Goal: Transaction & Acquisition: Book appointment/travel/reservation

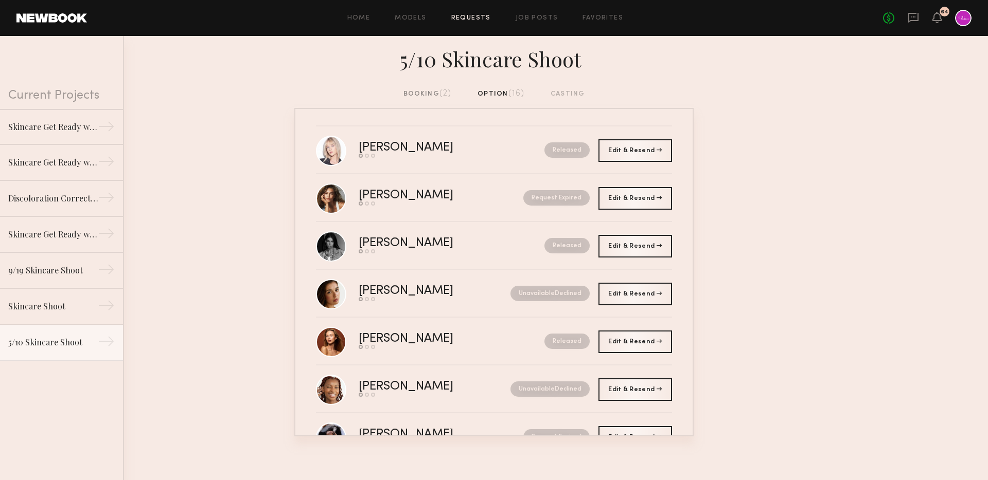
click at [540, 13] on div "Home Models Requests Job Posts Favorites Sign Out No fees up to $5,000 64" at bounding box center [529, 18] width 884 height 16
click at [544, 19] on link "Job Posts" at bounding box center [536, 18] width 43 height 7
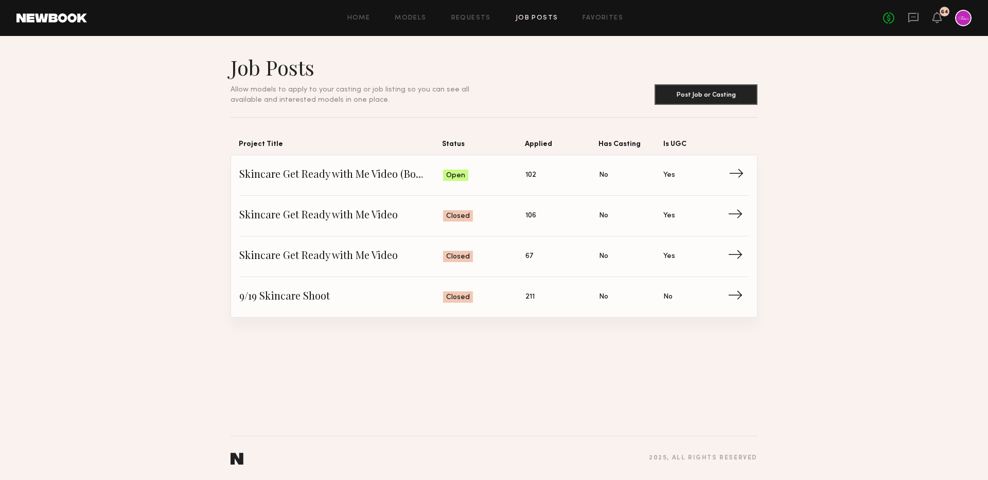
click at [382, 171] on span "Skincare Get Ready with Me Video (Body Treatment)" at bounding box center [341, 175] width 204 height 15
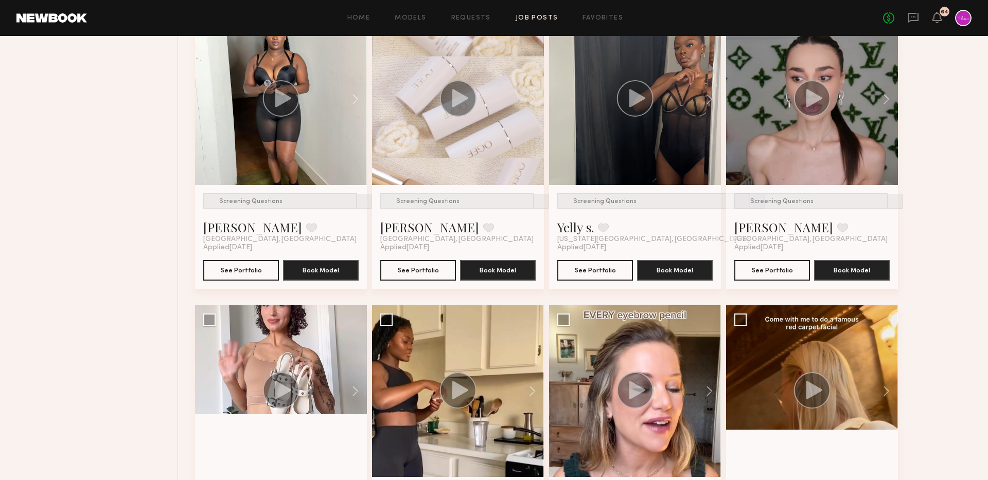
scroll to position [465, 0]
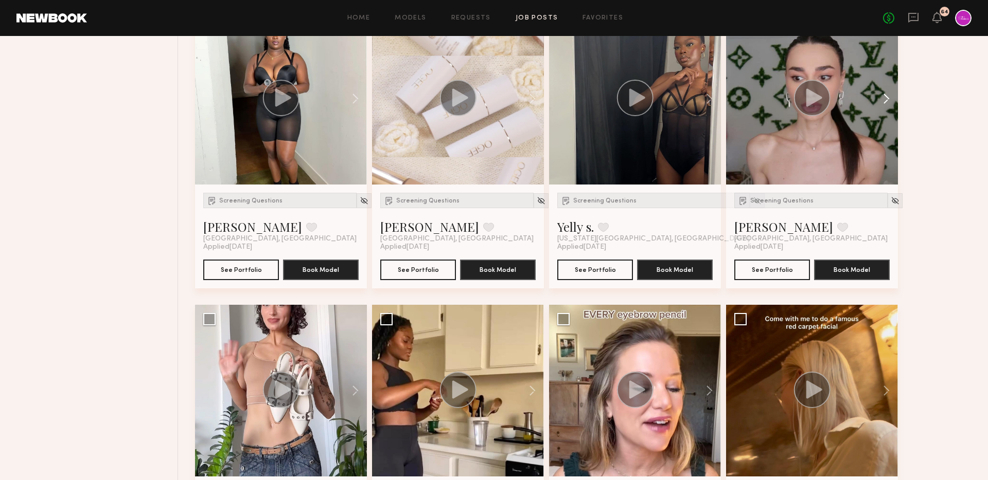
click at [883, 96] on button at bounding box center [881, 99] width 33 height 172
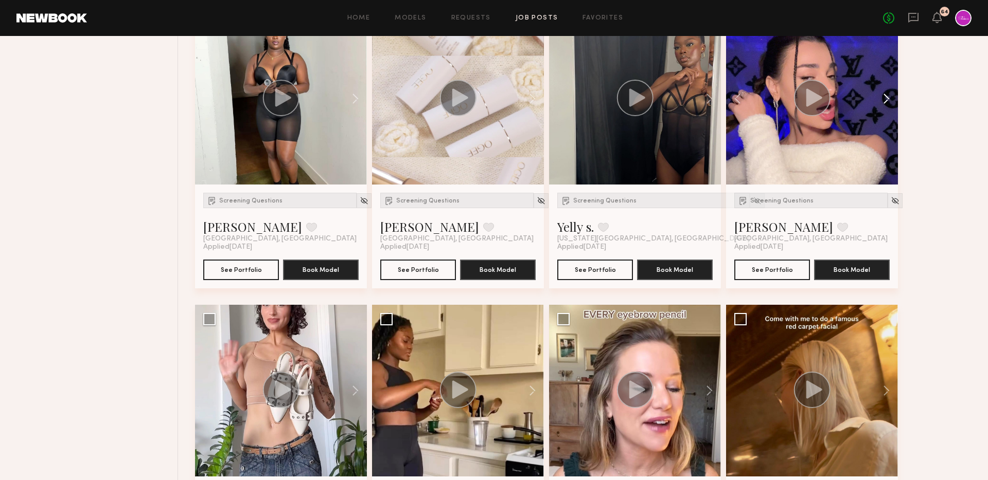
click at [884, 96] on button at bounding box center [881, 99] width 33 height 172
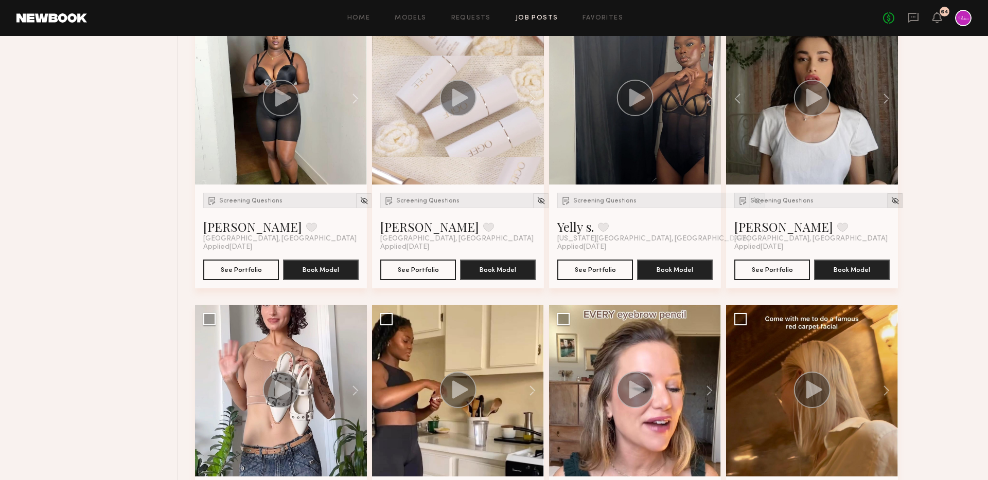
click at [890, 201] on img at bounding box center [894, 200] width 9 height 9
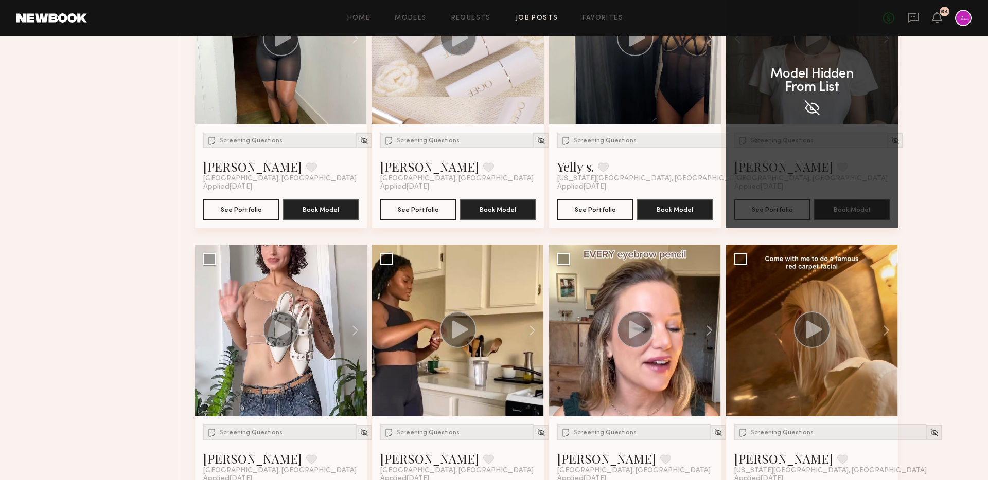
scroll to position [629, 0]
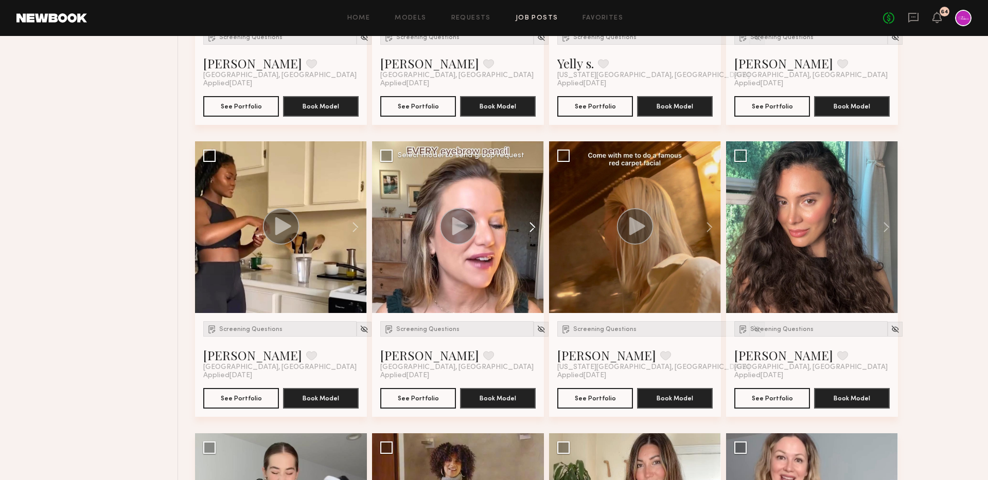
click at [536, 333] on img at bounding box center [540, 329] width 9 height 9
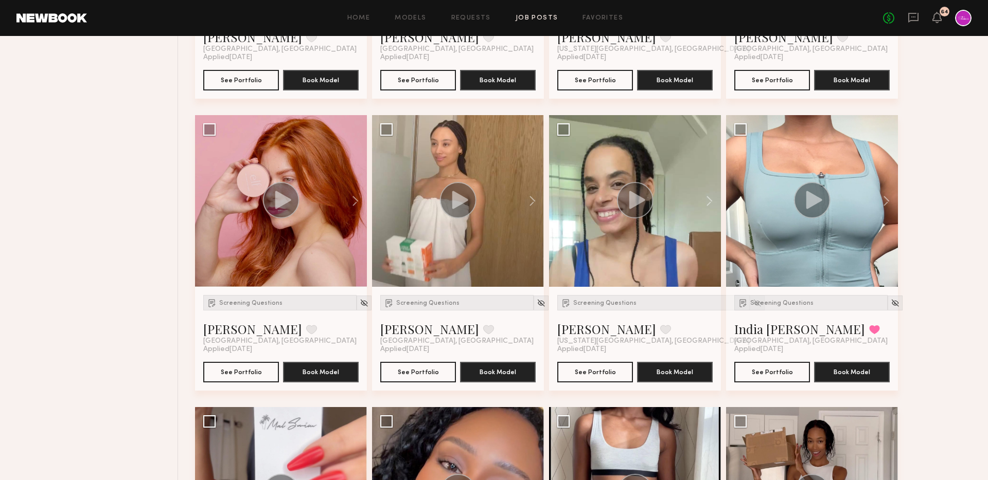
scroll to position [1535, 0]
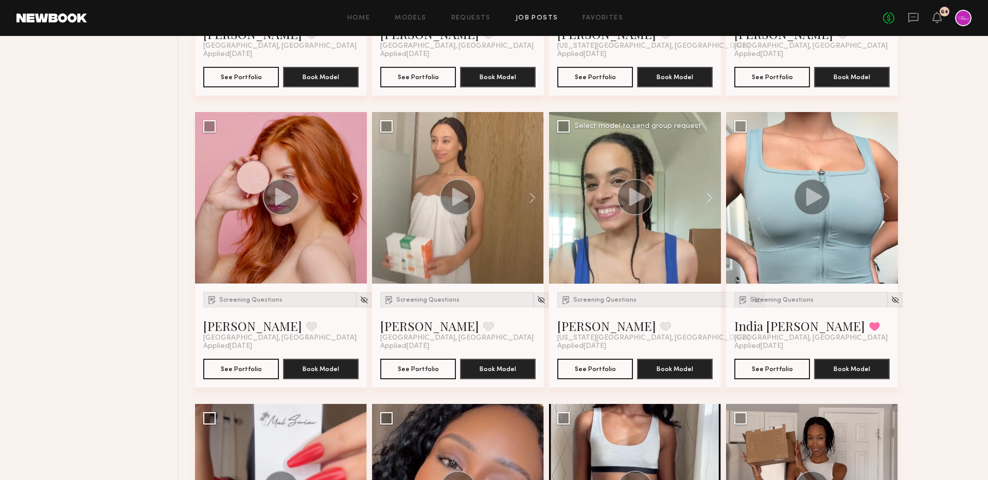
click at [752, 297] on img at bounding box center [756, 300] width 9 height 9
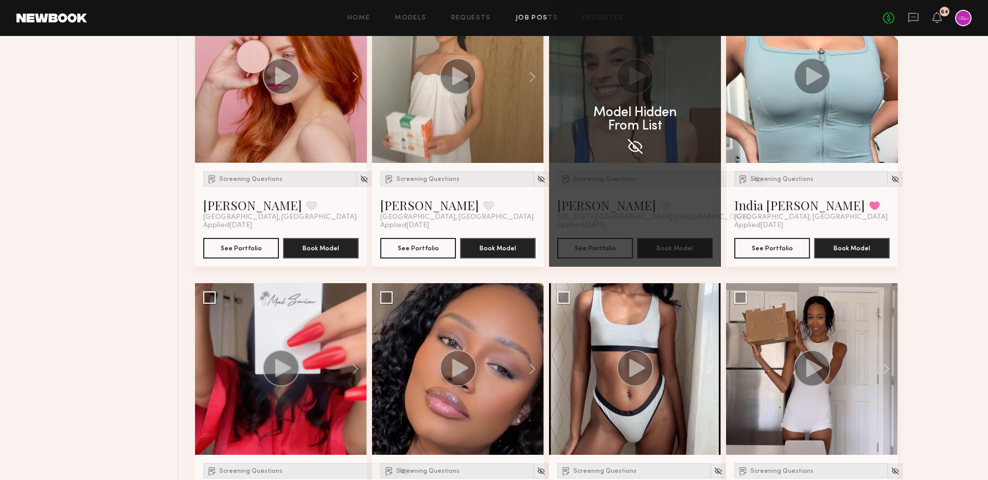
scroll to position [1751, 0]
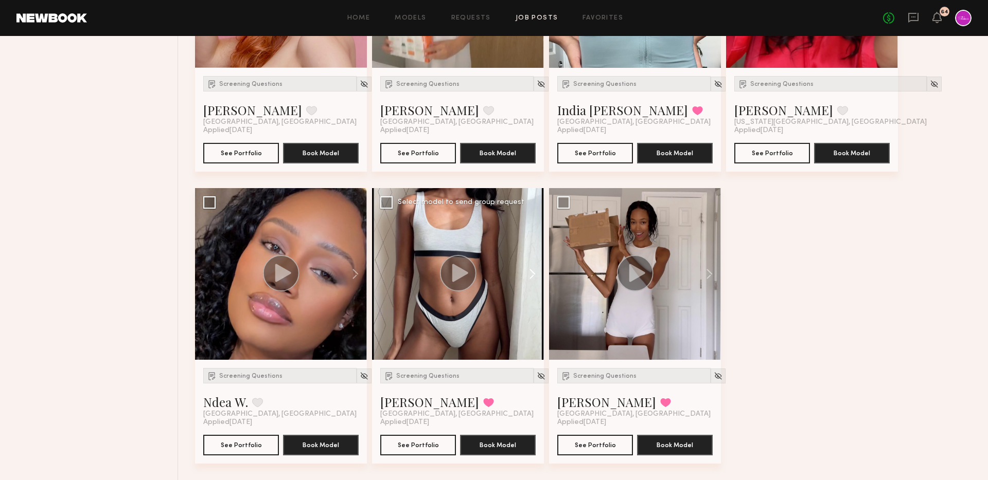
click at [529, 273] on button at bounding box center [527, 274] width 33 height 172
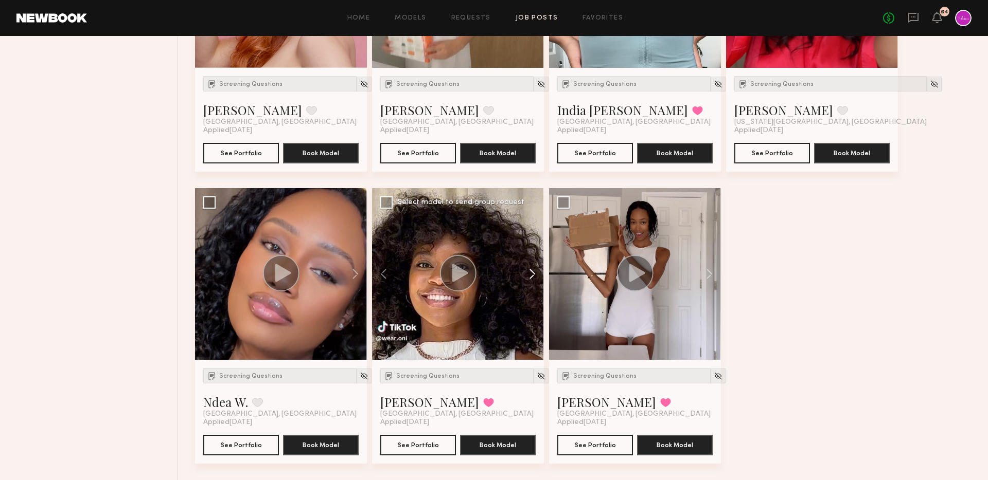
click at [529, 273] on button at bounding box center [527, 274] width 33 height 172
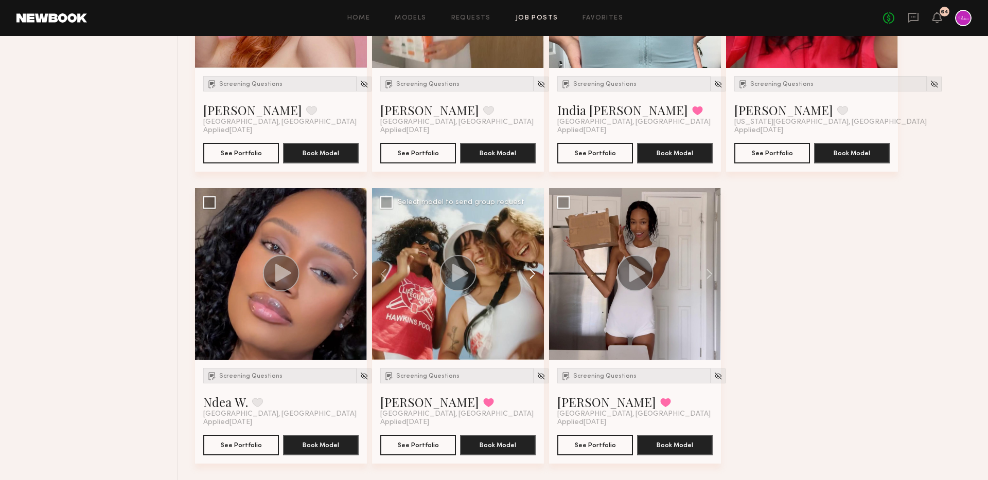
click at [529, 273] on button at bounding box center [527, 274] width 33 height 172
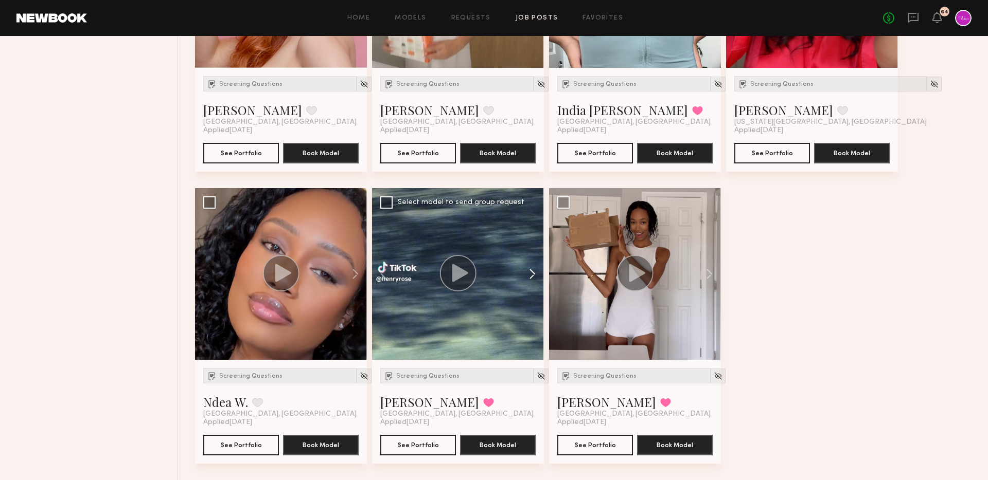
click at [529, 273] on button at bounding box center [527, 274] width 33 height 172
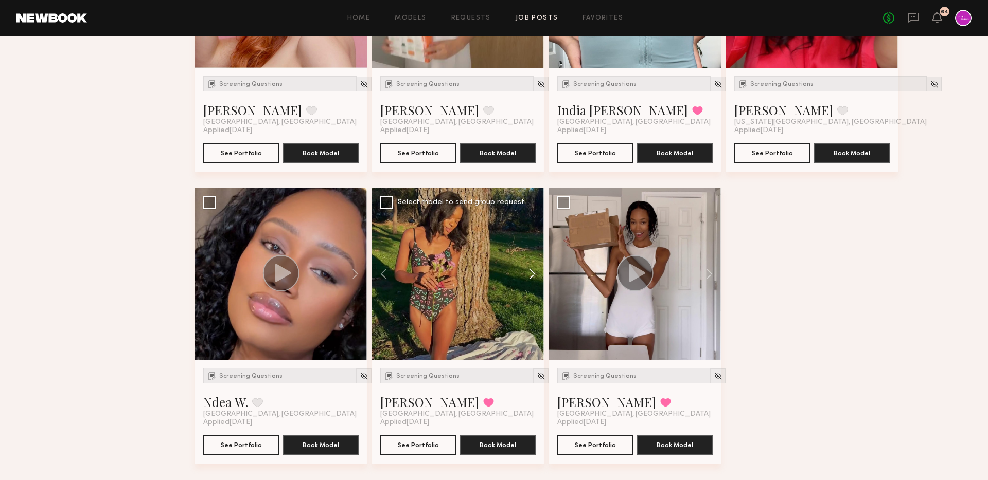
click at [529, 273] on button at bounding box center [527, 274] width 33 height 172
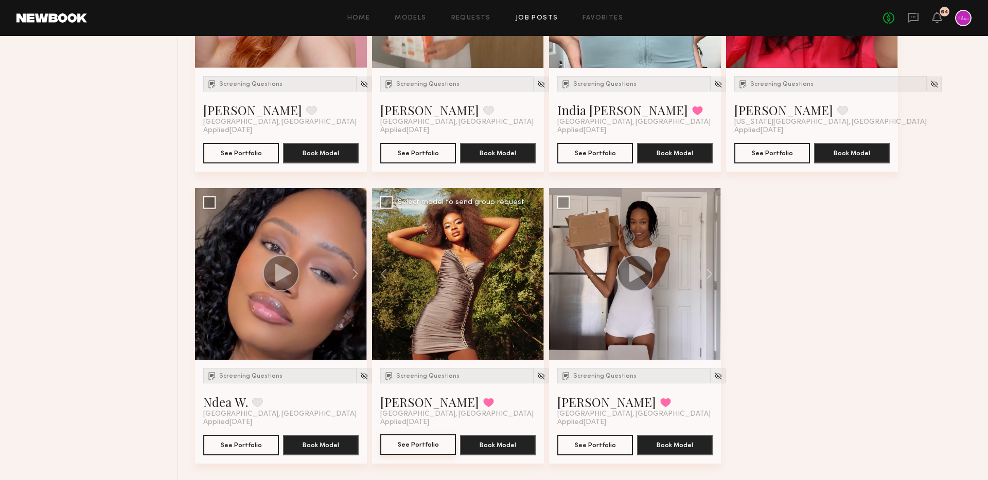
click at [406, 446] on button "See Portfolio" at bounding box center [418, 445] width 76 height 21
click at [626, 279] on circle at bounding box center [635, 273] width 37 height 37
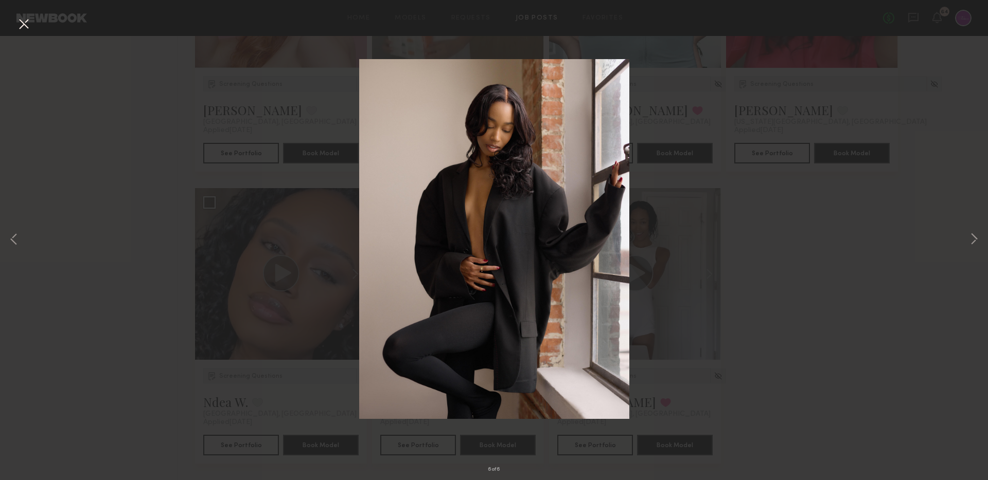
click at [648, 244] on div "6 of 6" at bounding box center [494, 240] width 988 height 480
click at [25, 34] on div "6 of 6" at bounding box center [494, 240] width 988 height 480
click at [23, 27] on button at bounding box center [23, 24] width 16 height 19
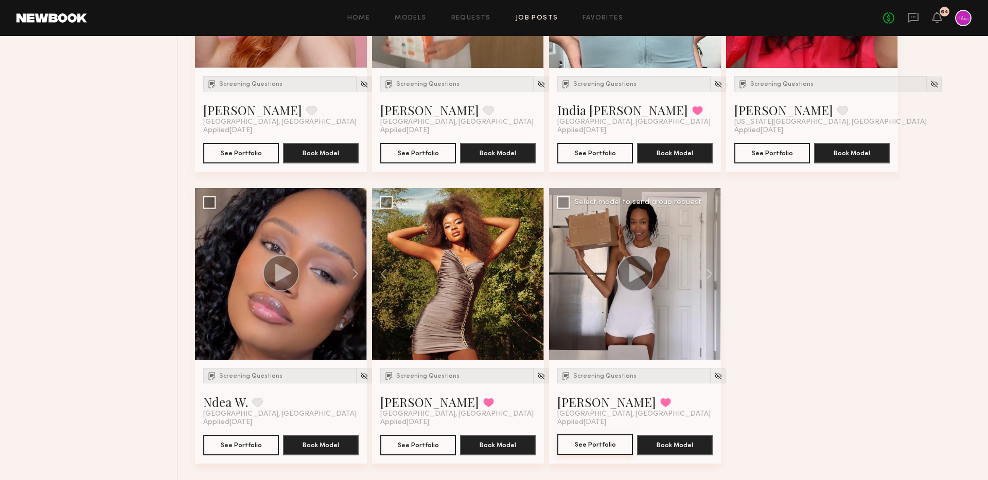
click at [587, 447] on button "See Portfolio" at bounding box center [595, 445] width 76 height 21
click at [416, 373] on div "Screening Questions" at bounding box center [456, 375] width 153 height 15
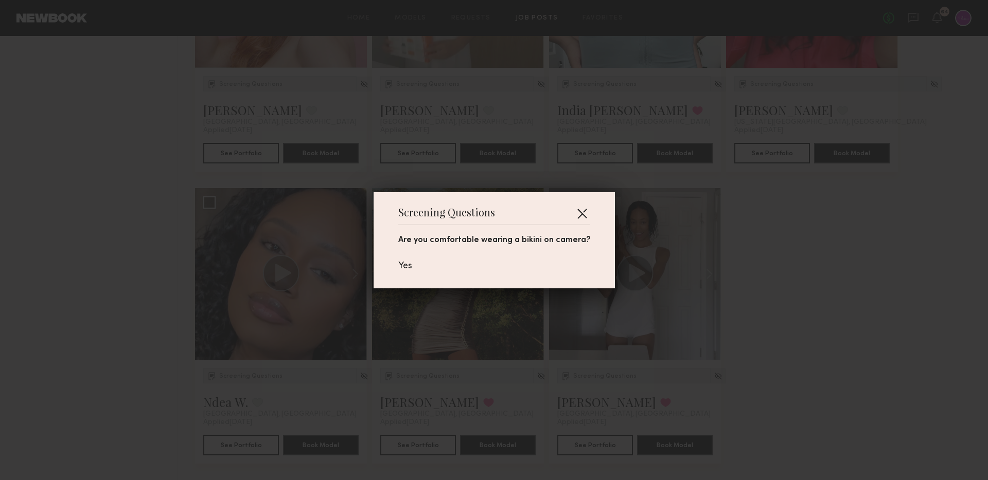
click at [584, 210] on button "button" at bounding box center [582, 213] width 16 height 16
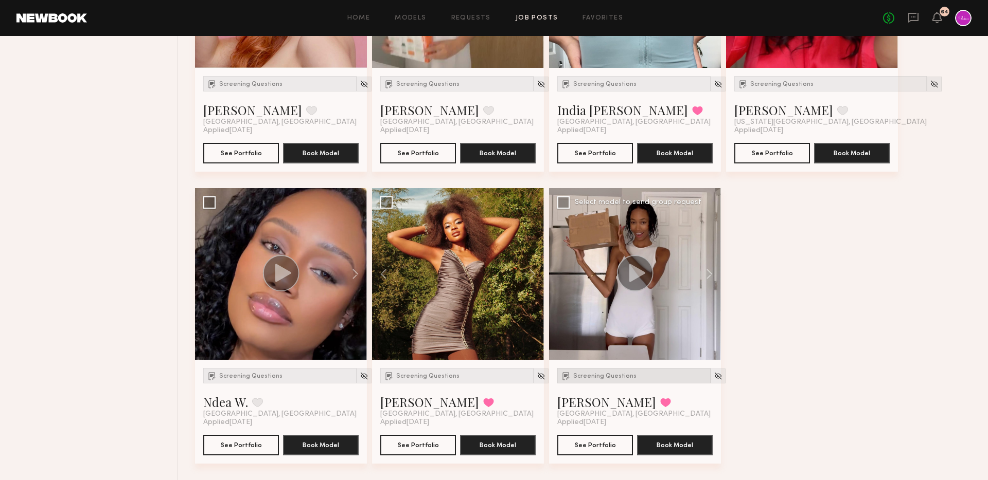
click at [595, 381] on div "Screening Questions" at bounding box center [633, 375] width 153 height 15
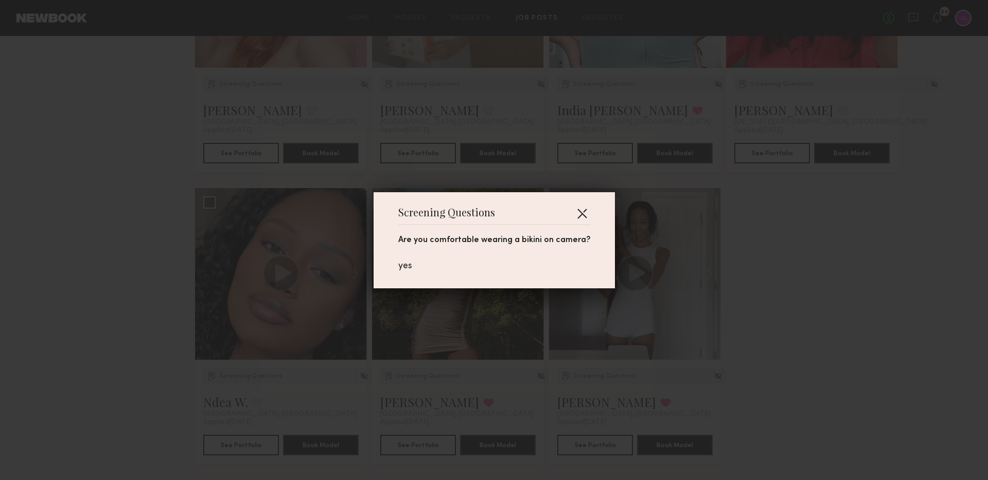
click at [581, 214] on button "button" at bounding box center [582, 213] width 16 height 16
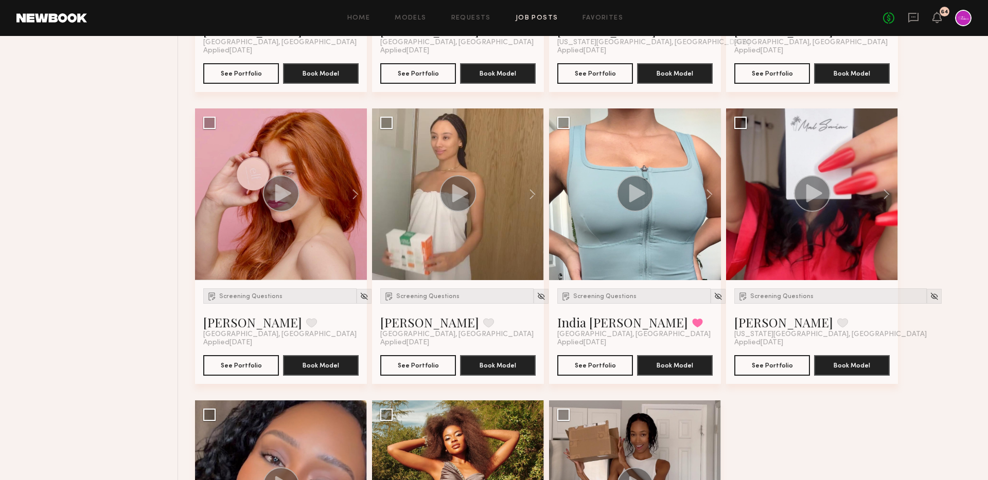
scroll to position [1468, 0]
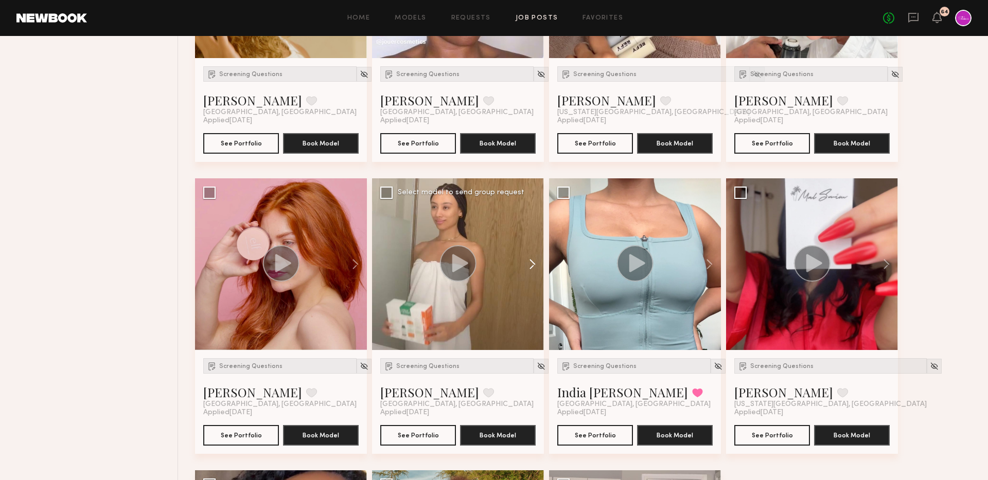
click at [532, 261] on button at bounding box center [527, 264] width 33 height 172
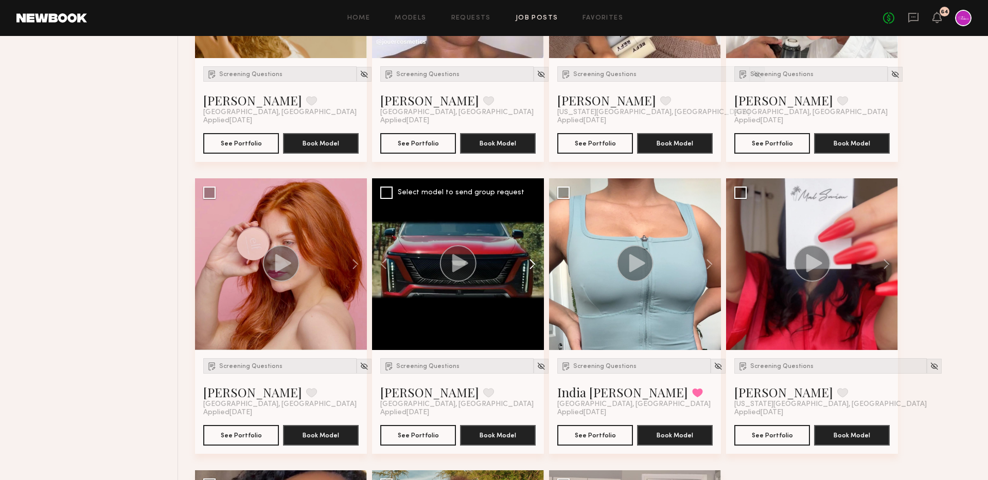
click at [532, 261] on button at bounding box center [527, 264] width 33 height 172
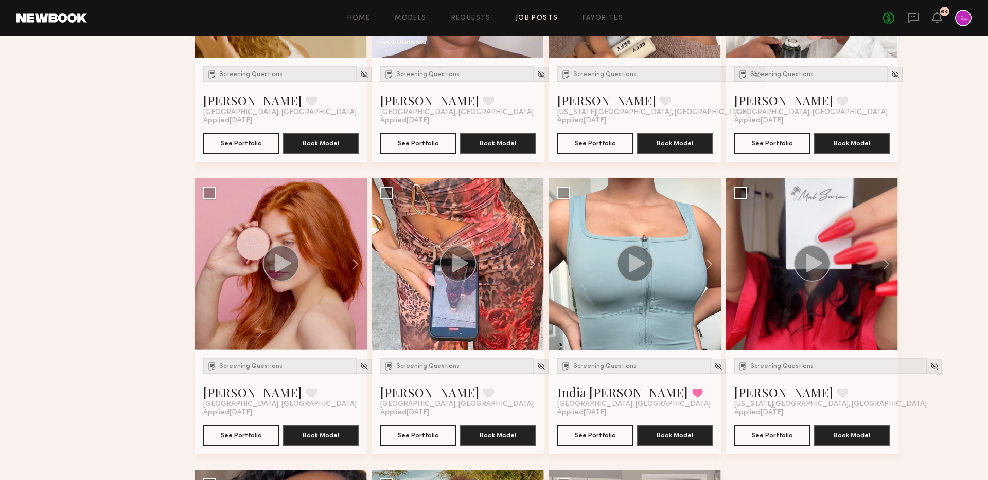
scroll to position [1168, 0]
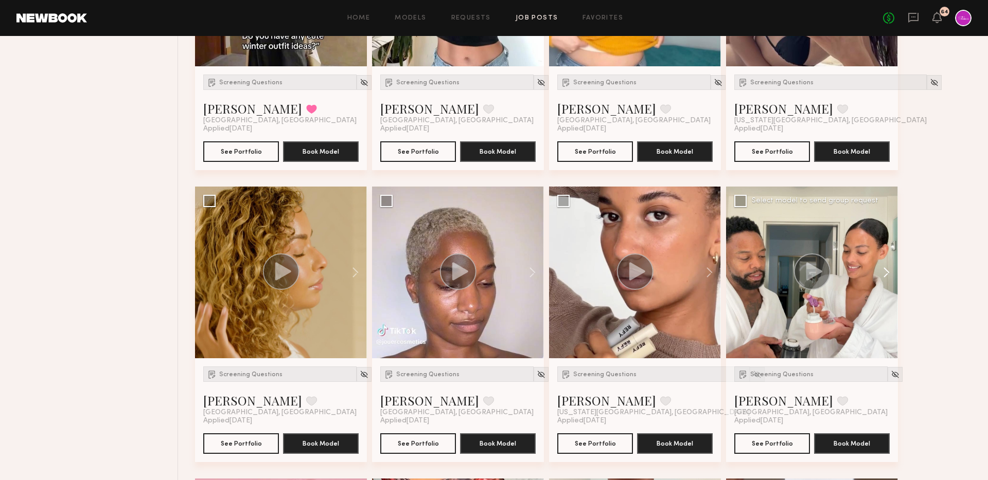
click at [887, 274] on button at bounding box center [881, 273] width 33 height 172
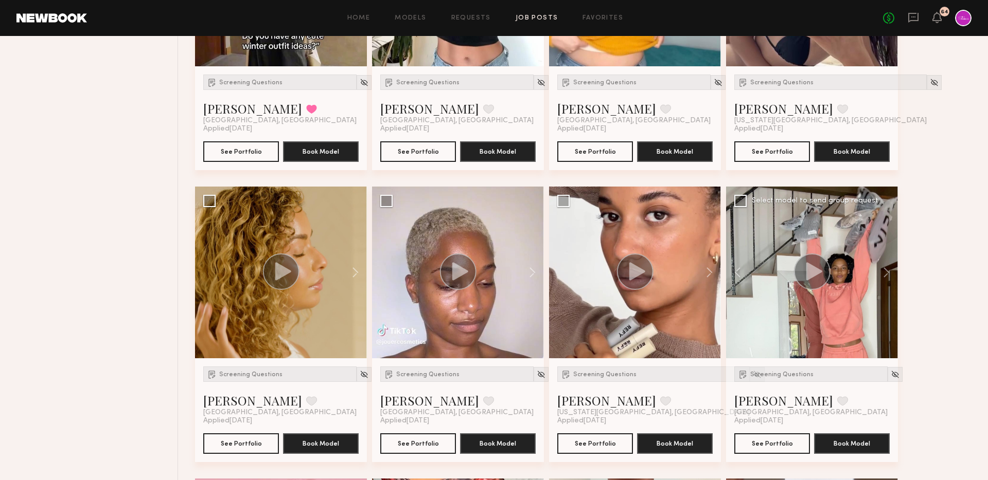
click at [811, 274] on icon at bounding box center [814, 271] width 16 height 18
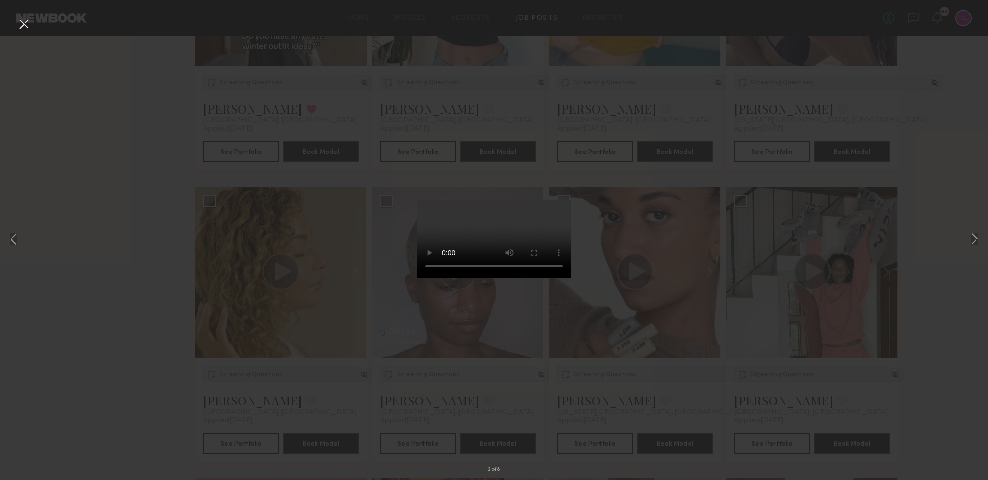
click at [21, 26] on button at bounding box center [23, 24] width 16 height 19
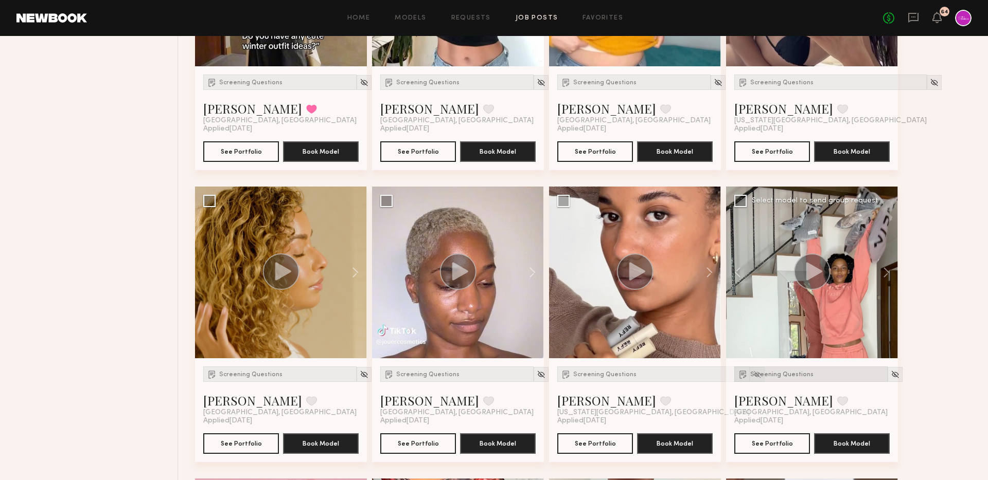
click at [782, 379] on div "Screening Questions" at bounding box center [810, 374] width 153 height 15
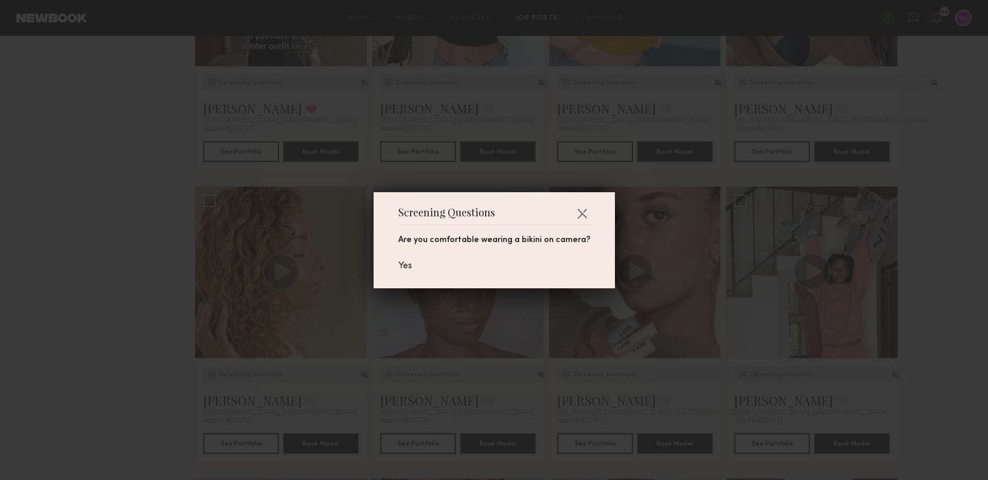
click at [587, 211] on div "Screening Questions Are you comfortable wearing a bikini on camera? Yes" at bounding box center [493, 240] width 241 height 96
click at [577, 209] on button "button" at bounding box center [582, 213] width 16 height 16
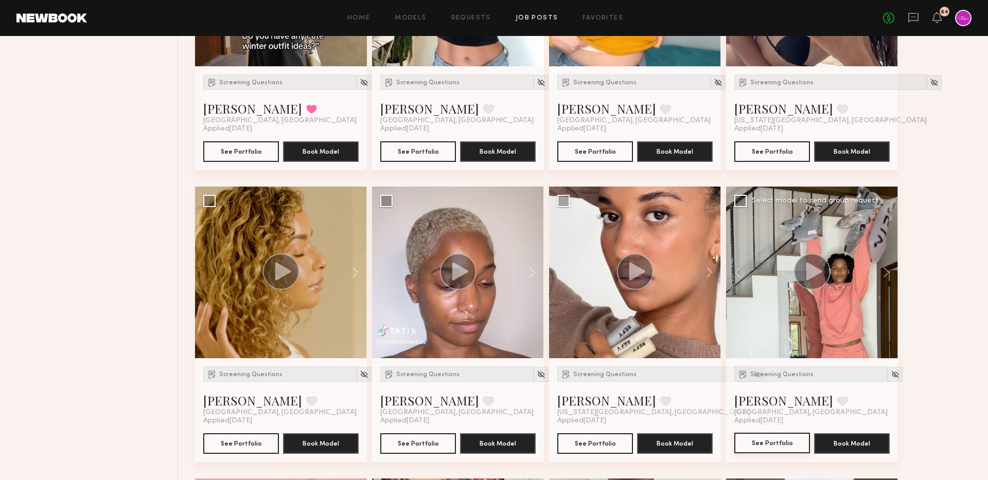
click at [776, 439] on button "See Portfolio" at bounding box center [772, 443] width 76 height 21
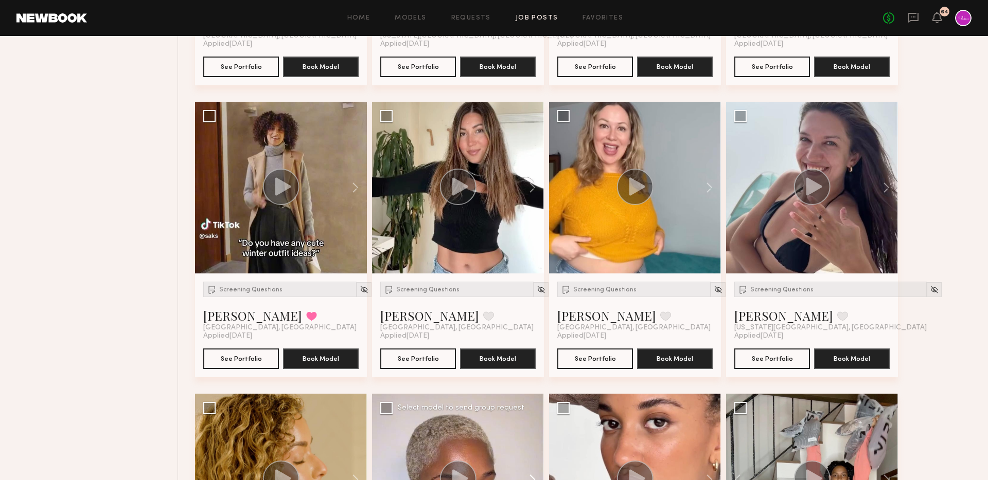
scroll to position [961, 0]
click at [351, 185] on button at bounding box center [350, 187] width 33 height 172
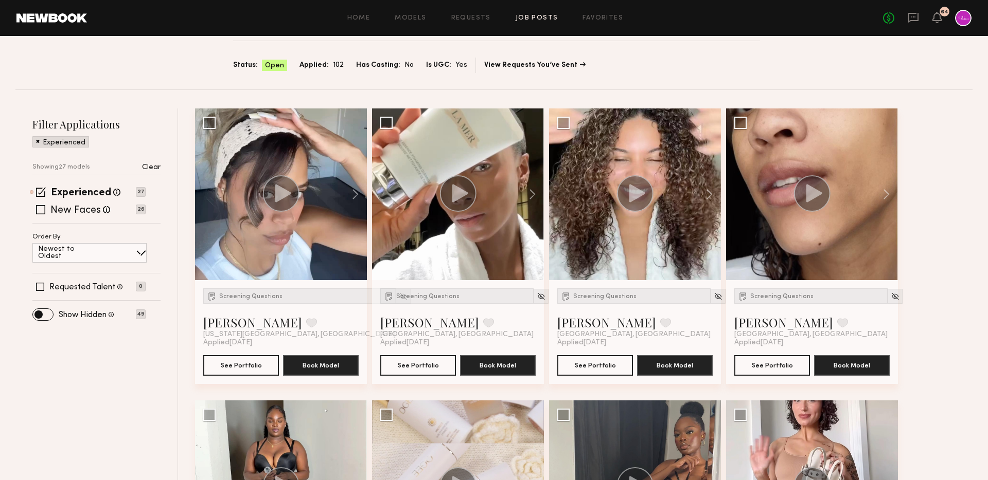
scroll to position [79, 0]
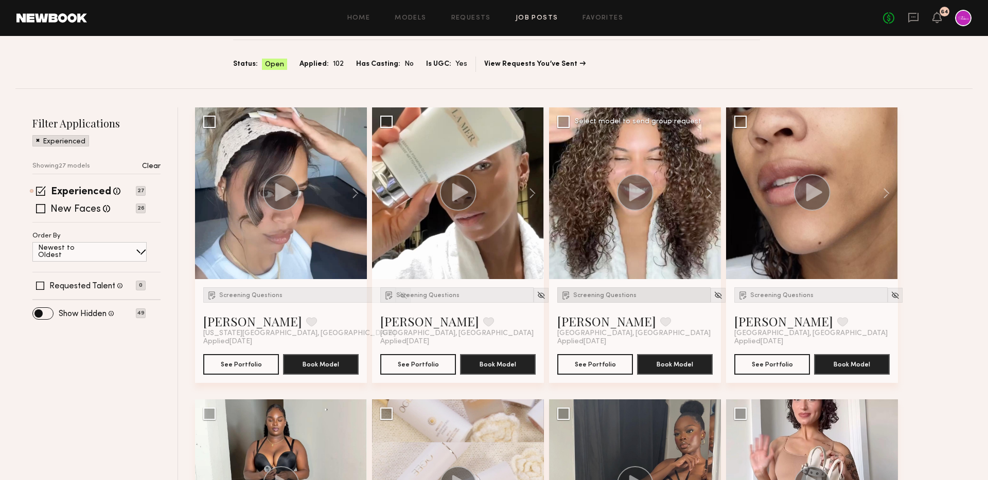
click at [593, 293] on span "Screening Questions" at bounding box center [604, 296] width 63 height 6
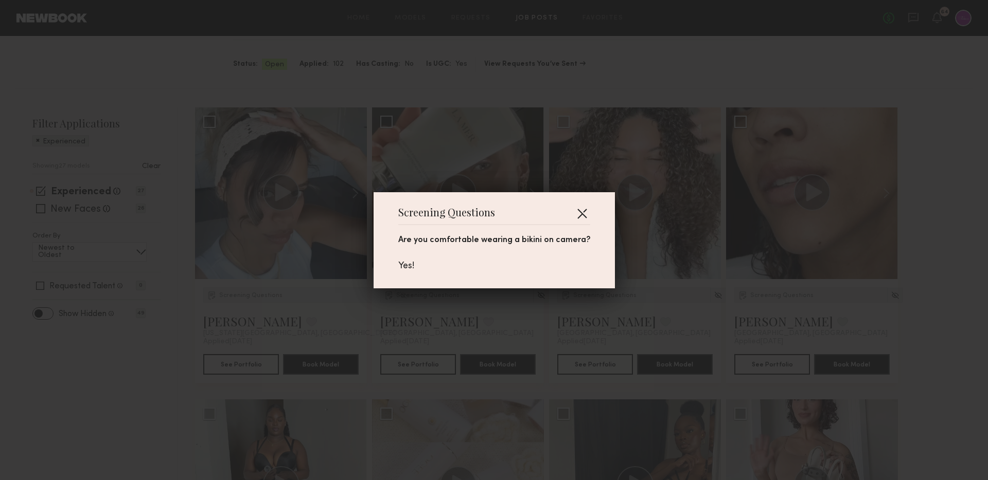
click at [584, 212] on button "button" at bounding box center [582, 213] width 16 height 16
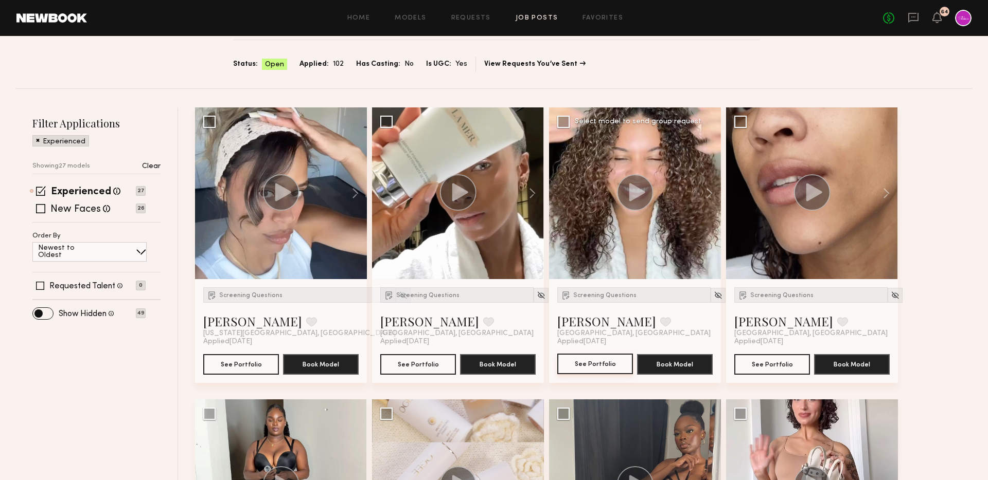
click at [611, 366] on button "See Portfolio" at bounding box center [595, 364] width 76 height 21
click at [769, 360] on button "See Portfolio" at bounding box center [772, 364] width 76 height 21
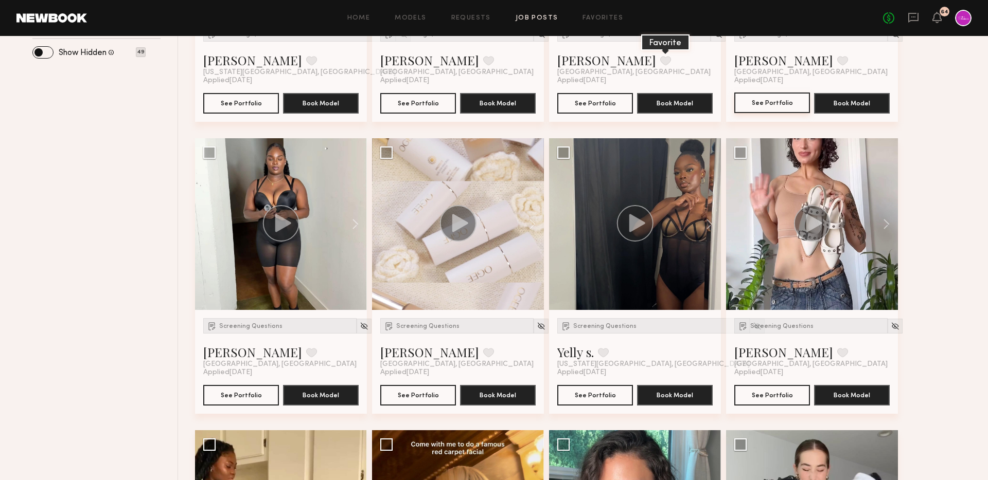
scroll to position [341, 0]
click at [624, 216] on circle at bounding box center [635, 223] width 37 height 37
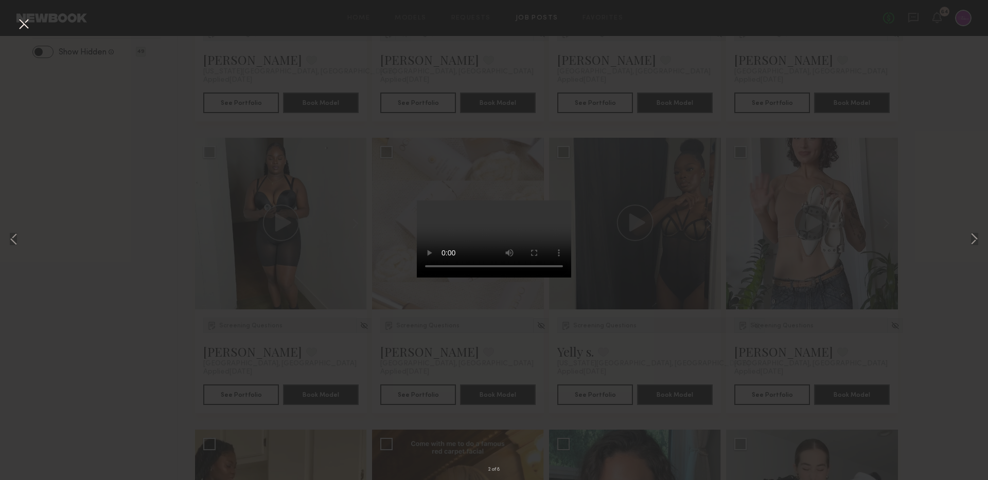
click at [722, 396] on div "2 of 8" at bounding box center [494, 240] width 988 height 480
click at [22, 28] on button at bounding box center [23, 24] width 16 height 19
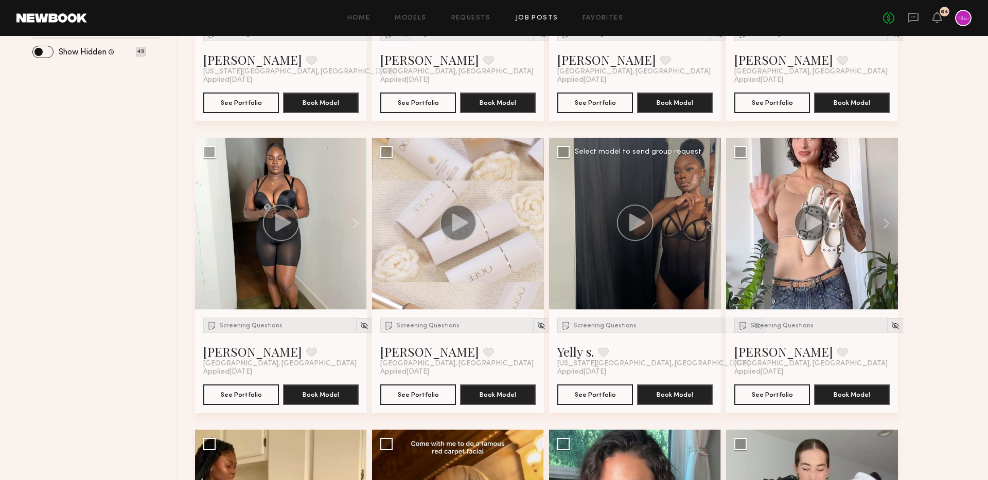
click at [577, 379] on div "Screening Questions Yelly s. Favorite New York City, NY Applied 09/14/2025 See …" at bounding box center [635, 362] width 172 height 104
click at [586, 398] on button "See Portfolio" at bounding box center [595, 394] width 76 height 21
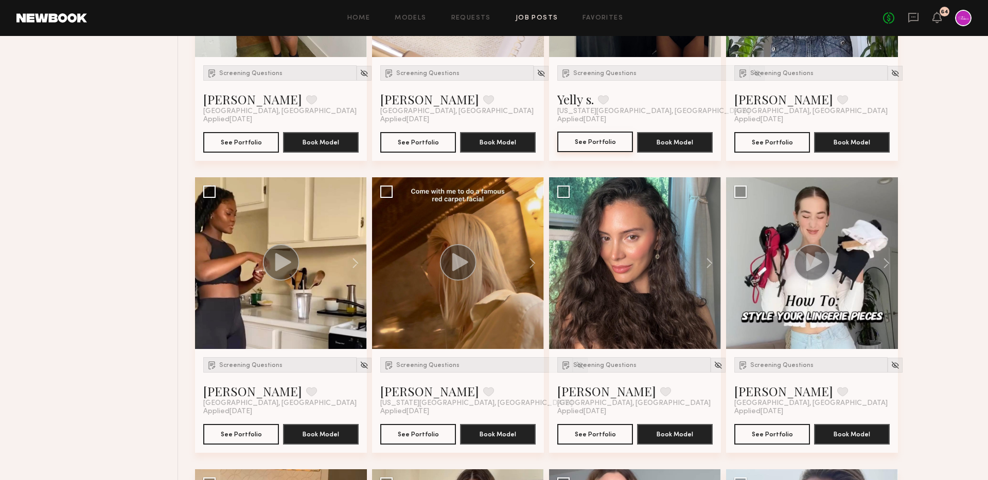
scroll to position [593, 0]
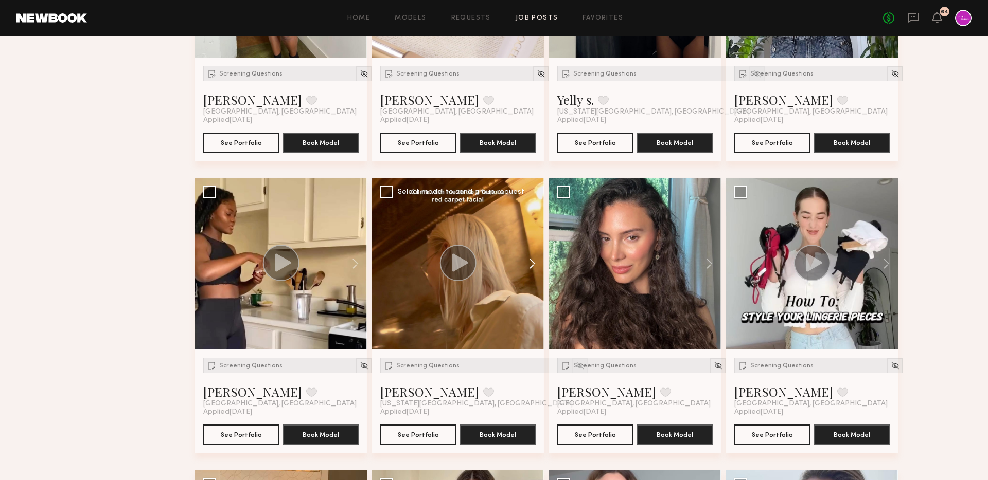
click at [530, 259] on button at bounding box center [527, 264] width 33 height 172
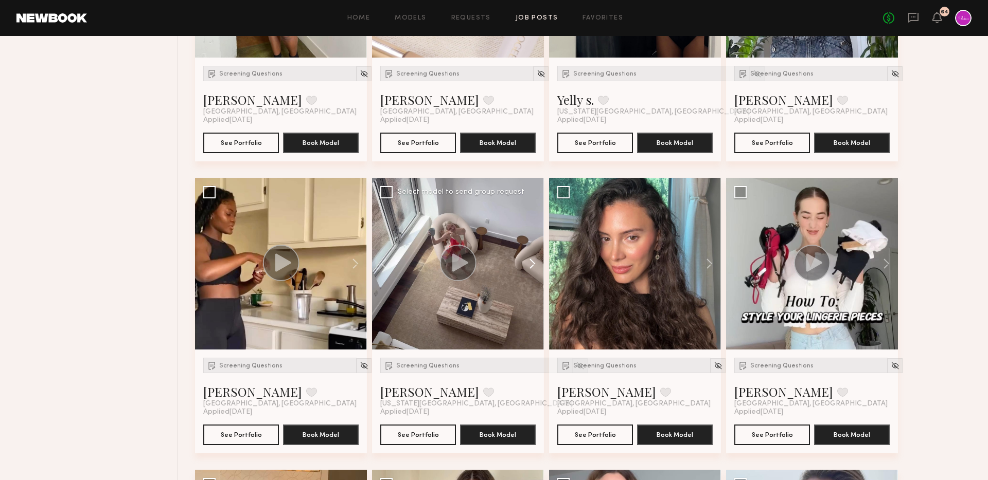
click at [530, 259] on button at bounding box center [527, 264] width 33 height 172
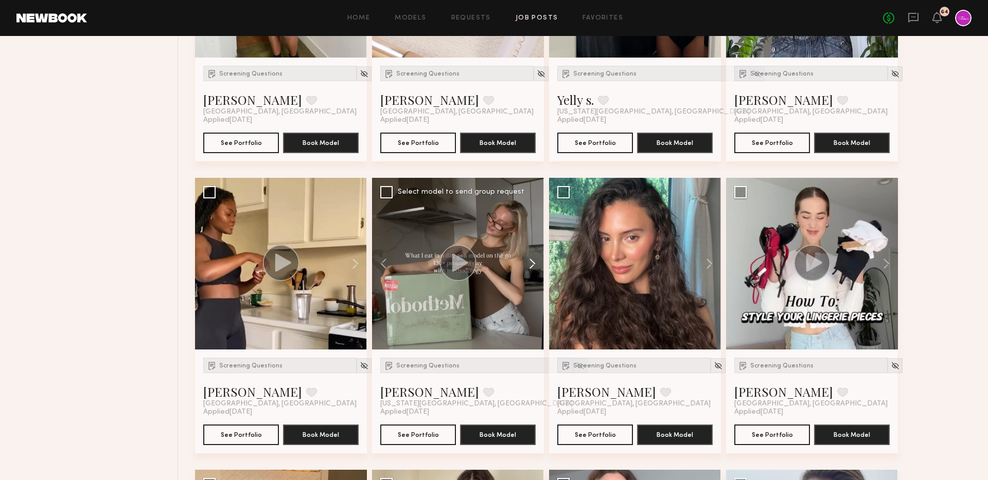
click at [530, 259] on button at bounding box center [527, 264] width 33 height 172
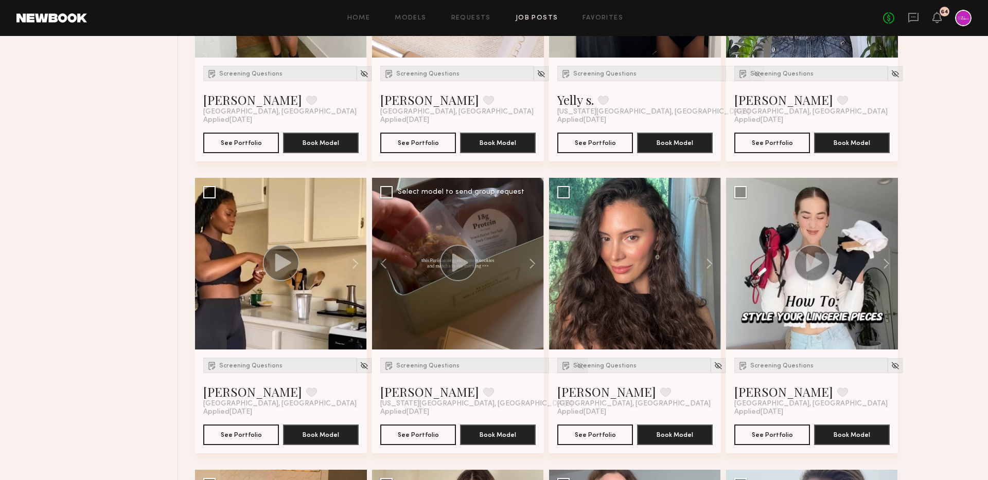
click at [576, 366] on img at bounding box center [580, 366] width 9 height 9
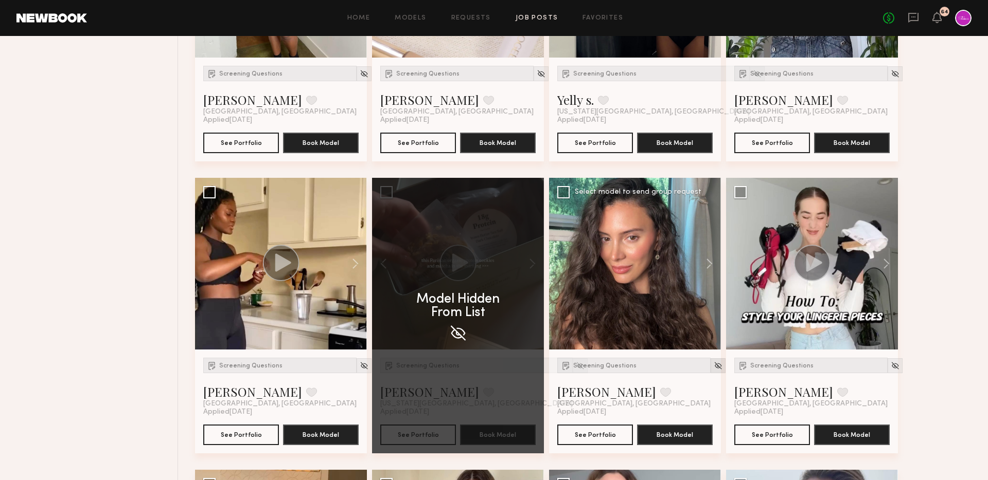
click at [713, 367] on img at bounding box center [717, 366] width 9 height 9
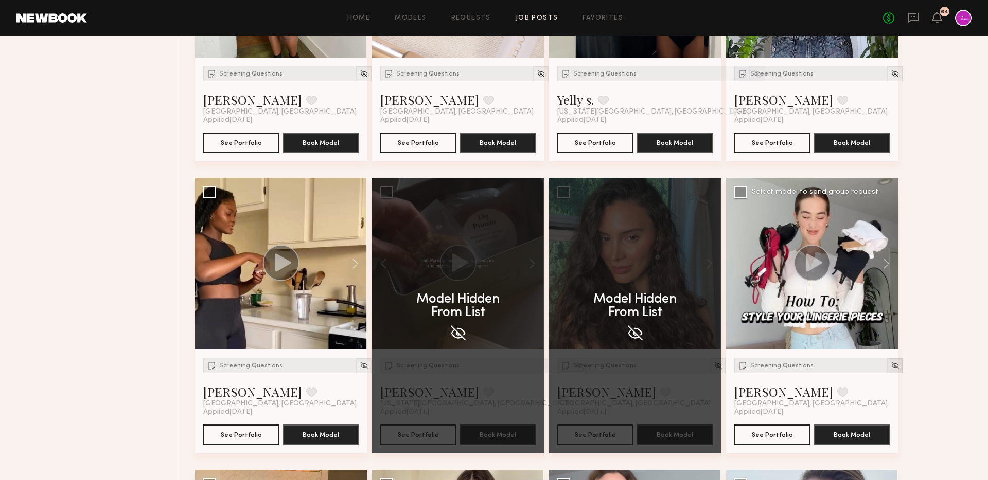
click at [890, 366] on img at bounding box center [894, 366] width 9 height 9
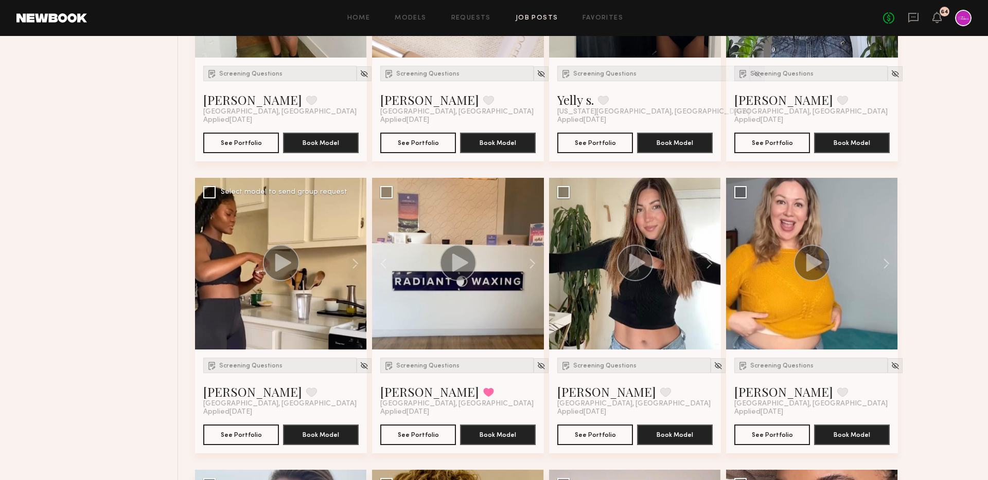
click at [280, 266] on icon at bounding box center [283, 263] width 16 height 18
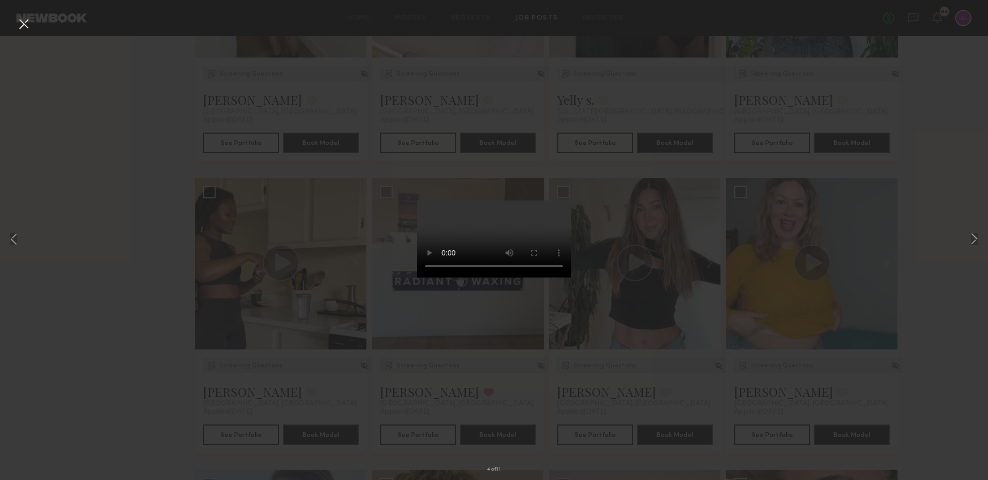
click at [320, 351] on div "4 of 11" at bounding box center [494, 240] width 988 height 480
click at [22, 21] on button at bounding box center [23, 24] width 16 height 19
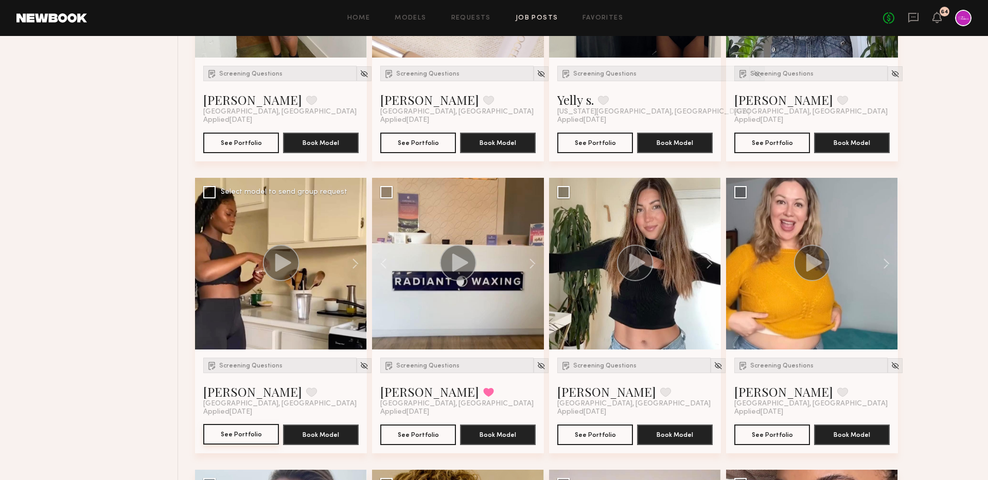
click at [237, 427] on button "See Portfolio" at bounding box center [241, 434] width 76 height 21
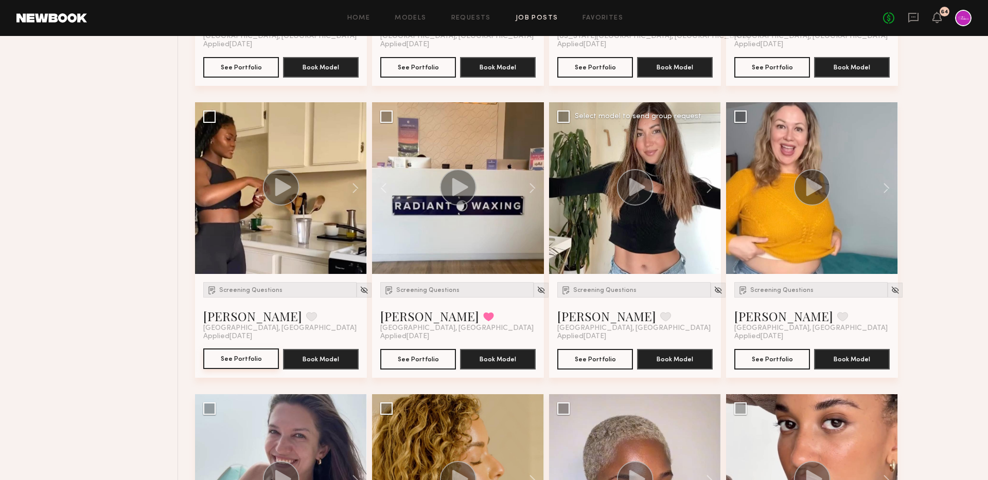
scroll to position [803, 0]
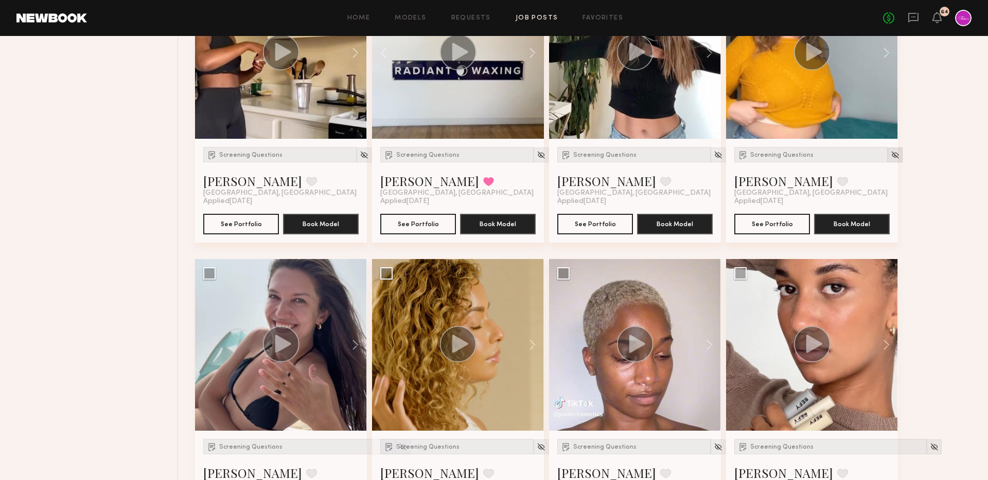
click at [890, 153] on img at bounding box center [894, 155] width 9 height 9
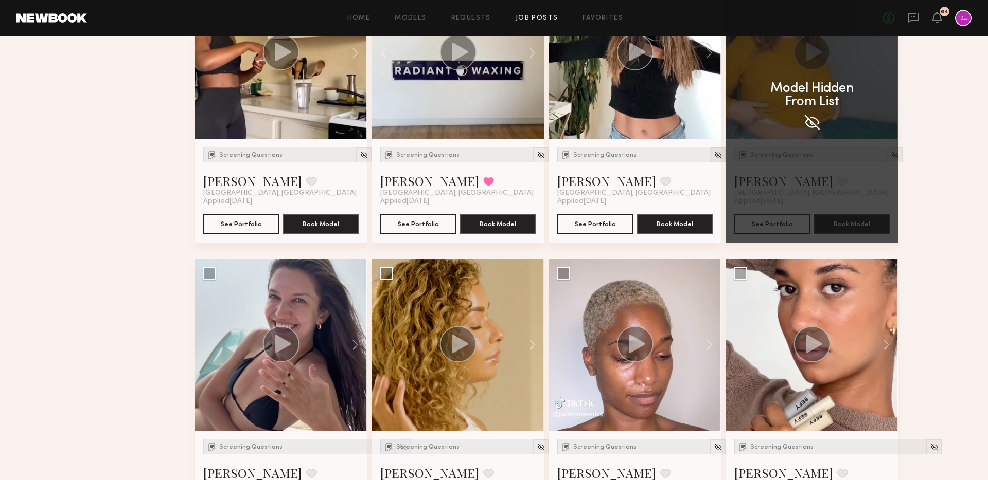
click at [713, 157] on img at bounding box center [717, 155] width 9 height 9
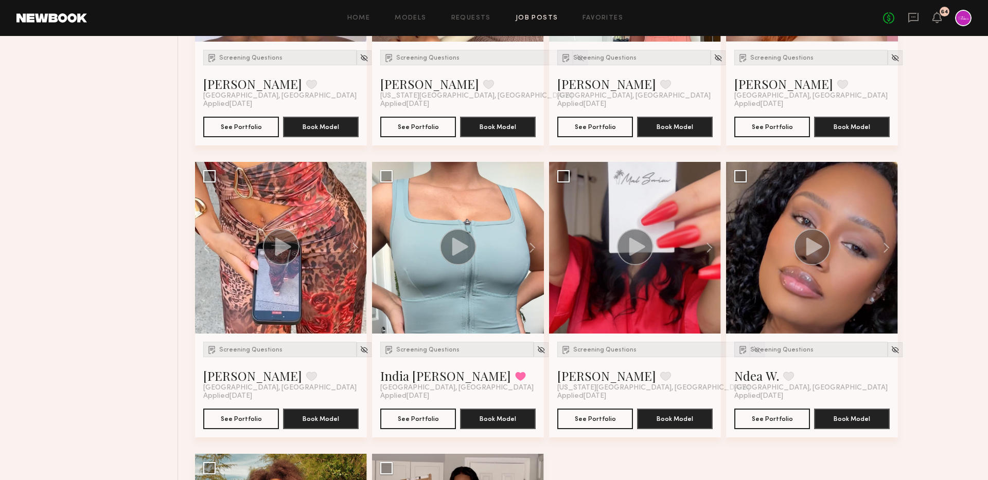
scroll to position [1213, 0]
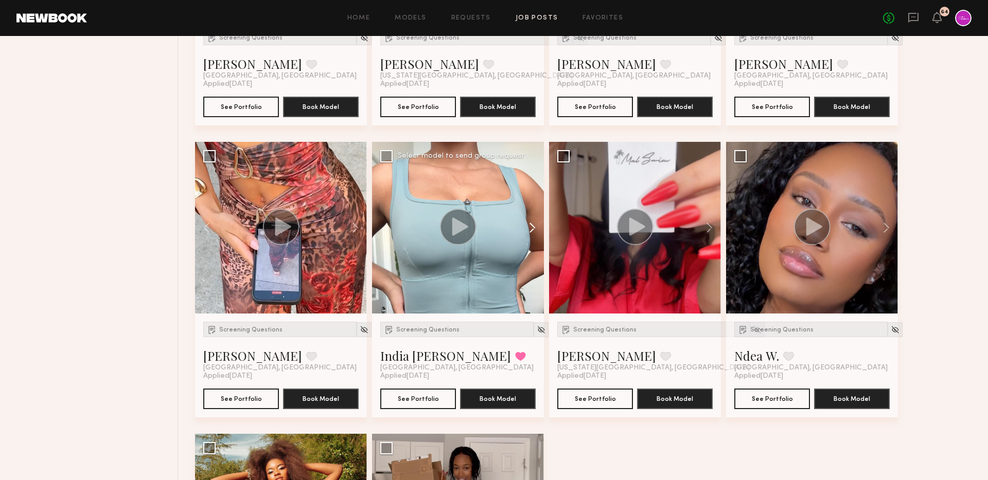
click at [534, 224] on button at bounding box center [527, 228] width 33 height 172
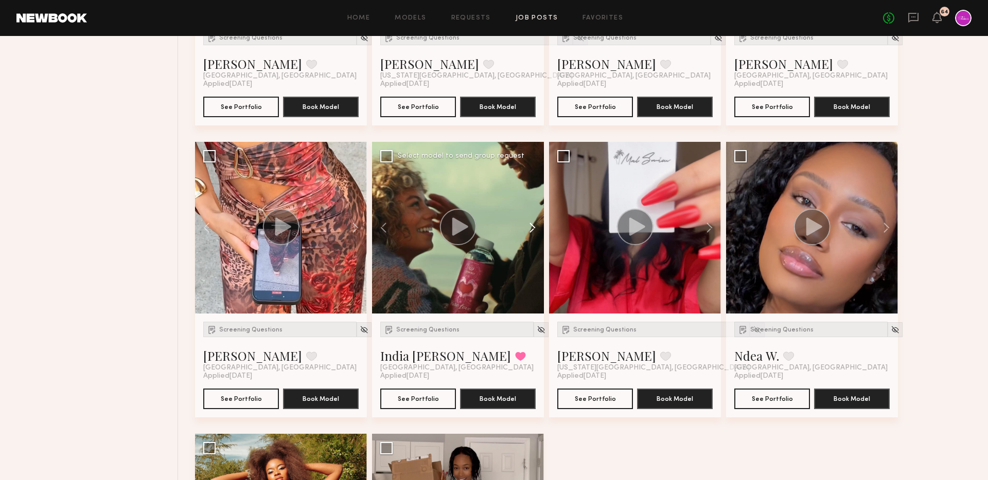
click at [534, 224] on button at bounding box center [527, 228] width 33 height 172
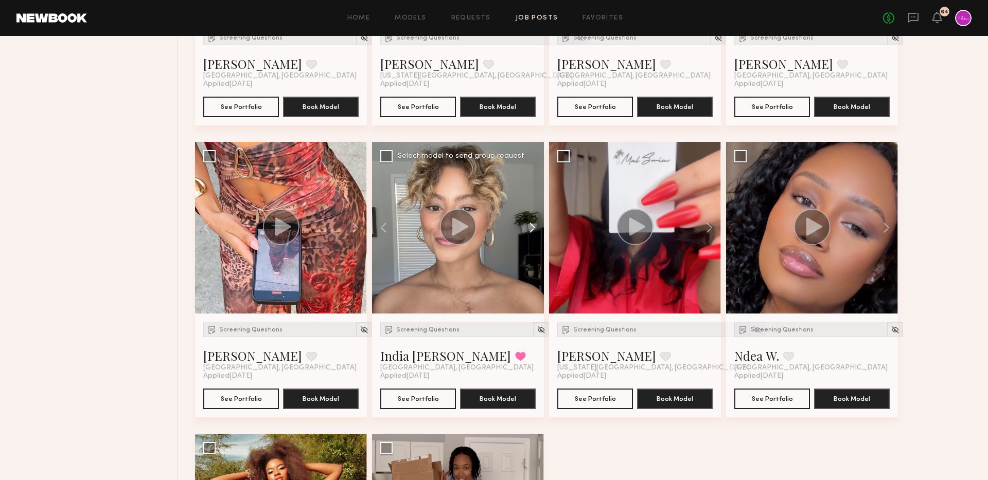
click at [534, 224] on button at bounding box center [527, 228] width 33 height 172
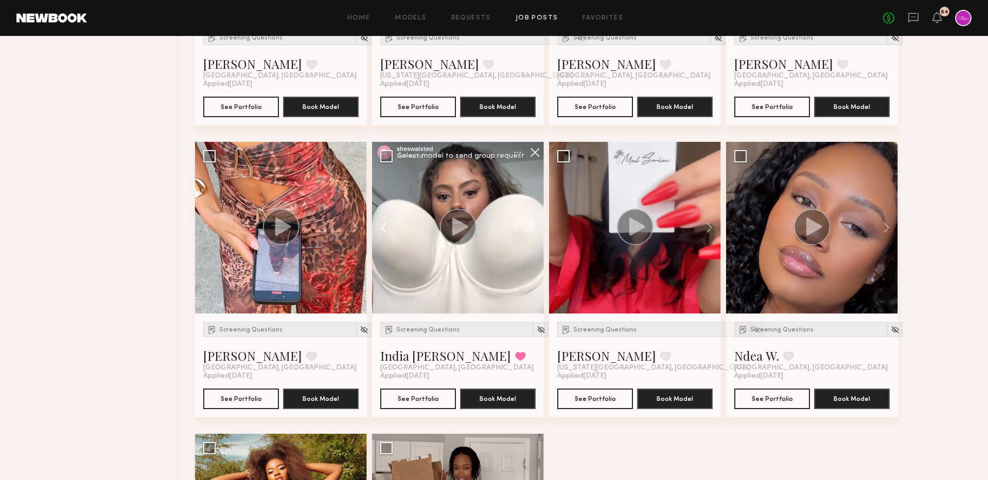
click at [386, 226] on button at bounding box center [388, 228] width 33 height 172
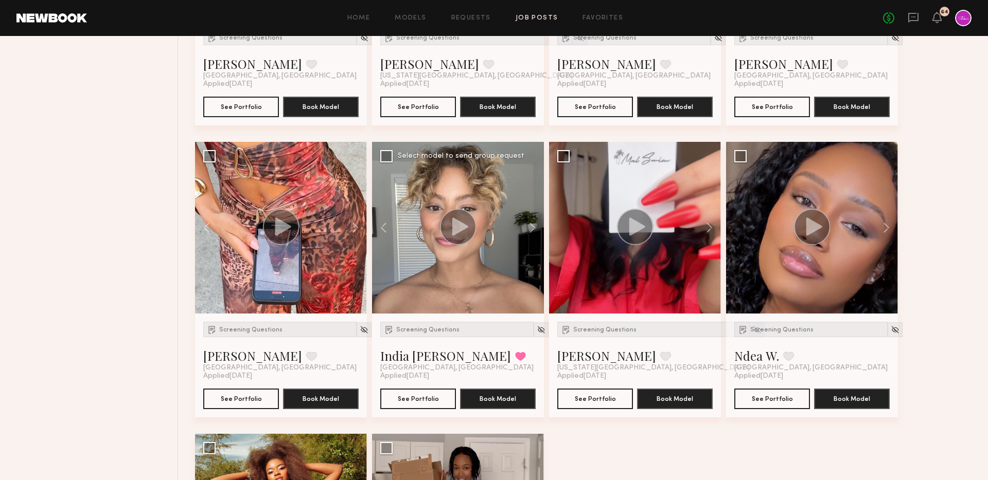
click at [453, 226] on icon at bounding box center [460, 227] width 16 height 18
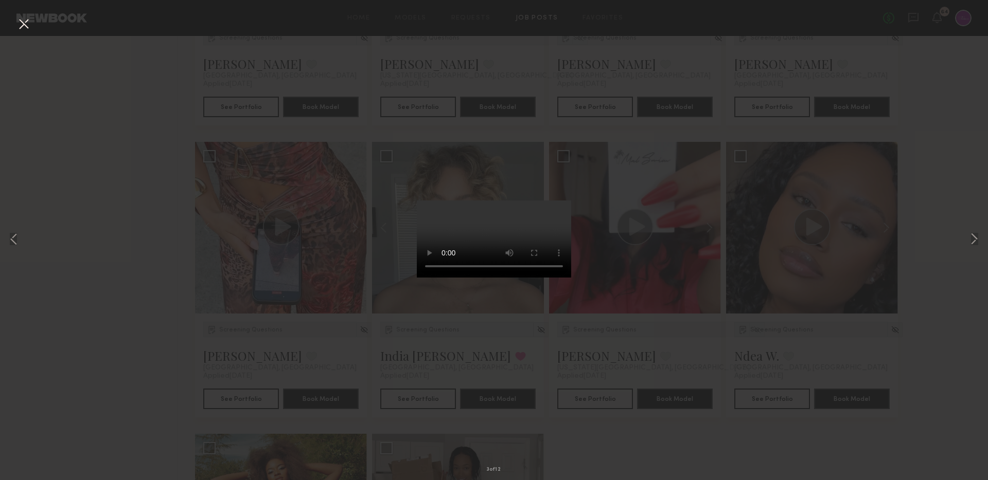
click at [23, 23] on button at bounding box center [23, 24] width 16 height 19
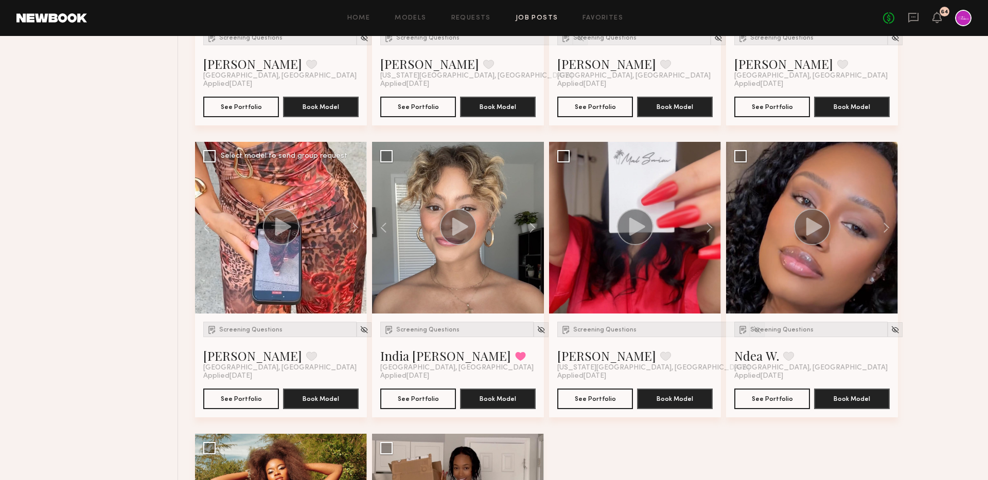
click at [276, 224] on icon at bounding box center [283, 227] width 16 height 18
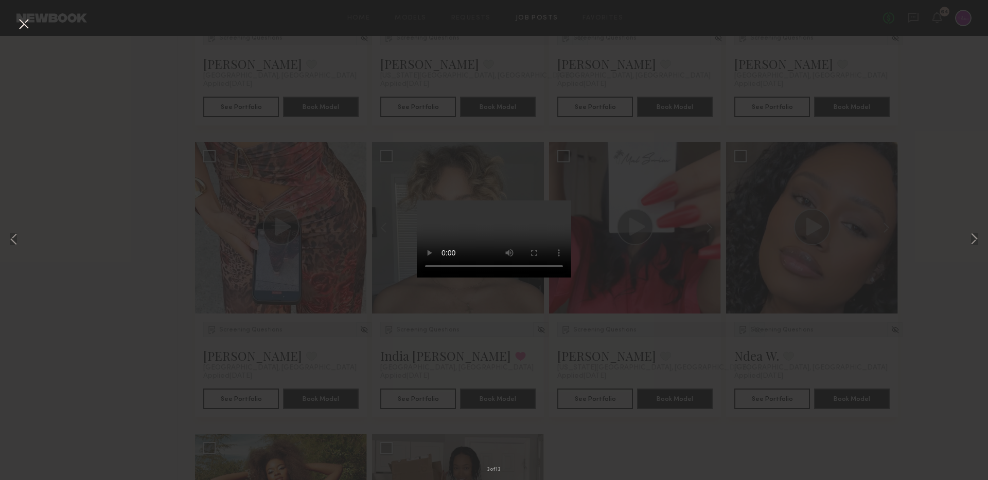
click at [209, 350] on div "3 of 13" at bounding box center [494, 240] width 988 height 480
click at [21, 20] on button at bounding box center [23, 24] width 16 height 19
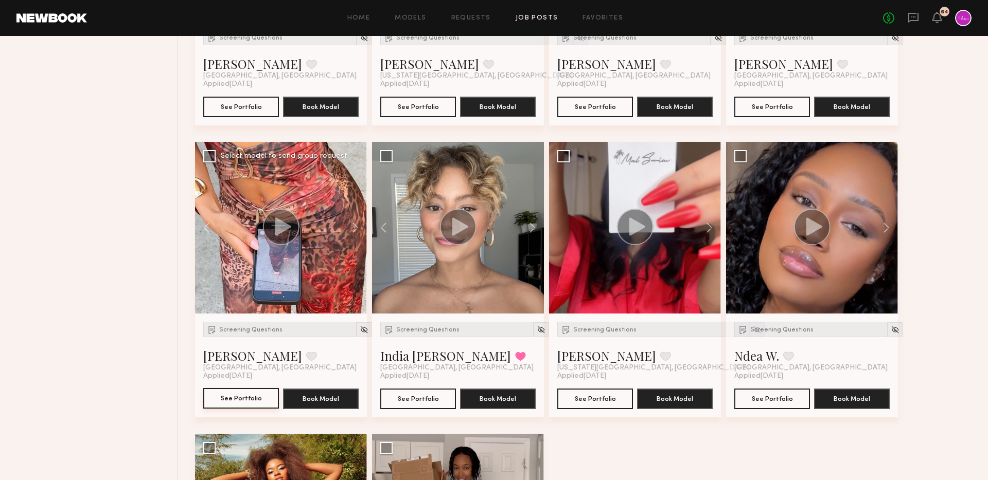
click at [250, 398] on button "See Portfolio" at bounding box center [241, 398] width 76 height 21
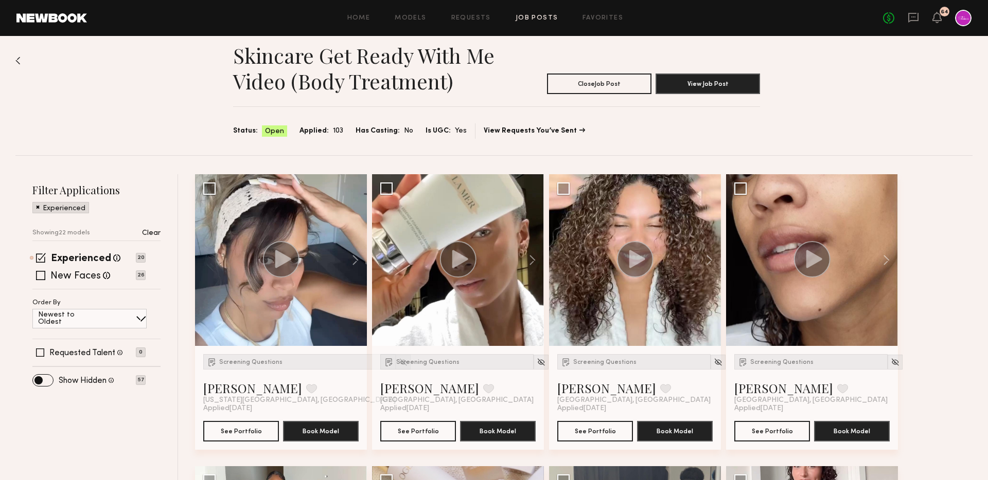
scroll to position [0, 0]
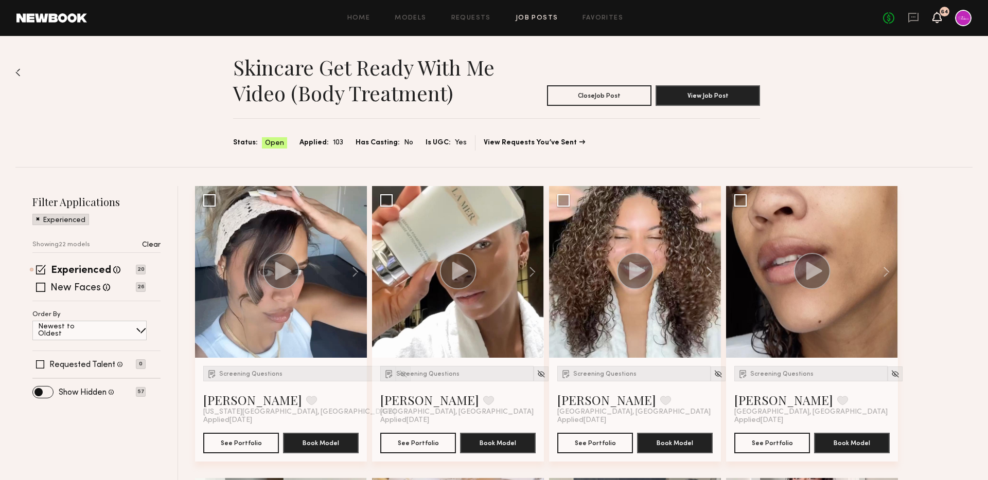
click at [938, 15] on icon at bounding box center [937, 16] width 8 height 7
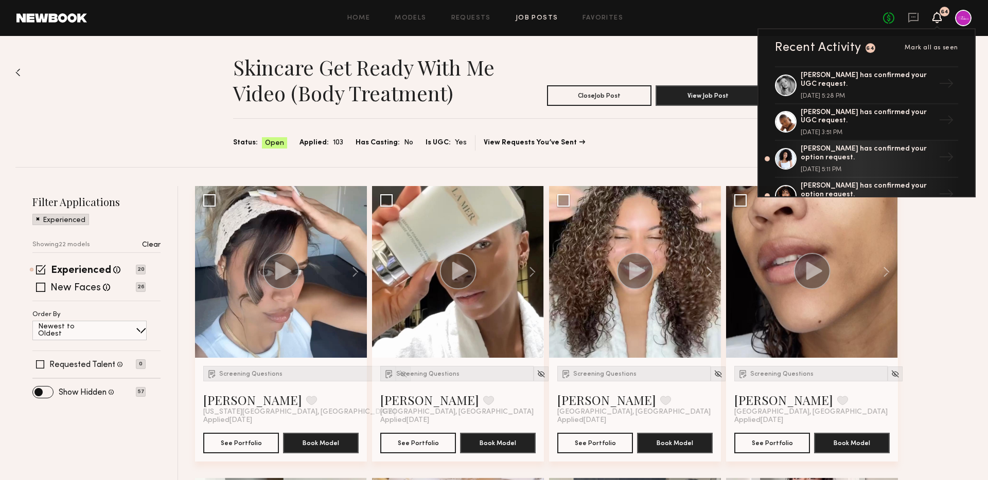
click at [637, 145] on section "Status: Open Applied: 103 Has Casting: No Is UGC: Yes View Requests You’ve Sent" at bounding box center [496, 142] width 527 height 15
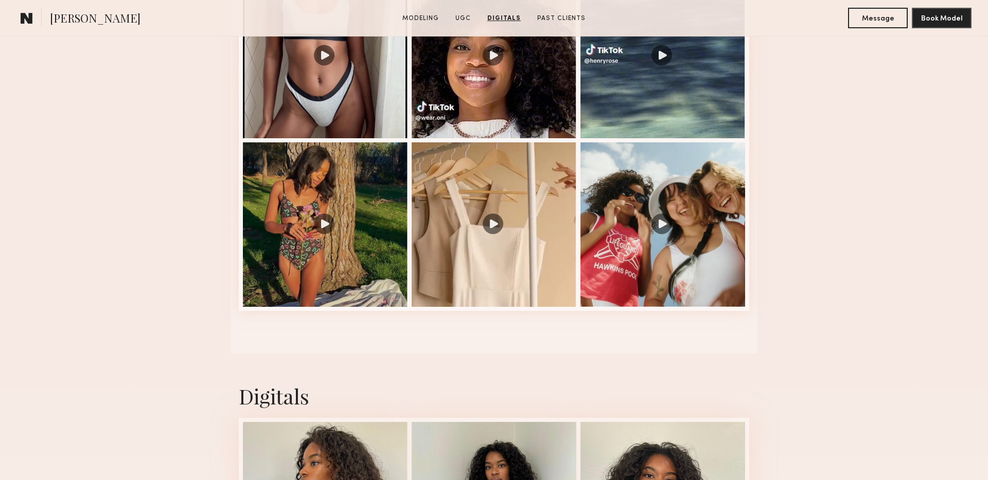
scroll to position [886, 0]
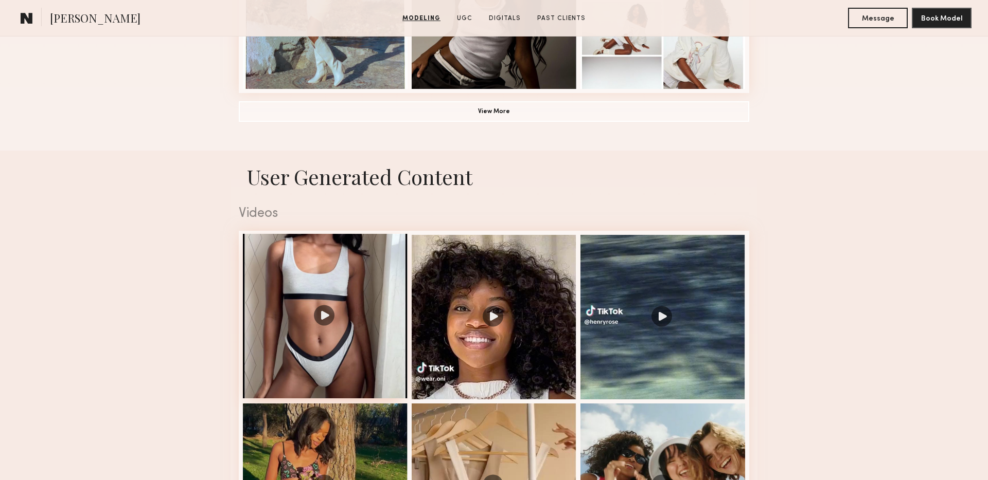
click at [346, 307] on div at bounding box center [325, 316] width 165 height 165
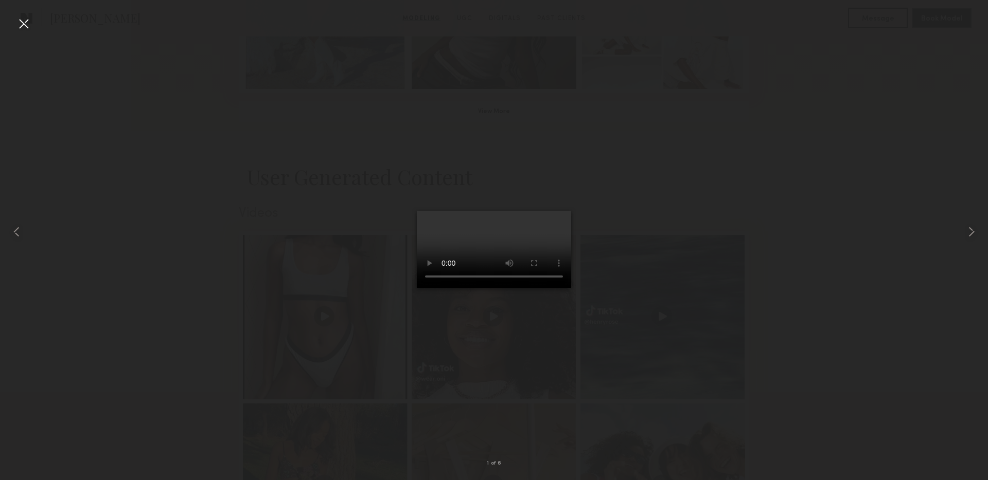
click at [26, 25] on div at bounding box center [23, 23] width 16 height 16
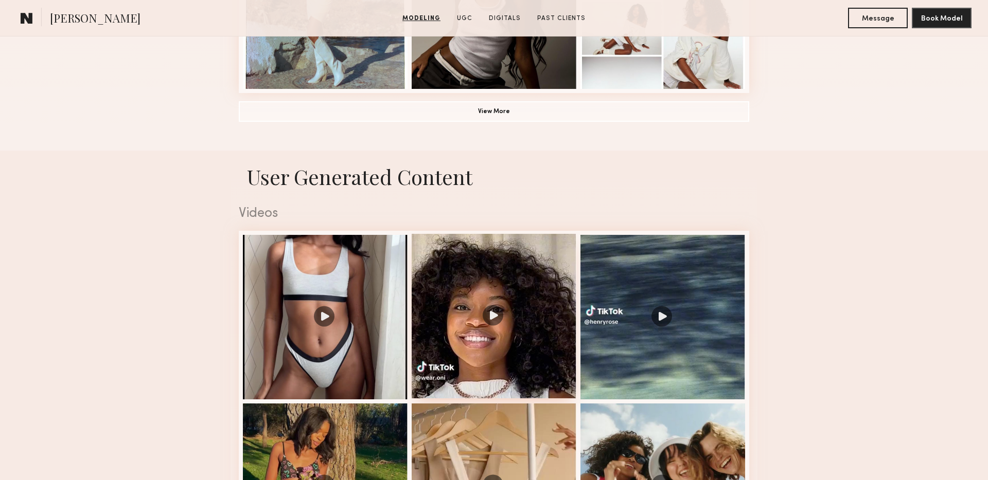
click at [428, 282] on div at bounding box center [493, 316] width 165 height 165
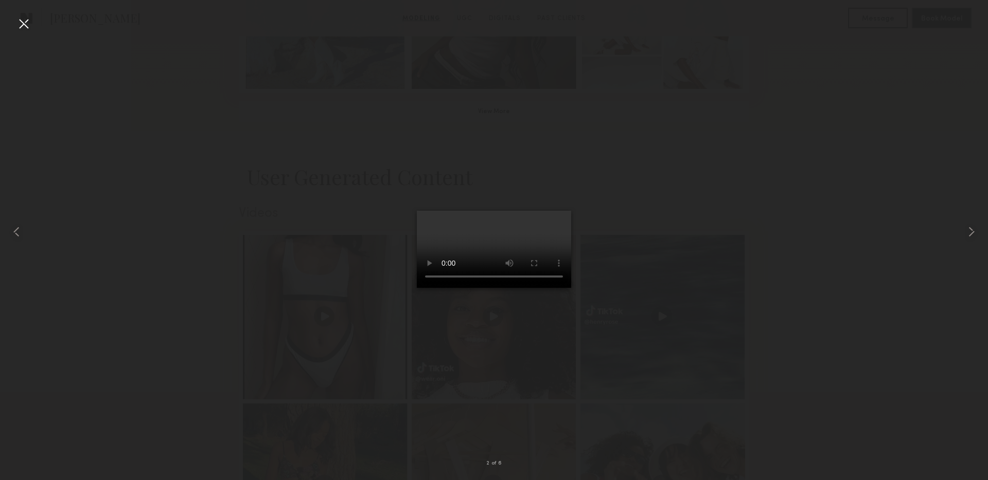
click at [21, 21] on div at bounding box center [23, 23] width 16 height 16
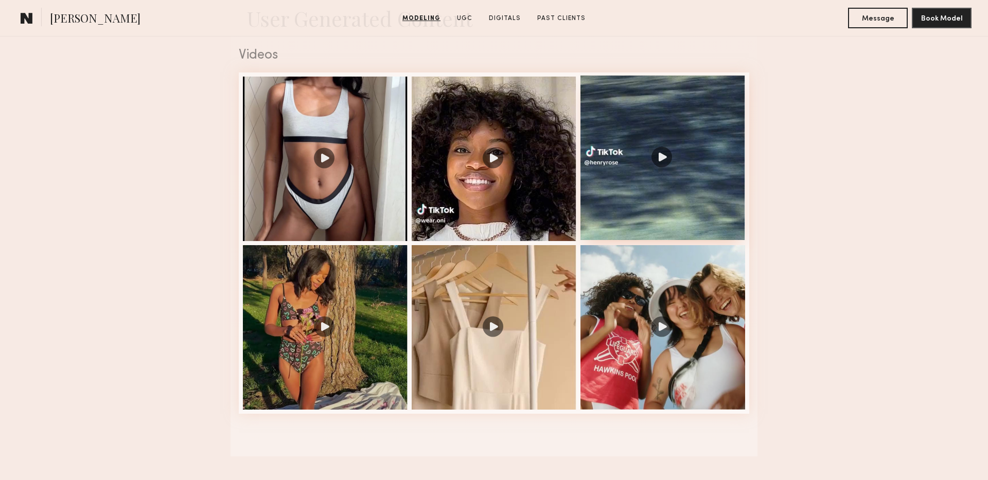
scroll to position [1062, 0]
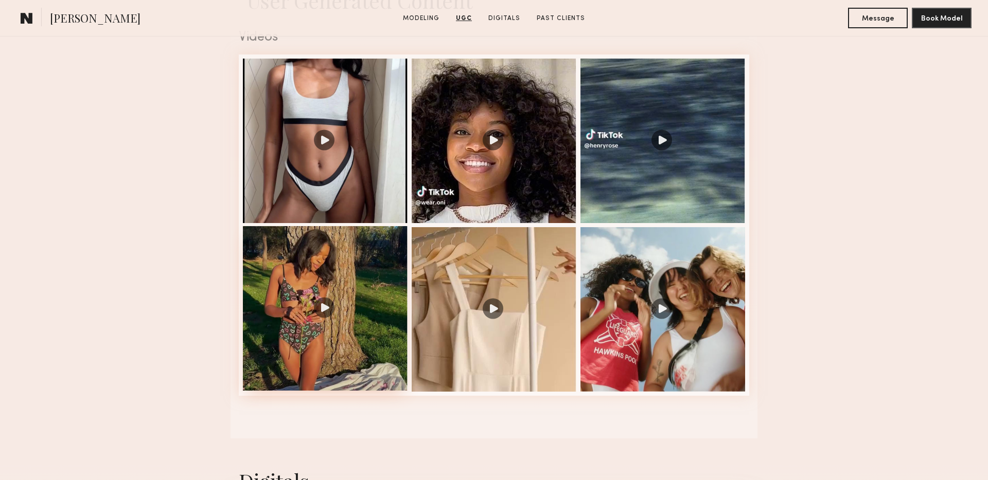
click at [321, 312] on div at bounding box center [325, 308] width 165 height 165
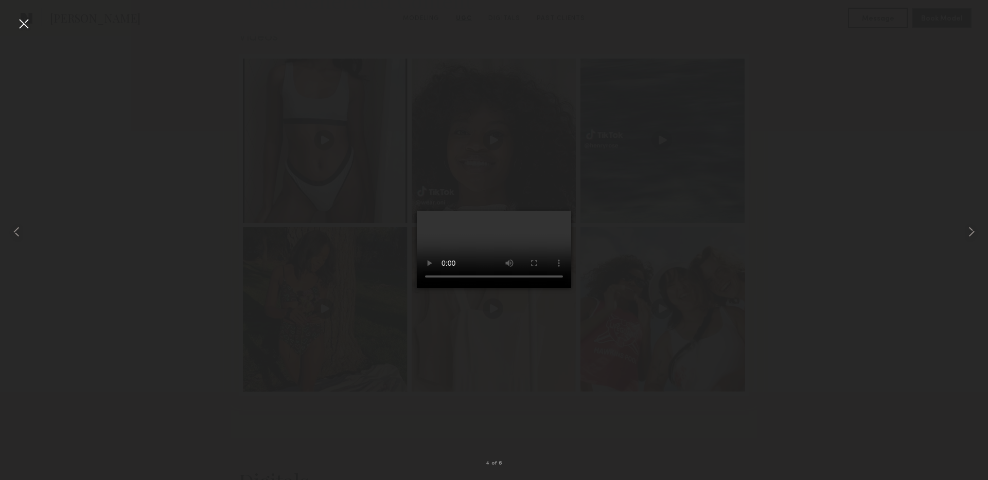
click at [18, 25] on div at bounding box center [23, 23] width 16 height 16
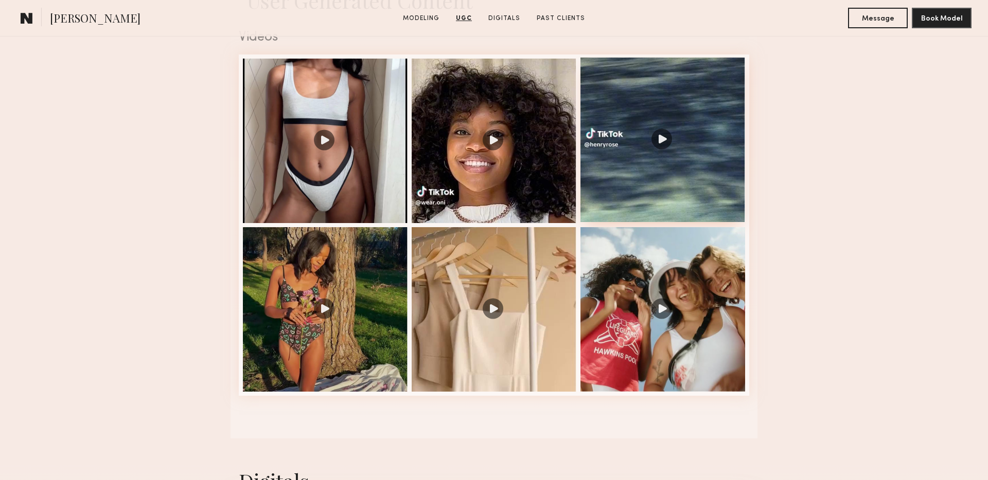
click at [659, 127] on div at bounding box center [662, 140] width 165 height 165
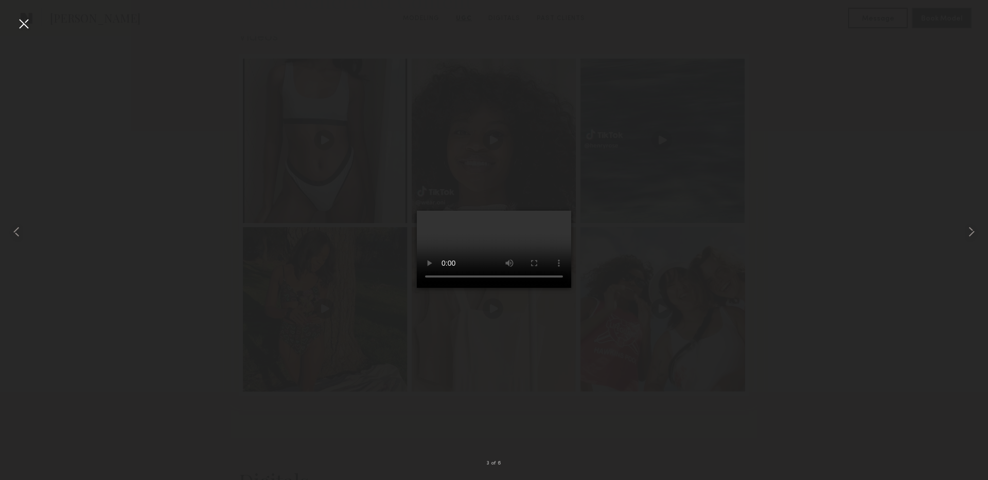
click at [19, 20] on div at bounding box center [23, 23] width 16 height 16
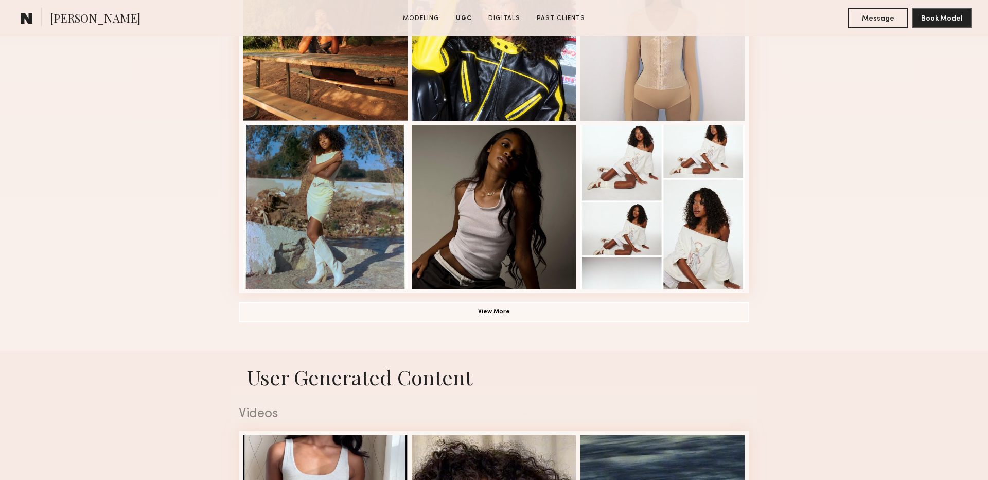
scroll to position [686, 0]
click at [512, 309] on button "View More" at bounding box center [494, 311] width 510 height 21
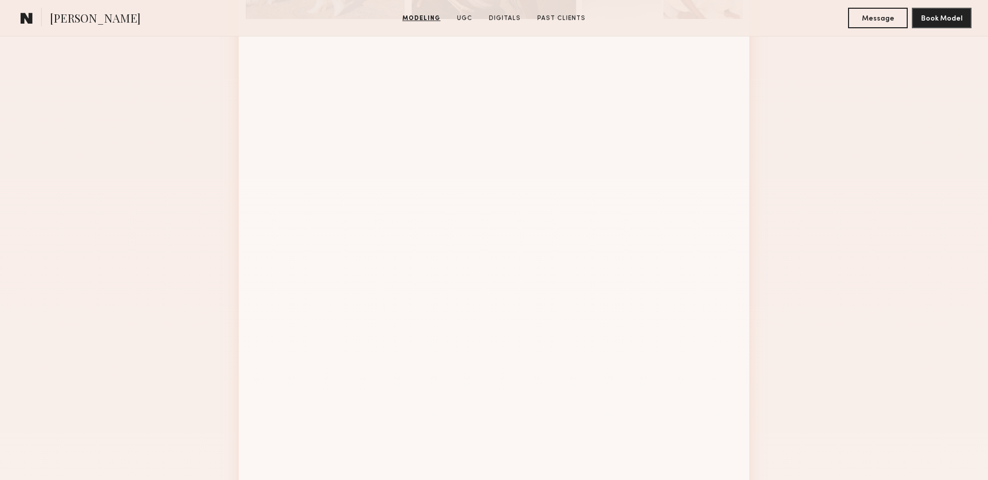
scroll to position [685, 0]
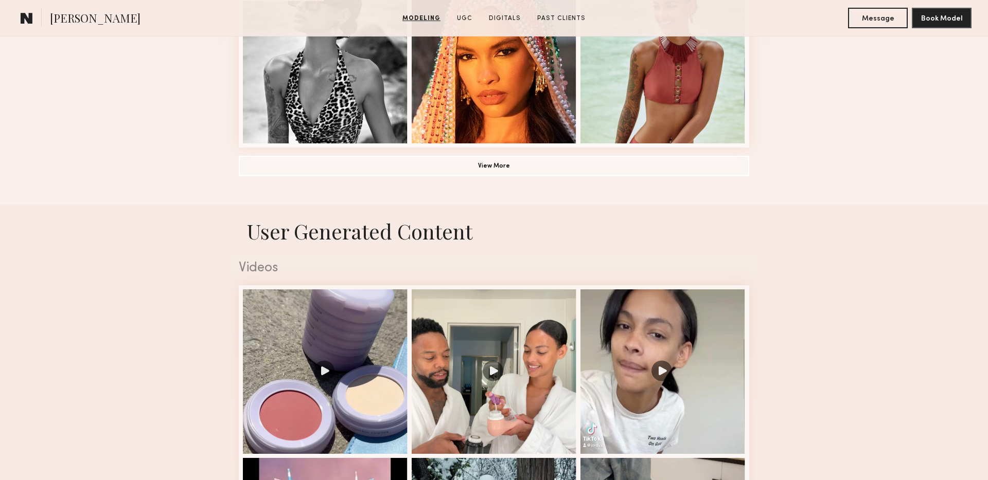
scroll to position [954, 0]
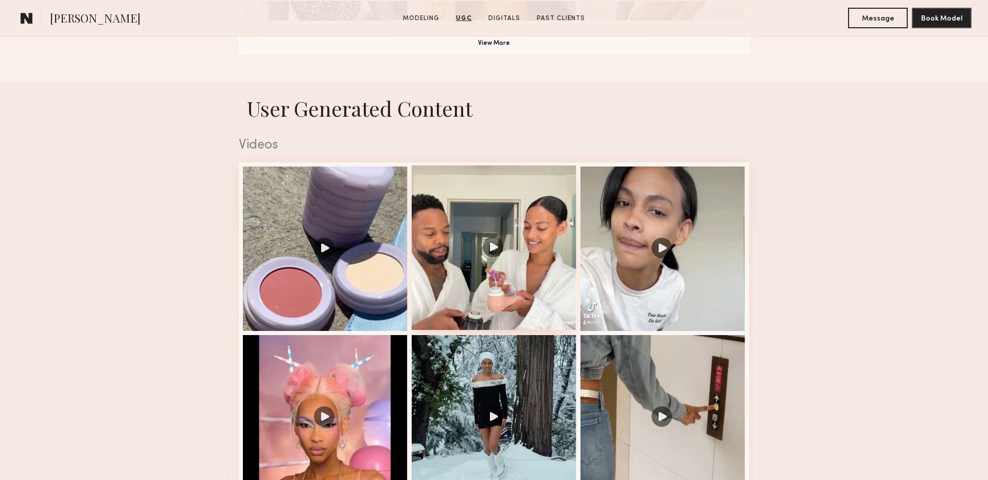
click at [497, 243] on div at bounding box center [493, 248] width 165 height 165
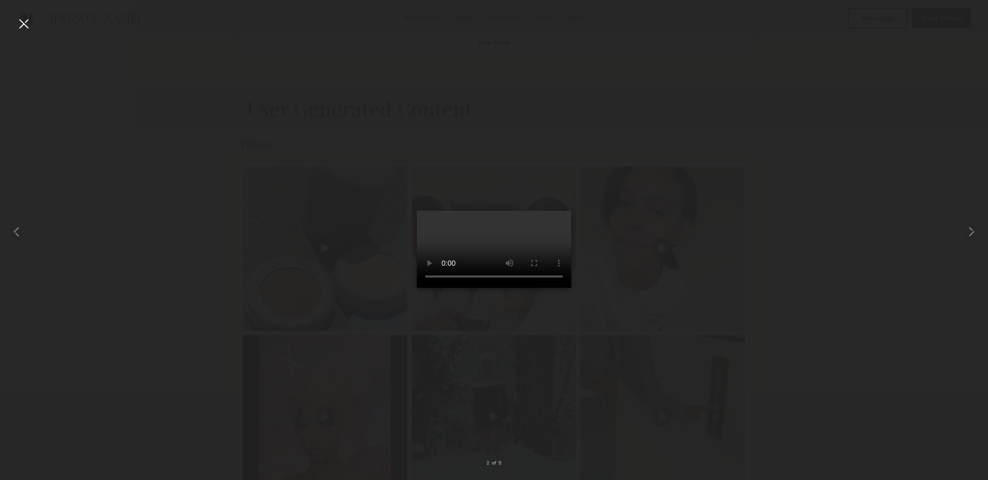
click at [26, 16] on div at bounding box center [23, 23] width 16 height 16
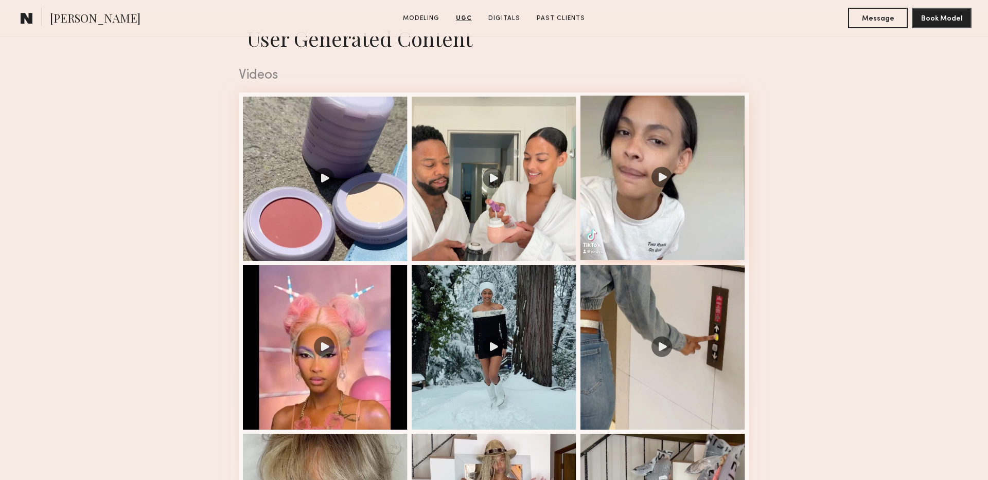
scroll to position [1031, 0]
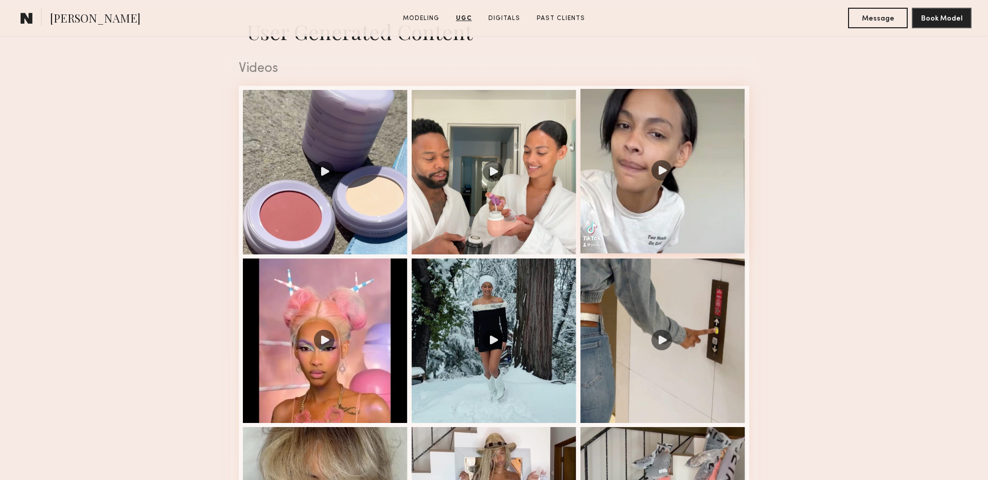
click at [650, 170] on div at bounding box center [662, 171] width 165 height 165
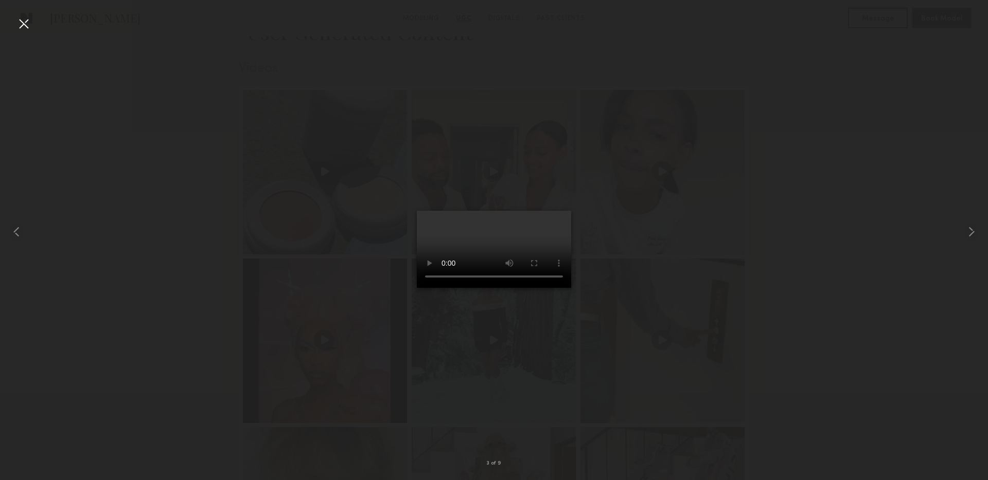
click at [23, 26] on div at bounding box center [23, 23] width 16 height 16
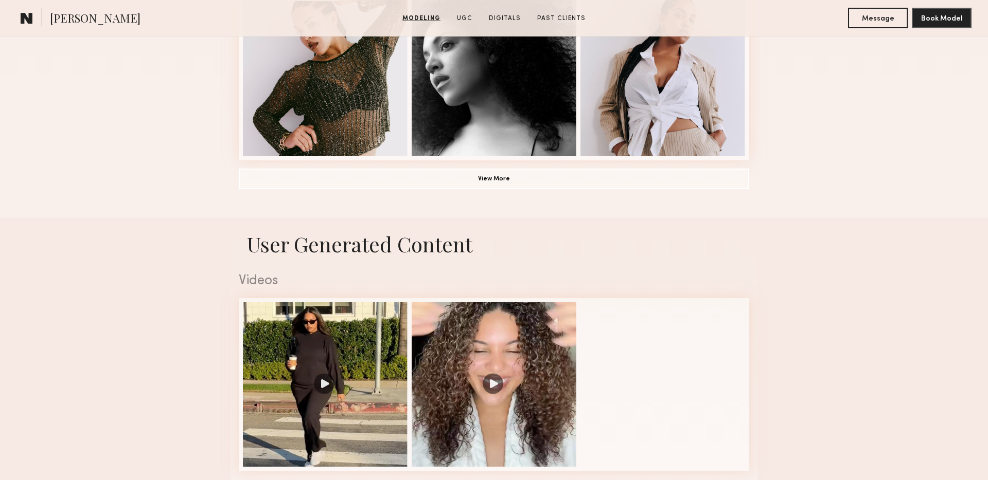
scroll to position [978, 0]
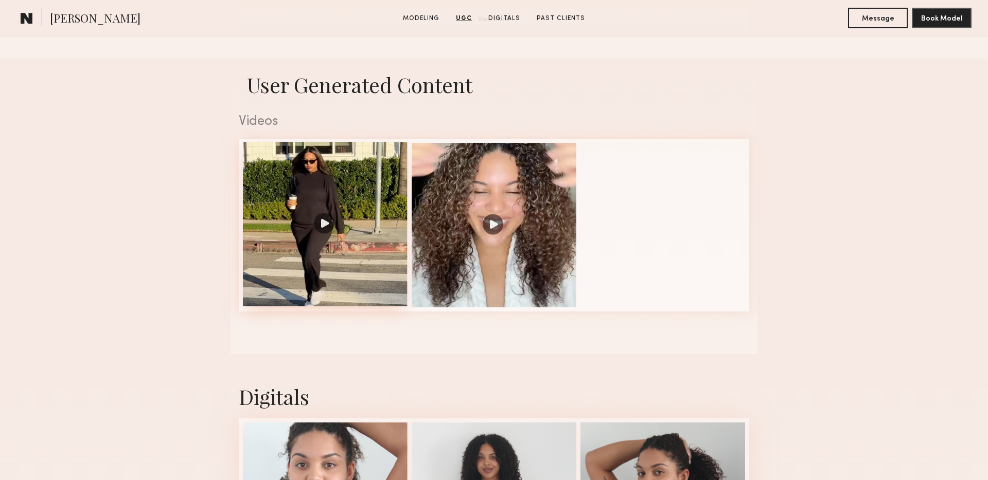
click at [321, 222] on div at bounding box center [325, 224] width 165 height 165
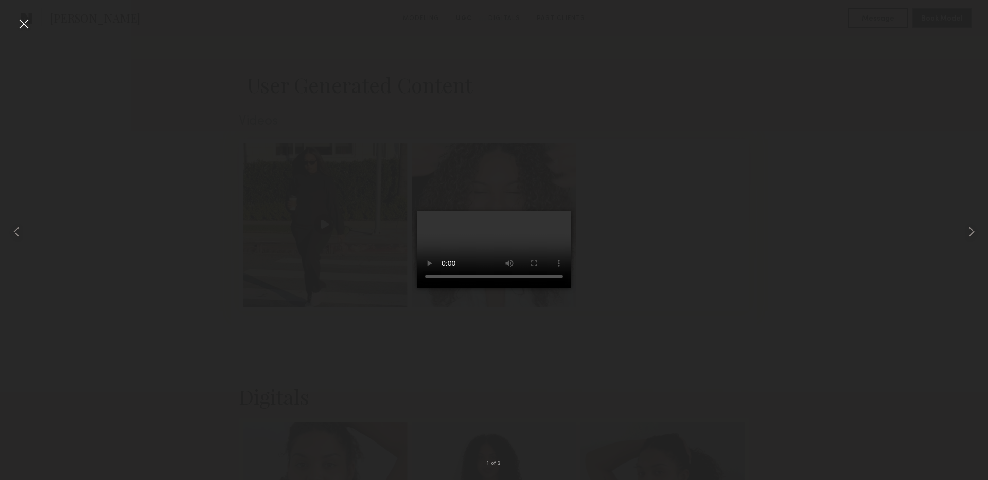
click at [25, 24] on div at bounding box center [23, 23] width 16 height 16
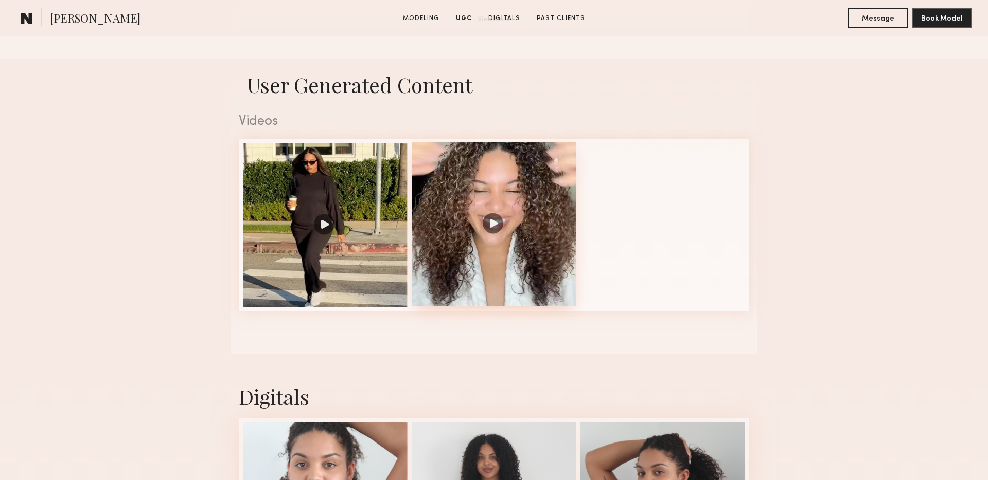
click at [497, 262] on div at bounding box center [493, 224] width 165 height 165
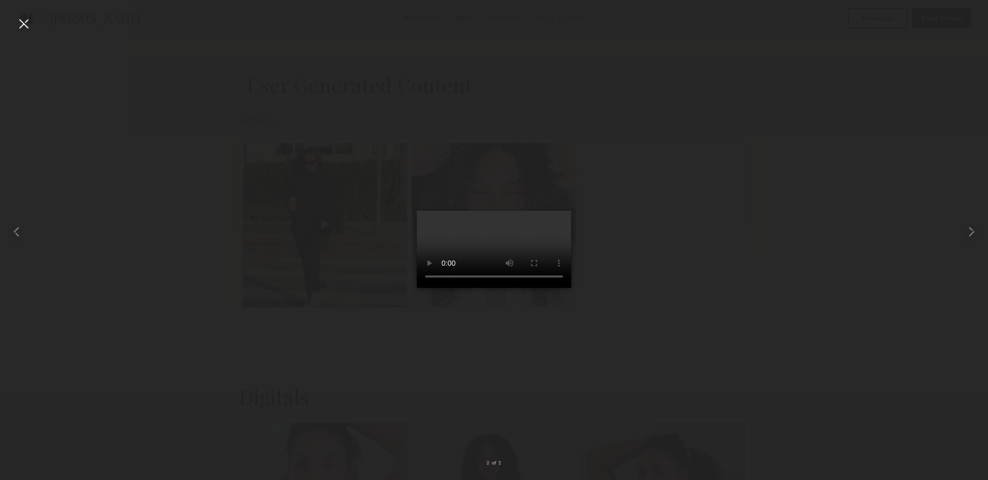
click at [19, 23] on div at bounding box center [23, 23] width 16 height 16
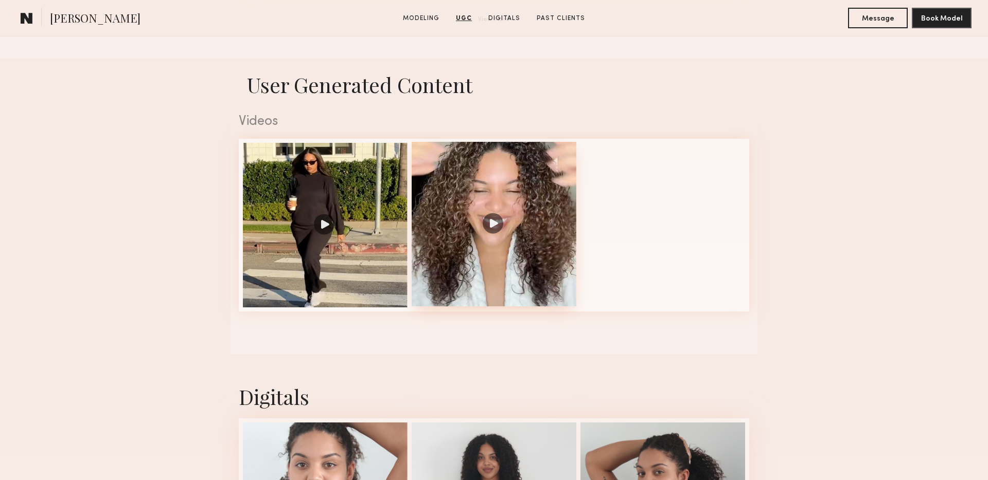
click at [516, 230] on div at bounding box center [493, 224] width 165 height 165
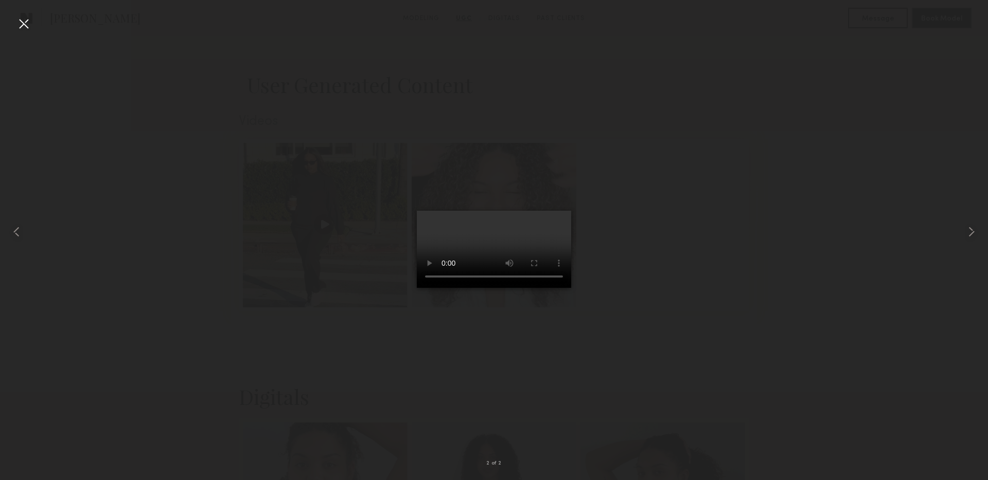
click at [26, 26] on div at bounding box center [23, 23] width 16 height 16
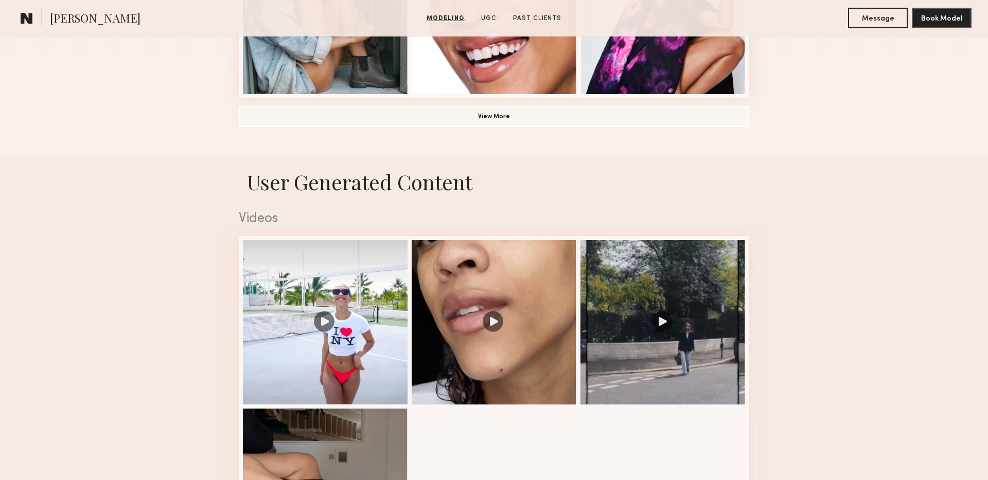
scroll to position [712, 0]
click at [489, 326] on div at bounding box center [493, 321] width 165 height 165
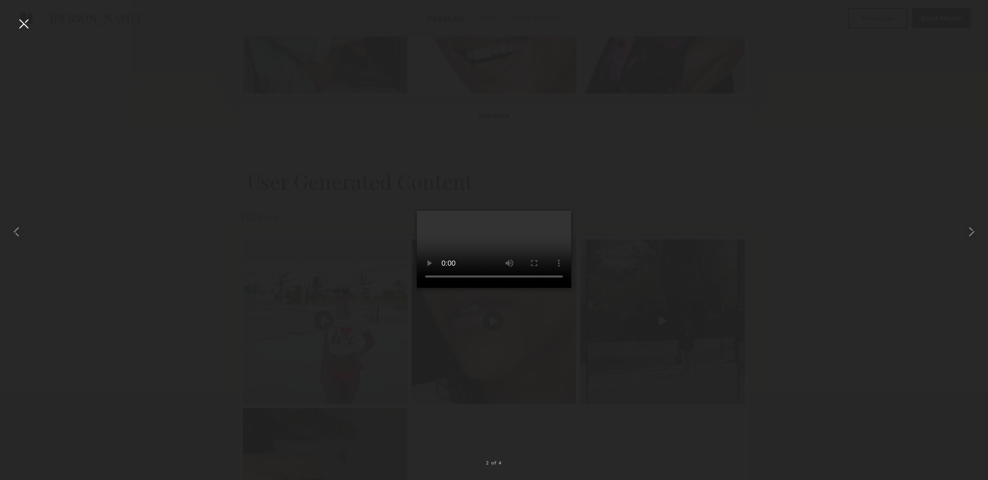
click at [26, 21] on div at bounding box center [23, 23] width 16 height 16
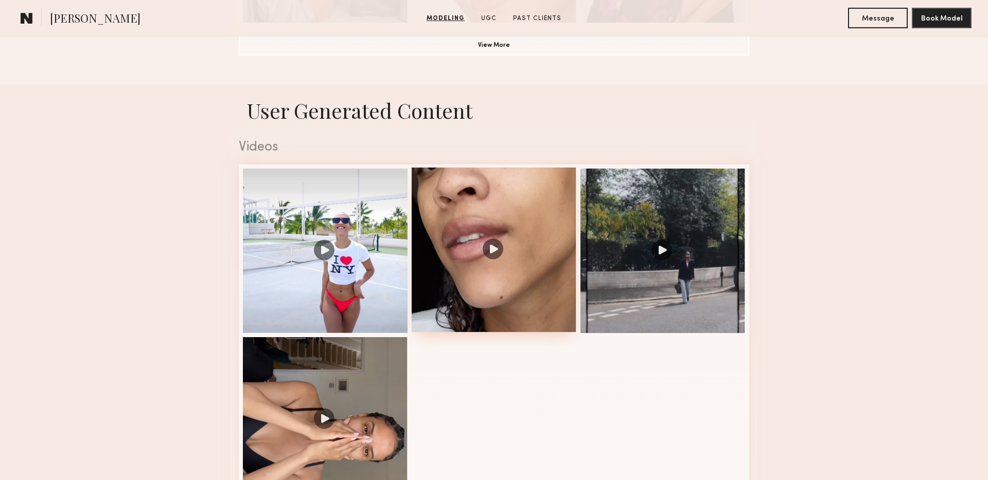
scroll to position [813, 0]
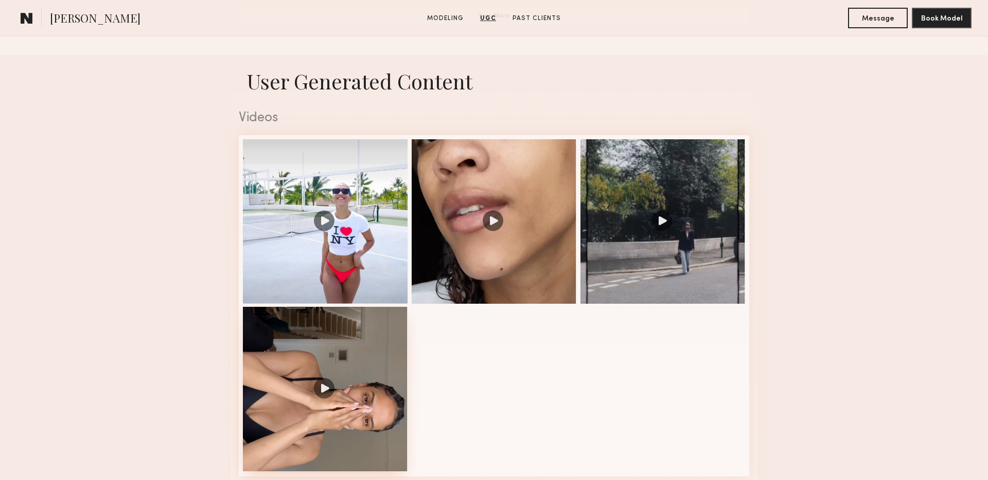
click at [335, 370] on div at bounding box center [325, 389] width 165 height 165
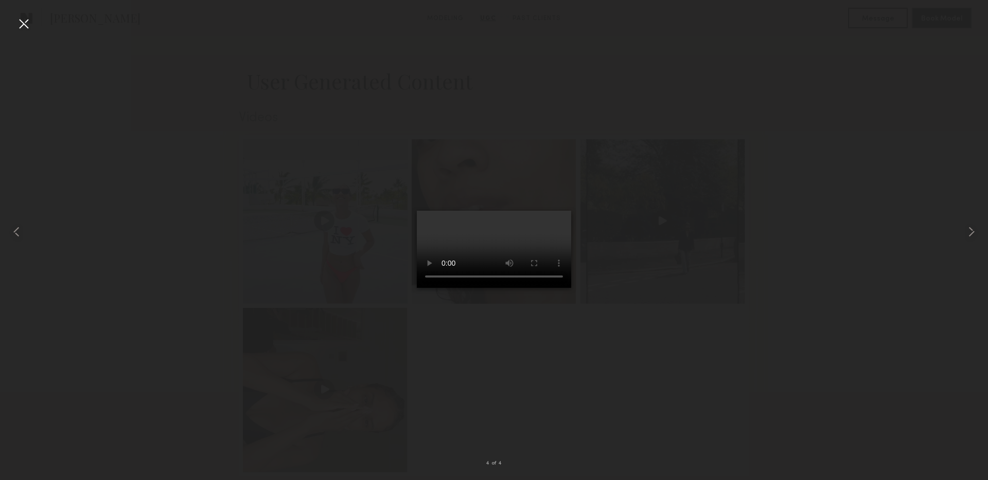
click at [26, 23] on div at bounding box center [23, 23] width 16 height 16
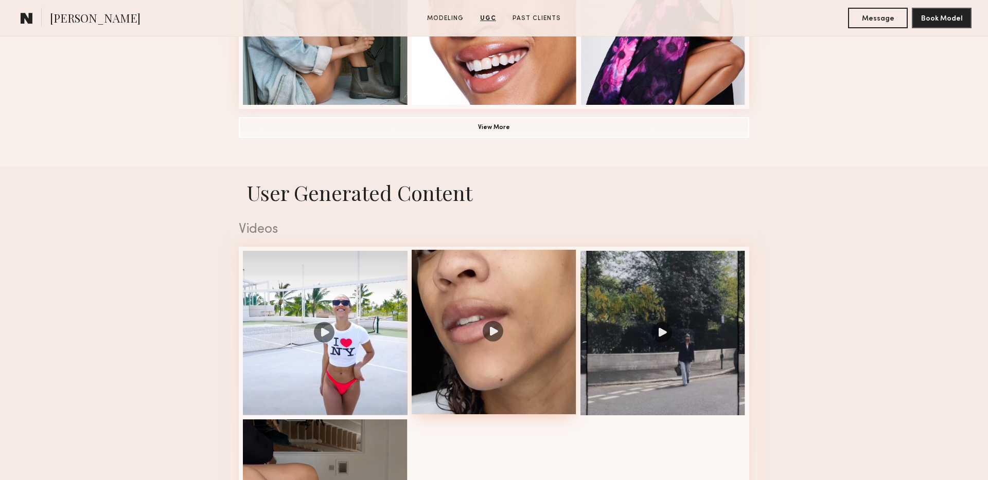
scroll to position [702, 0]
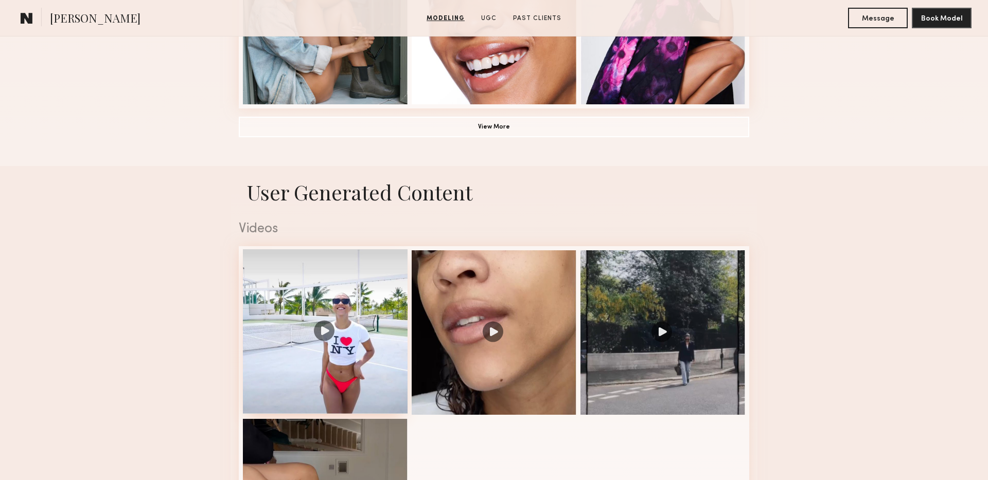
click at [286, 341] on div at bounding box center [325, 331] width 165 height 165
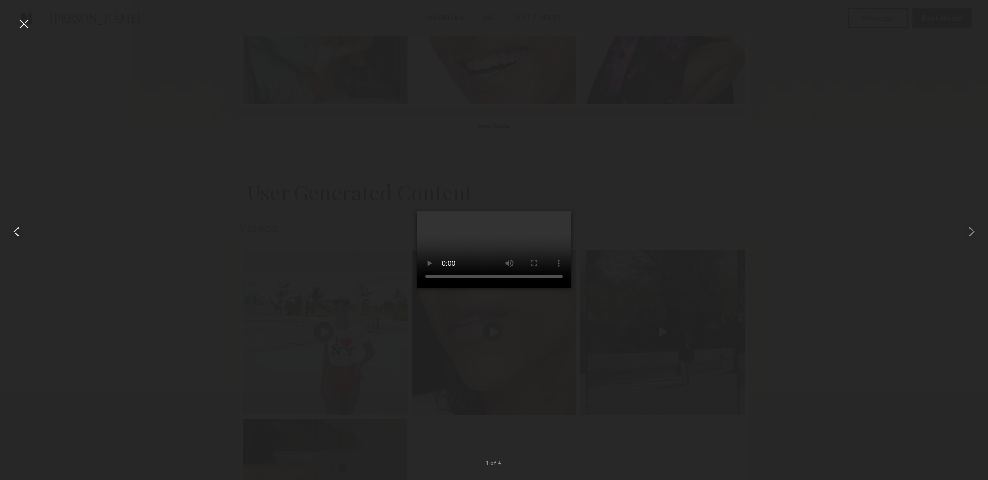
click at [33, 27] on div at bounding box center [20, 231] width 40 height 431
click at [23, 23] on div at bounding box center [23, 23] width 16 height 16
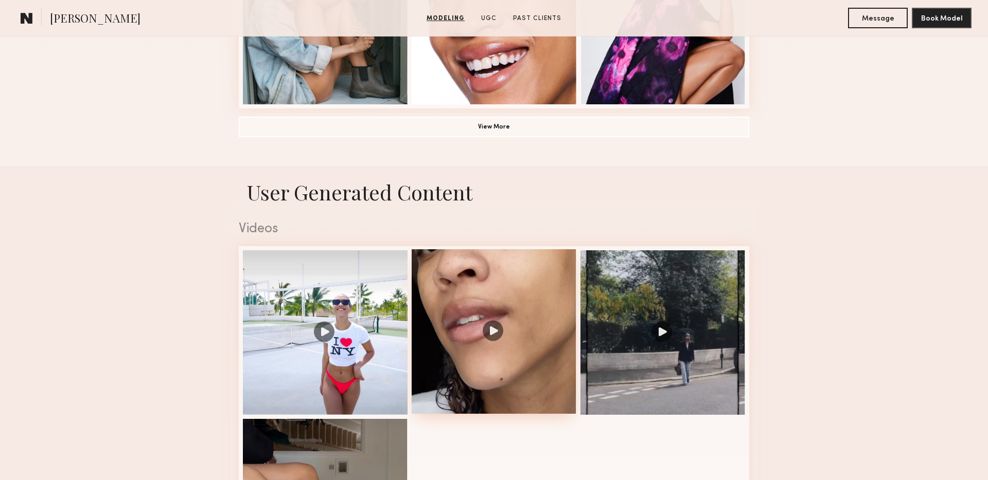
click at [491, 304] on div at bounding box center [493, 331] width 165 height 165
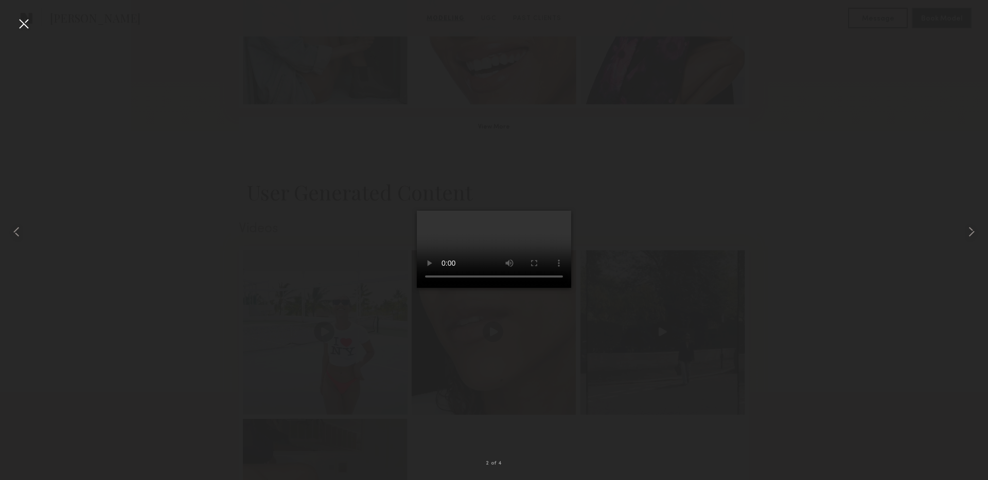
click at [20, 26] on div at bounding box center [23, 23] width 16 height 16
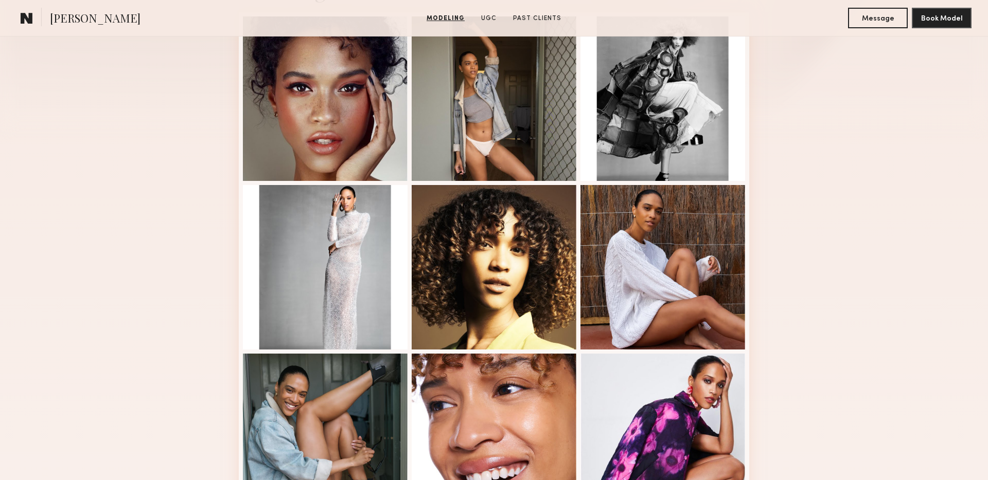
scroll to position [0, 0]
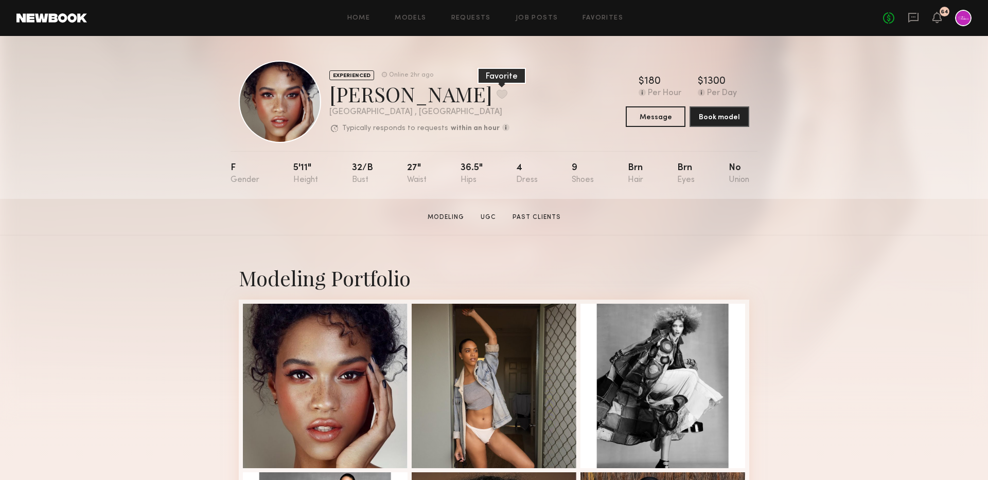
click at [496, 89] on button at bounding box center [501, 93] width 11 height 9
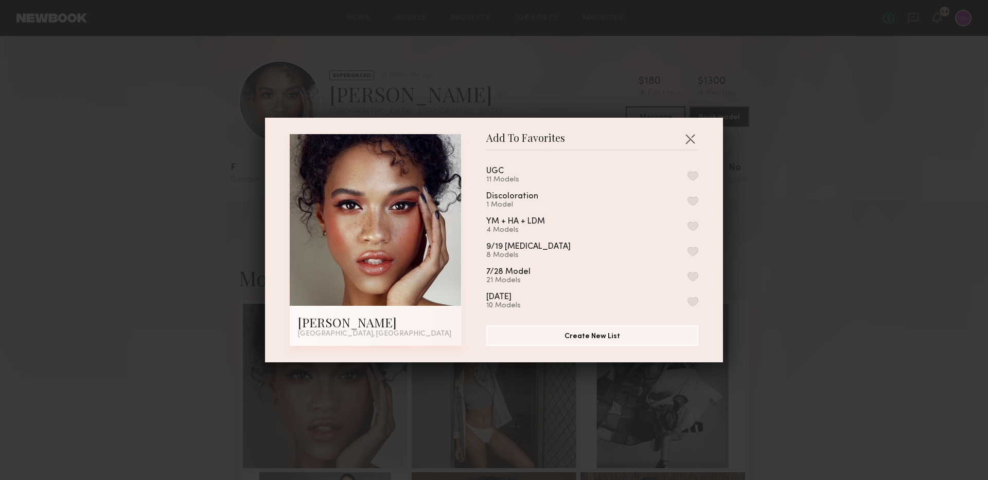
click at [693, 175] on button "button" at bounding box center [692, 175] width 11 height 9
click at [691, 136] on button "button" at bounding box center [690, 139] width 16 height 16
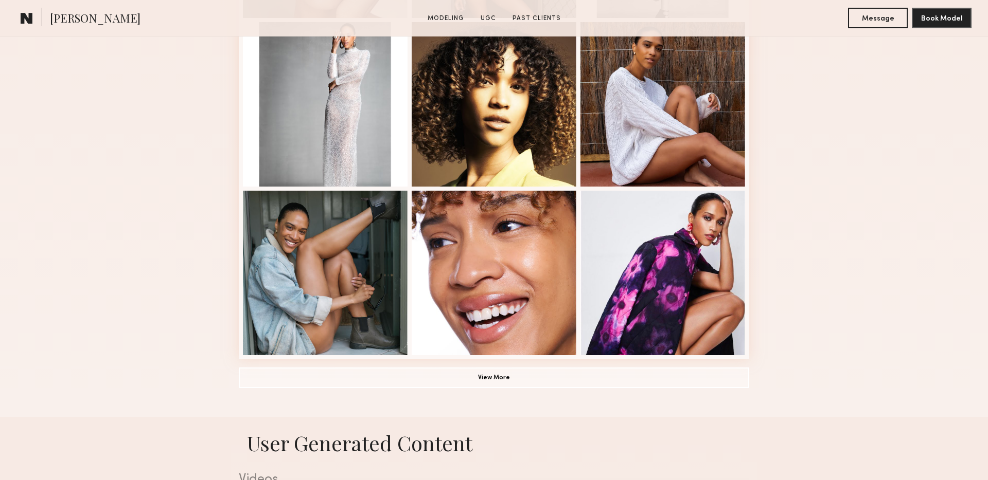
scroll to position [462, 0]
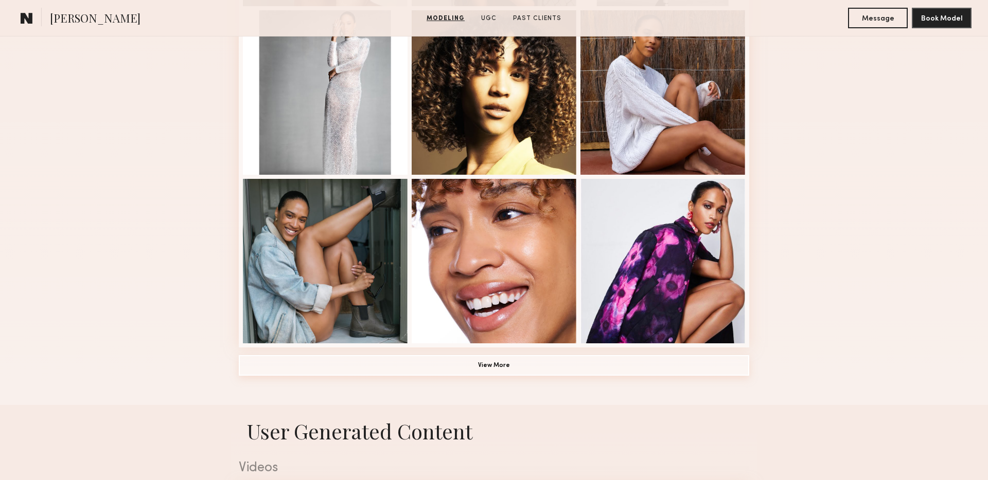
click at [487, 367] on button "View More" at bounding box center [494, 365] width 510 height 21
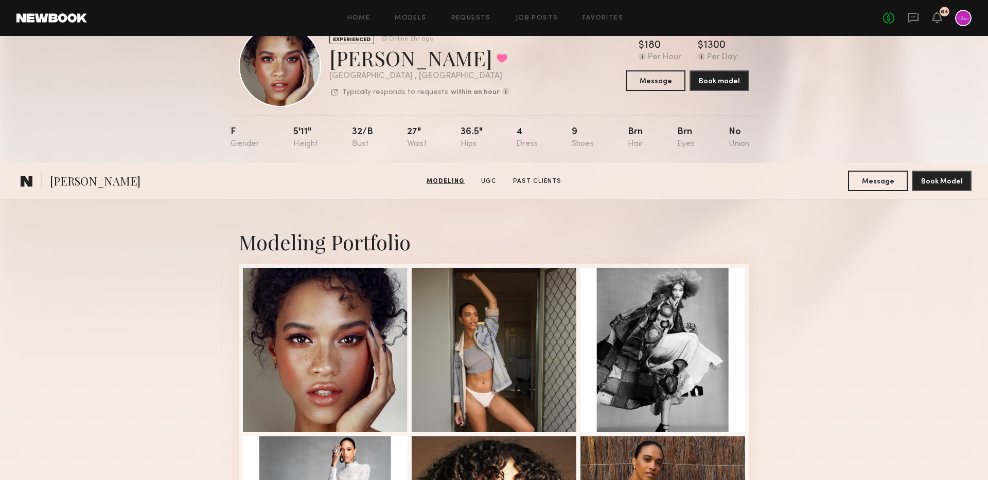
scroll to position [0, 0]
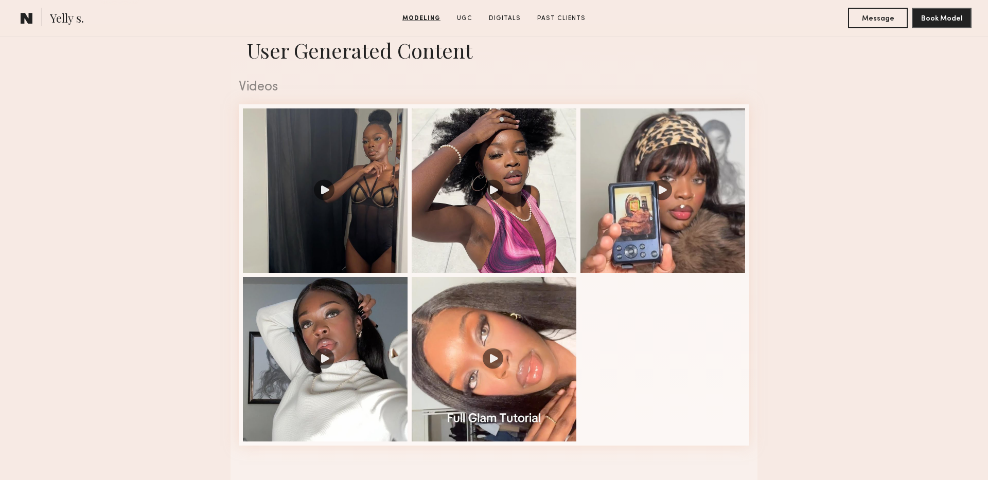
scroll to position [1041, 0]
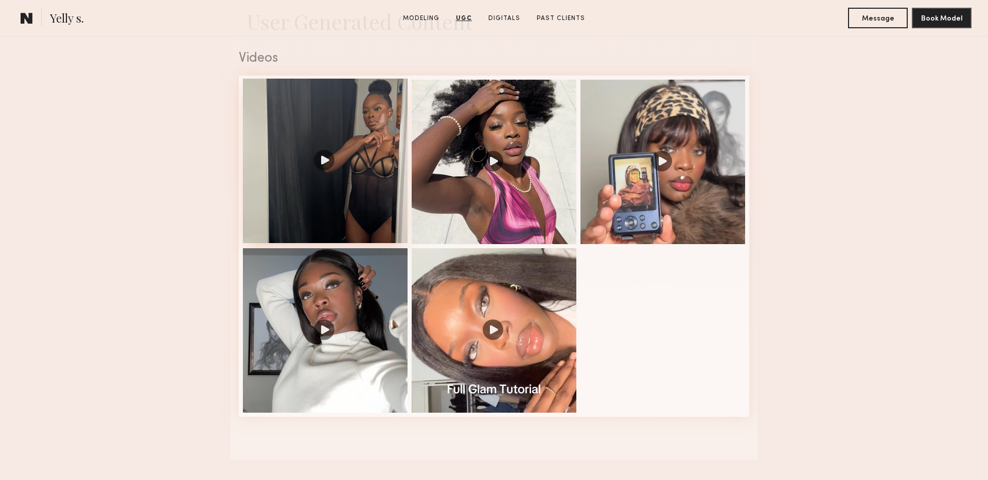
click at [317, 123] on div at bounding box center [325, 161] width 165 height 165
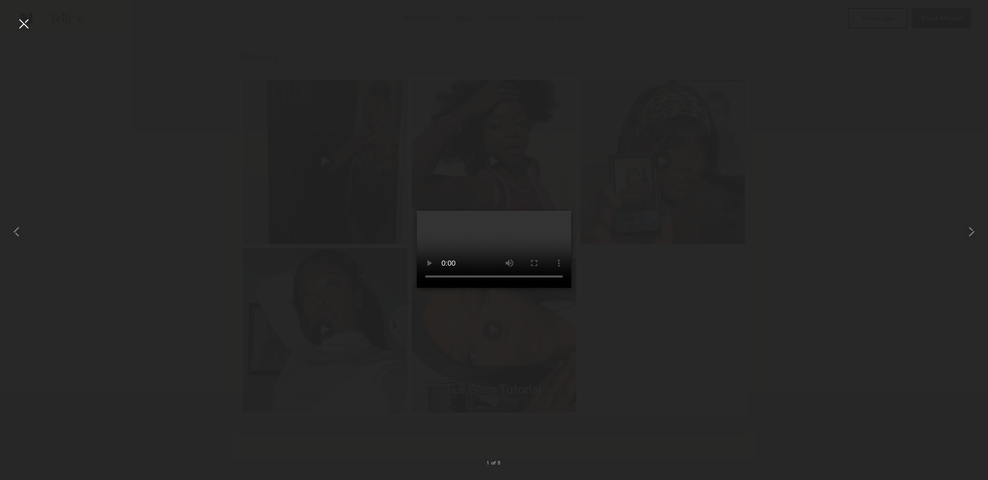
click at [14, 14] on nb-gallery-light "1 of 5" at bounding box center [494, 240] width 988 height 480
click at [24, 23] on div at bounding box center [23, 23] width 16 height 16
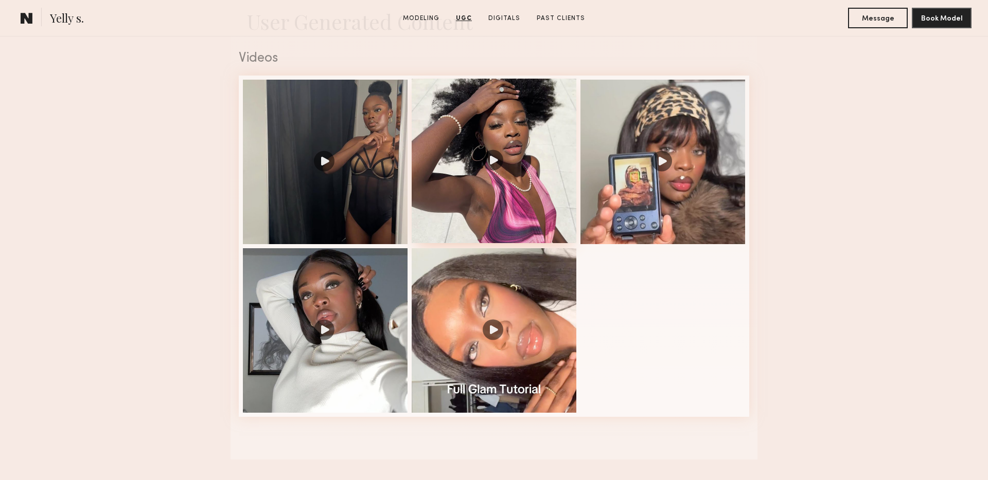
click at [553, 195] on div at bounding box center [493, 161] width 165 height 165
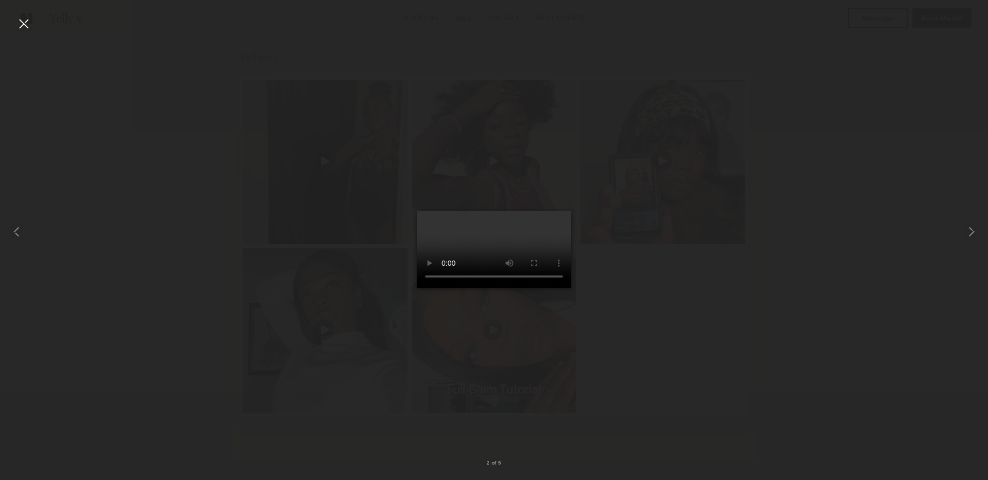
click at [28, 16] on div at bounding box center [23, 23] width 16 height 16
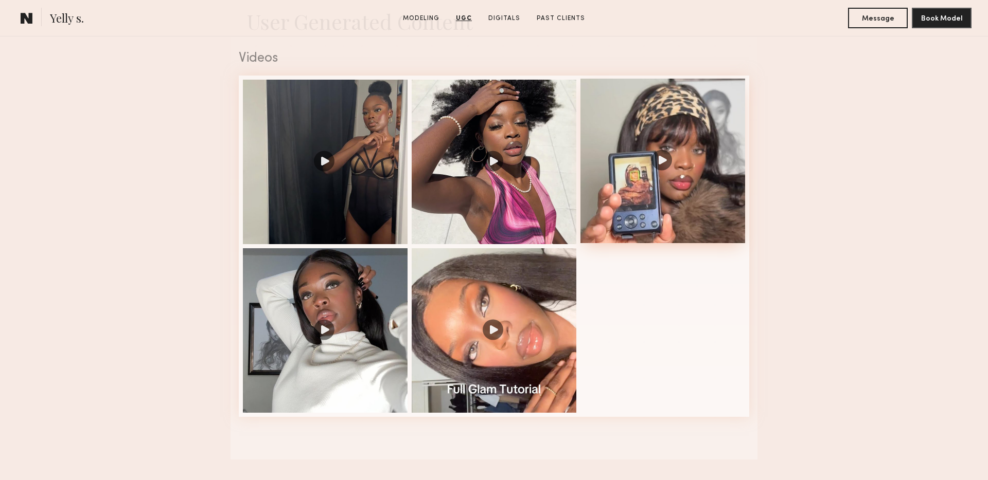
click at [632, 171] on div at bounding box center [662, 161] width 165 height 165
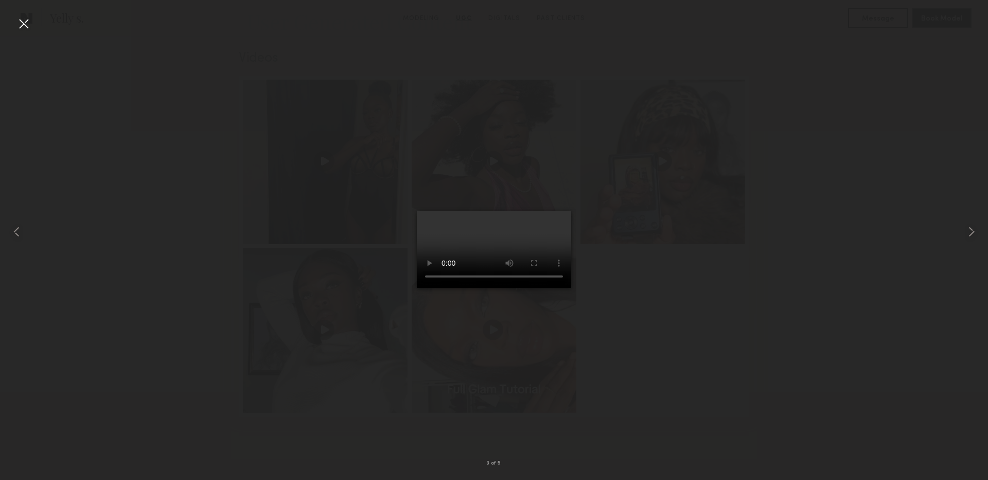
click at [19, 24] on div at bounding box center [23, 23] width 16 height 16
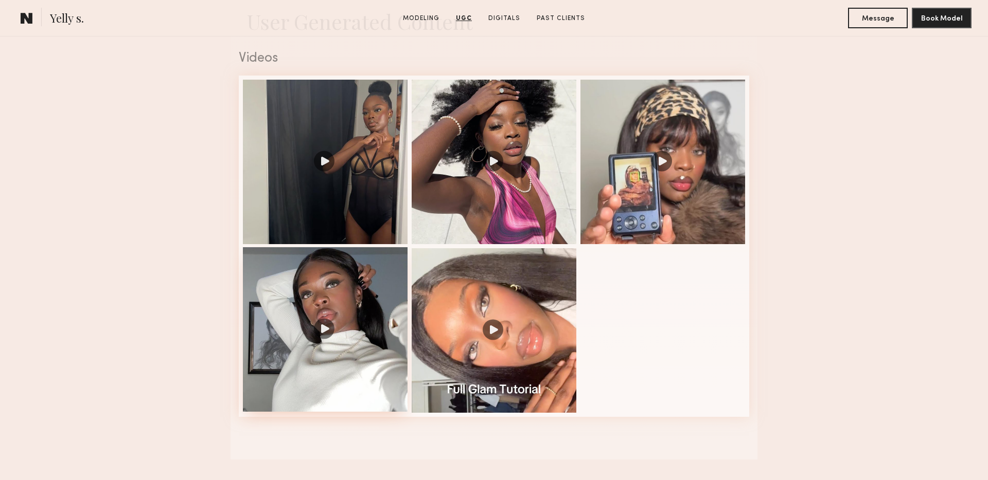
click at [314, 291] on div at bounding box center [325, 329] width 165 height 165
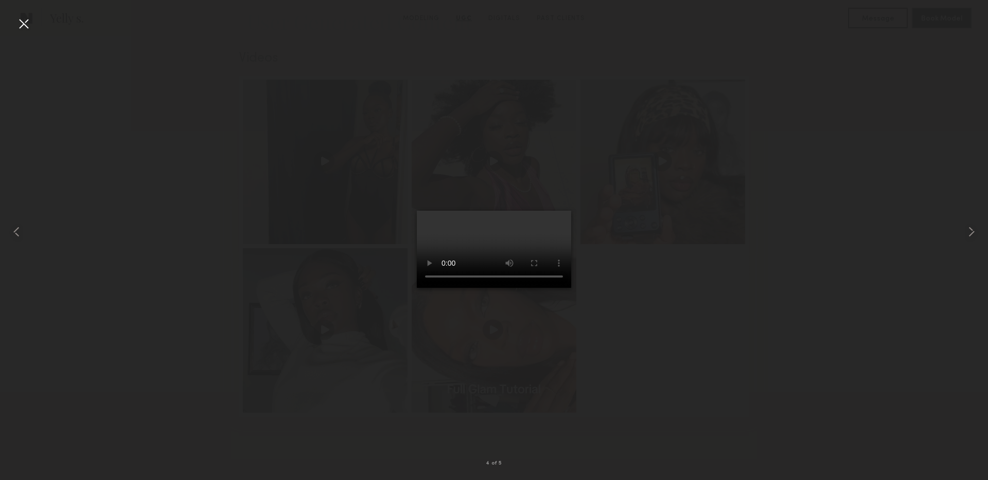
click at [23, 17] on div at bounding box center [23, 23] width 16 height 16
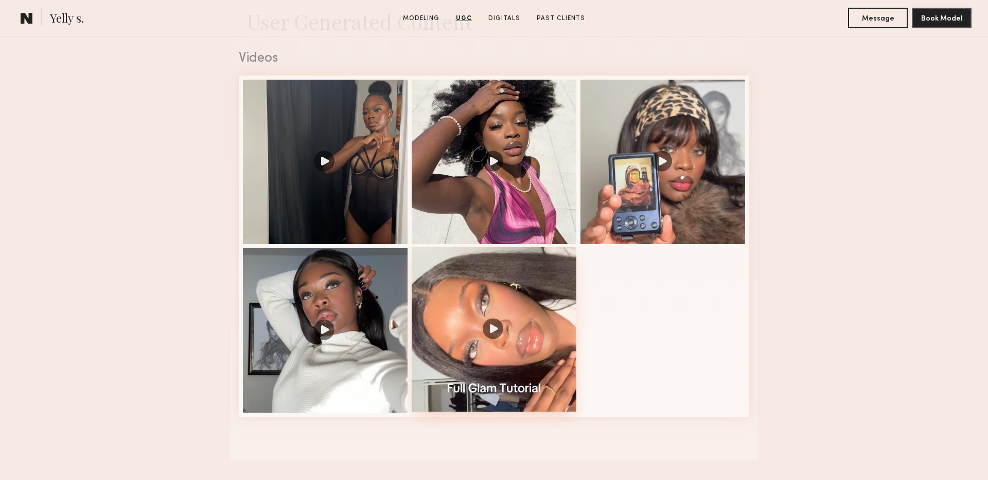
click at [481, 385] on div at bounding box center [493, 329] width 165 height 165
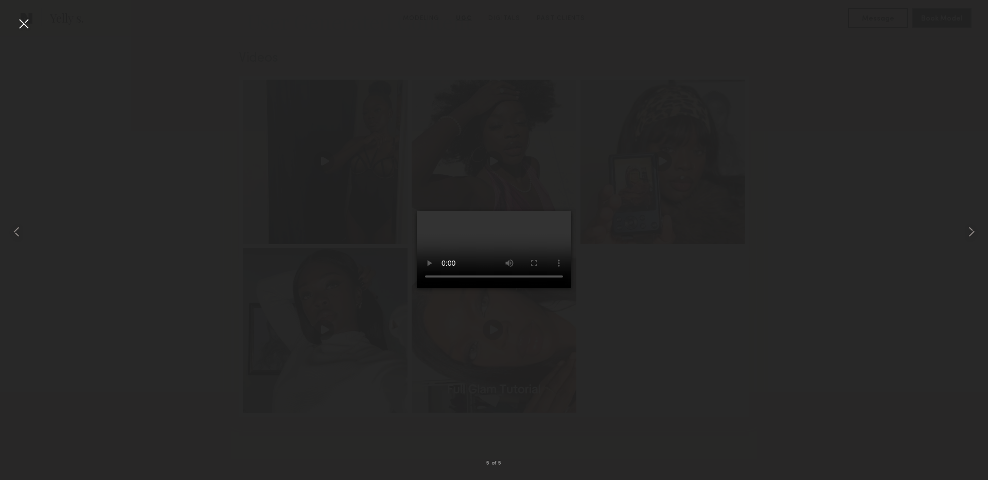
click at [23, 22] on div at bounding box center [23, 23] width 16 height 16
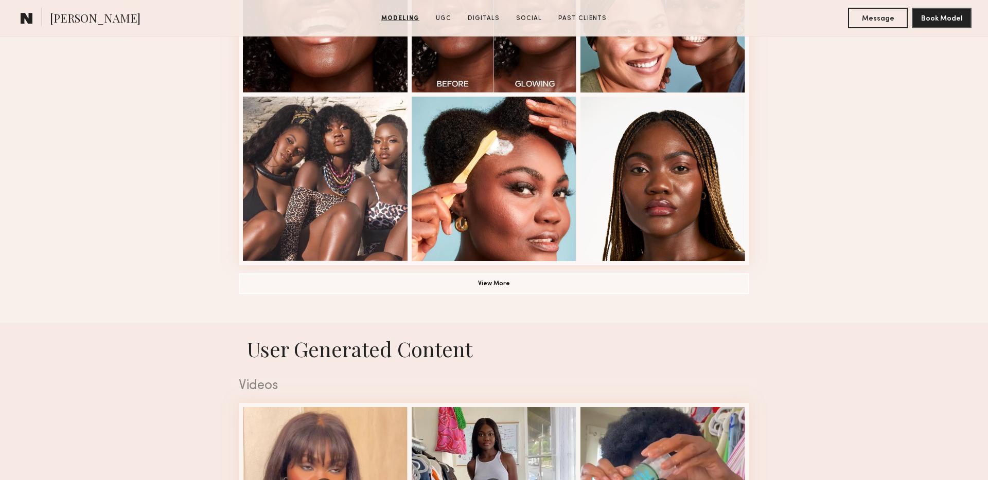
scroll to position [998, 0]
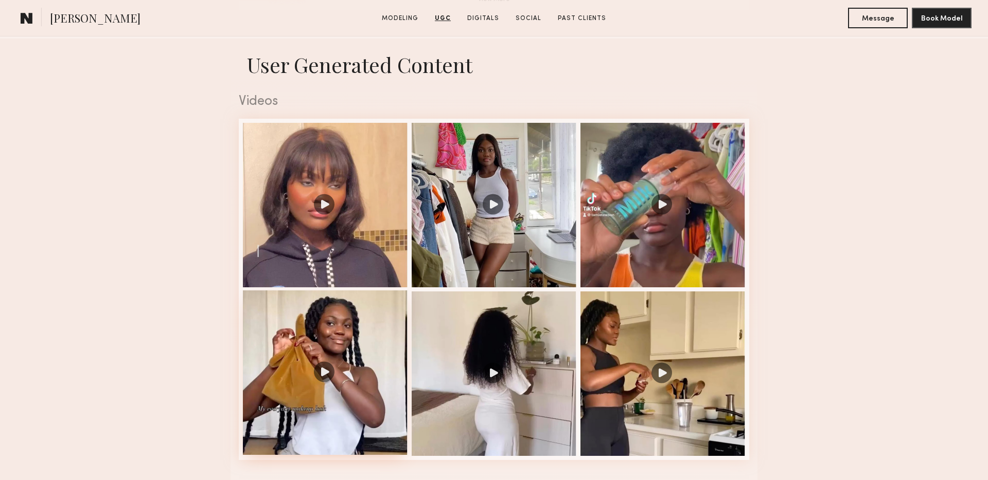
click at [333, 385] on div at bounding box center [325, 373] width 165 height 165
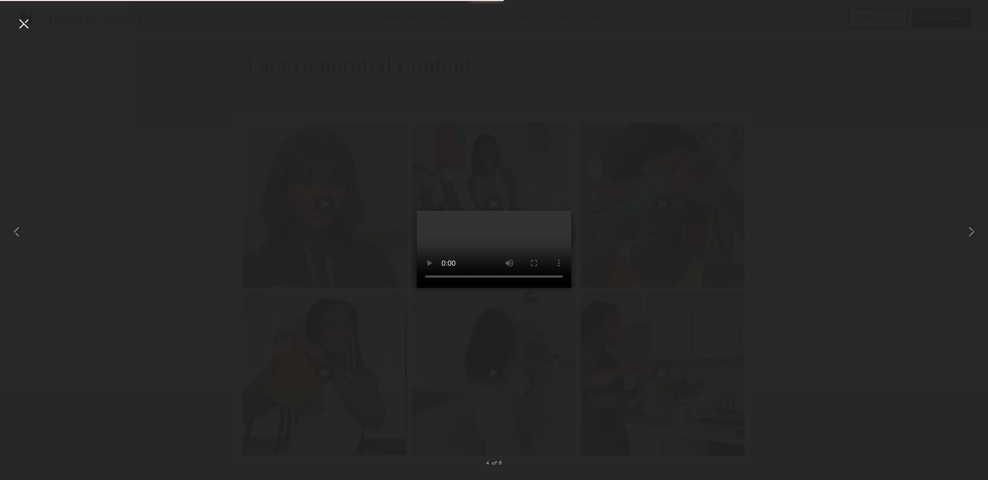
click at [28, 27] on div at bounding box center [23, 23] width 16 height 16
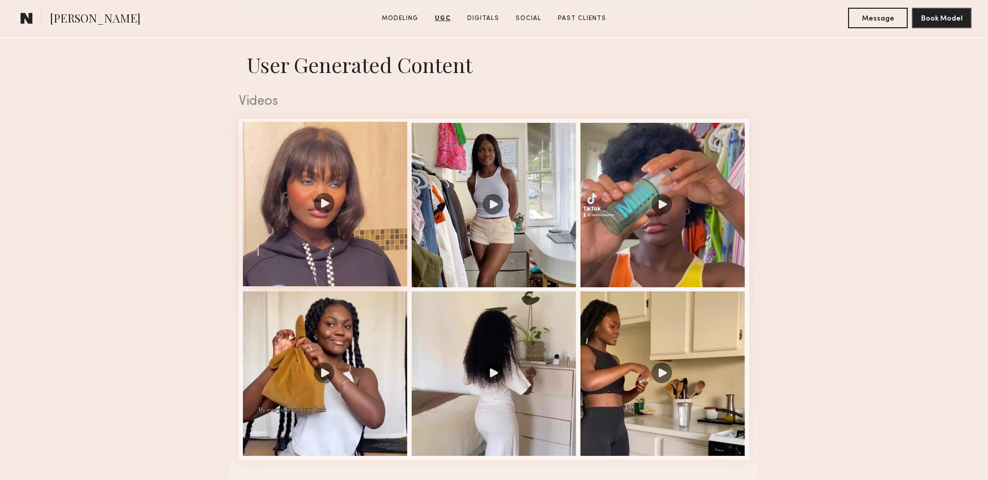
click at [322, 174] on div at bounding box center [325, 204] width 165 height 165
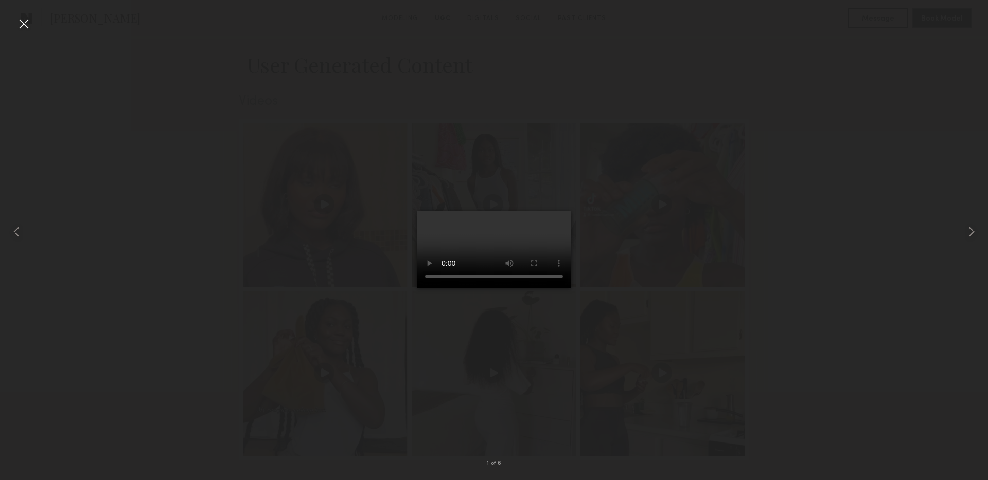
click at [23, 25] on div at bounding box center [23, 23] width 16 height 16
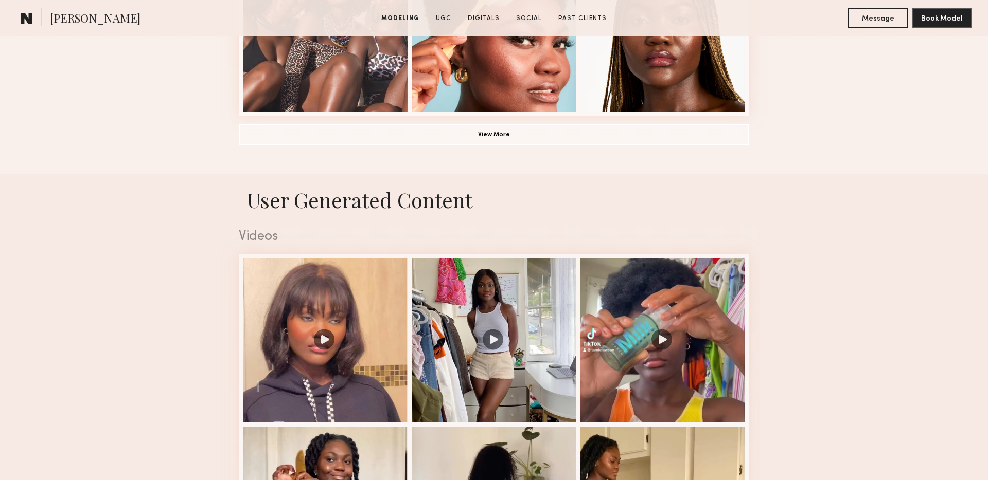
scroll to position [877, 0]
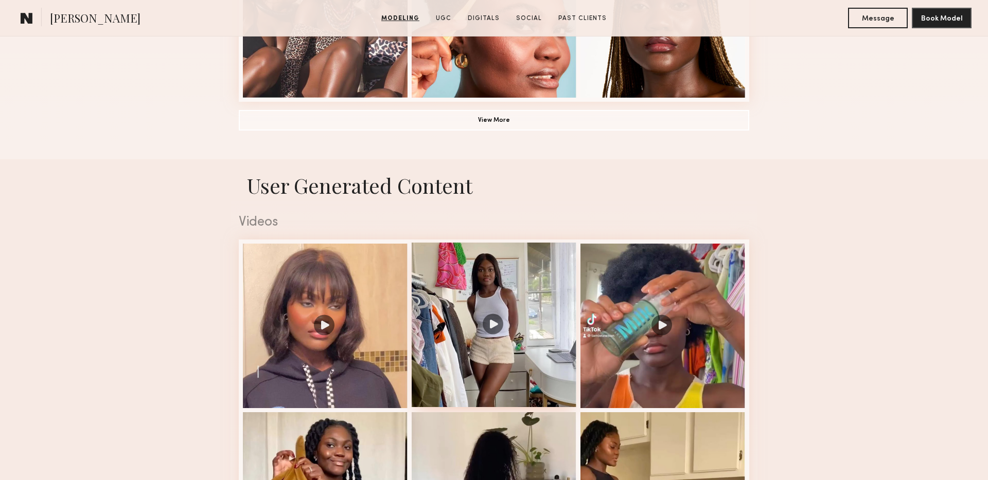
click at [491, 332] on div at bounding box center [493, 325] width 165 height 165
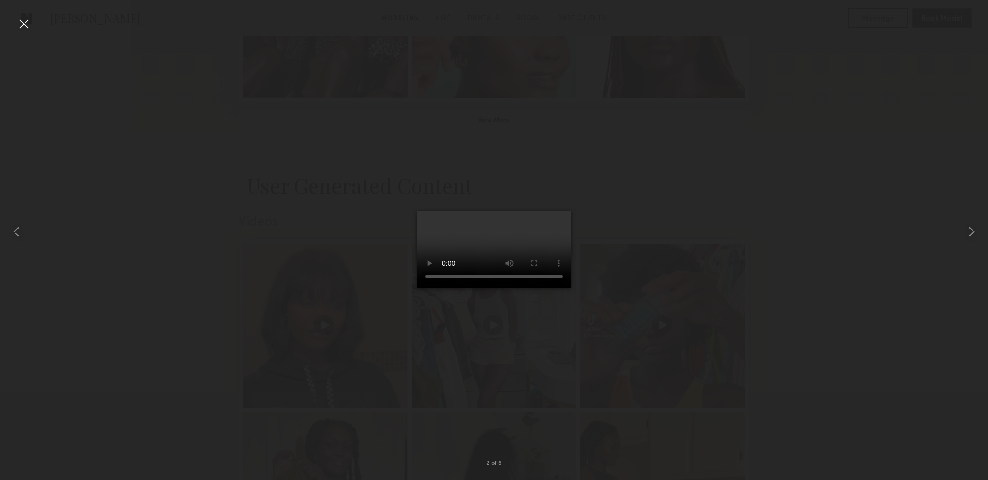
click at [450, 288] on video at bounding box center [494, 249] width 154 height 77
click at [19, 22] on div at bounding box center [23, 23] width 16 height 16
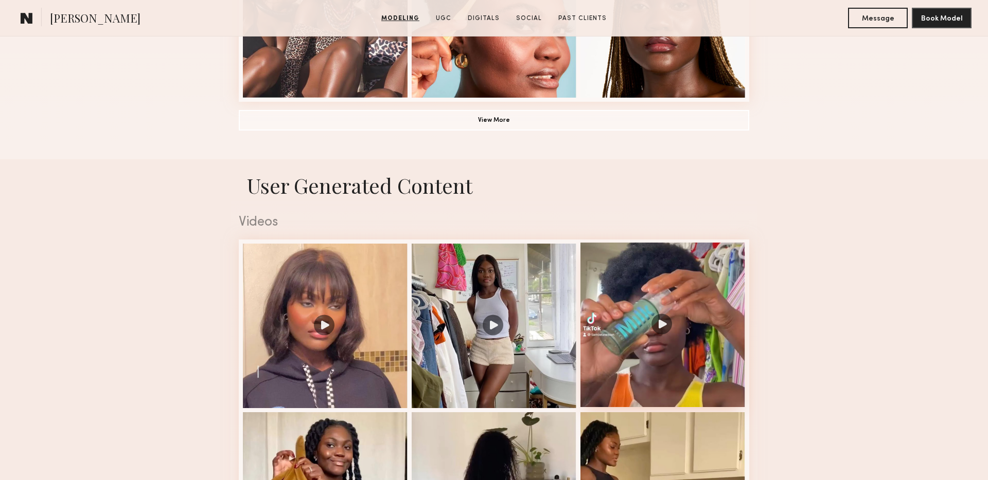
click at [663, 305] on div at bounding box center [662, 325] width 165 height 165
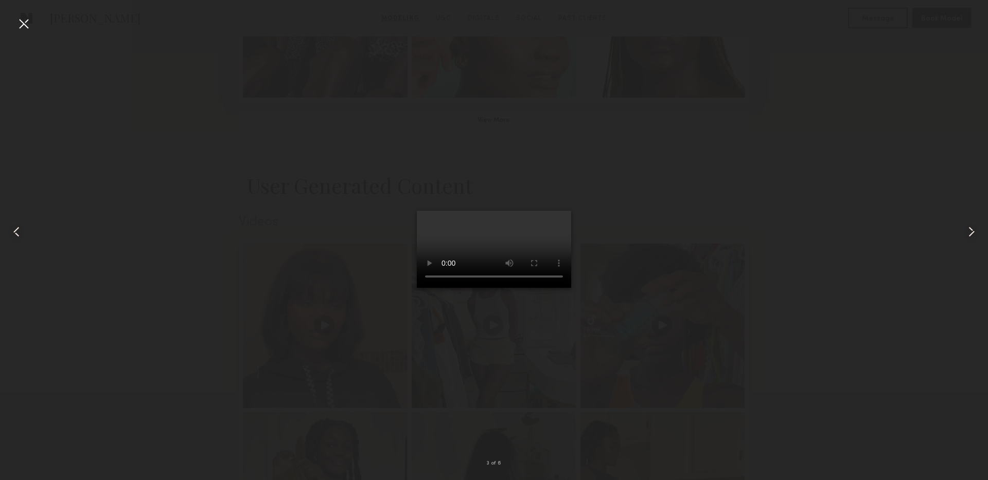
click at [27, 14] on nb-gallery-light "3 of 6" at bounding box center [494, 240] width 988 height 480
click at [25, 25] on div at bounding box center [23, 23] width 16 height 16
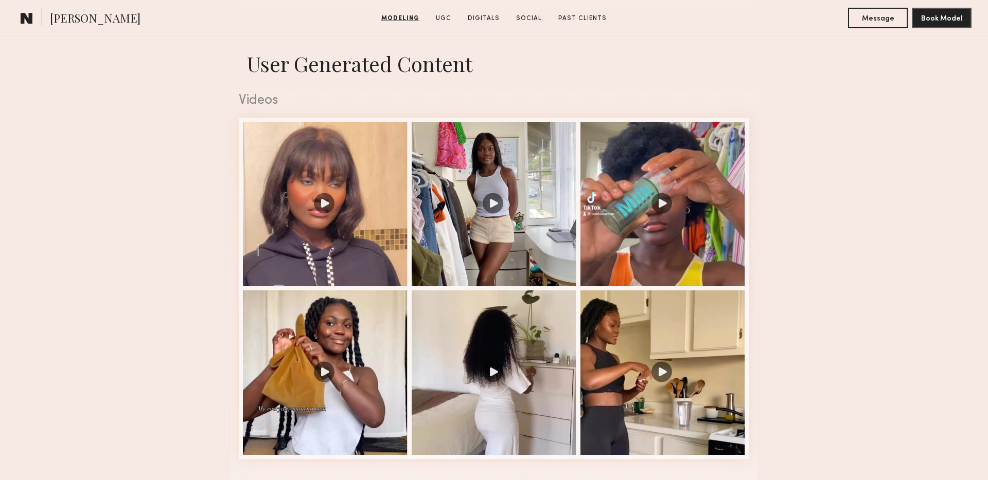
scroll to position [1180, 0]
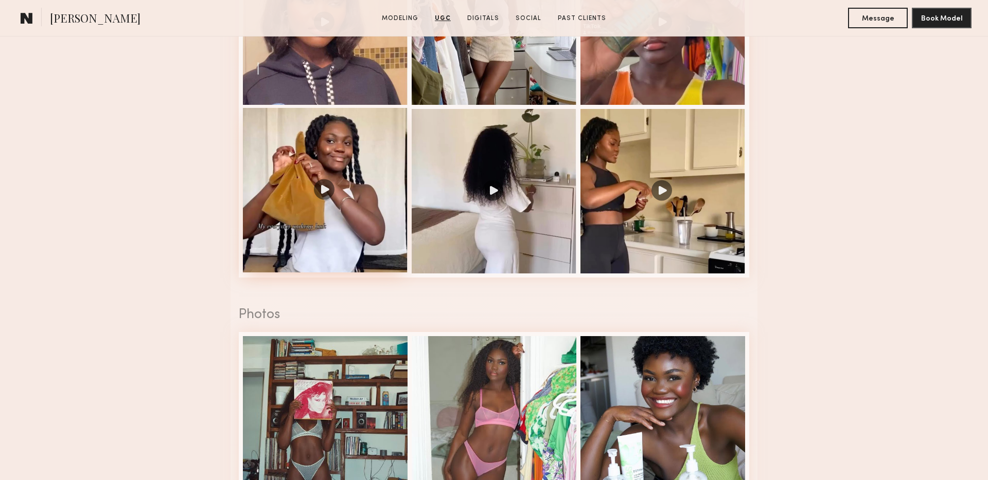
click at [337, 203] on div at bounding box center [325, 190] width 165 height 165
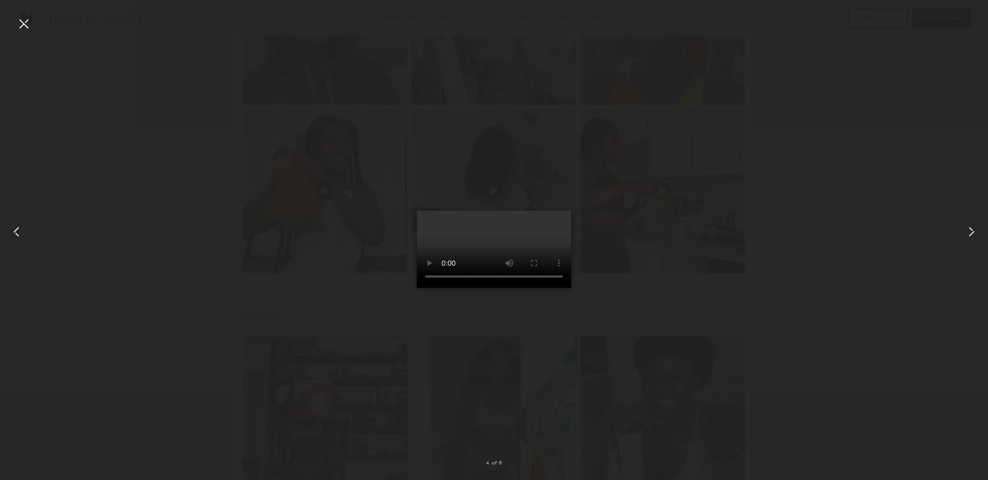
click at [31, 29] on div at bounding box center [23, 23] width 16 height 16
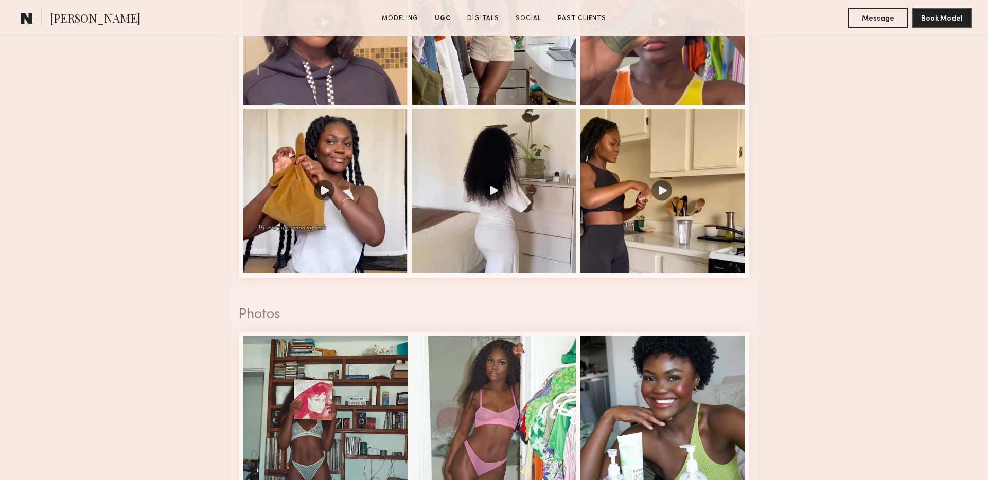
scroll to position [1126, 0]
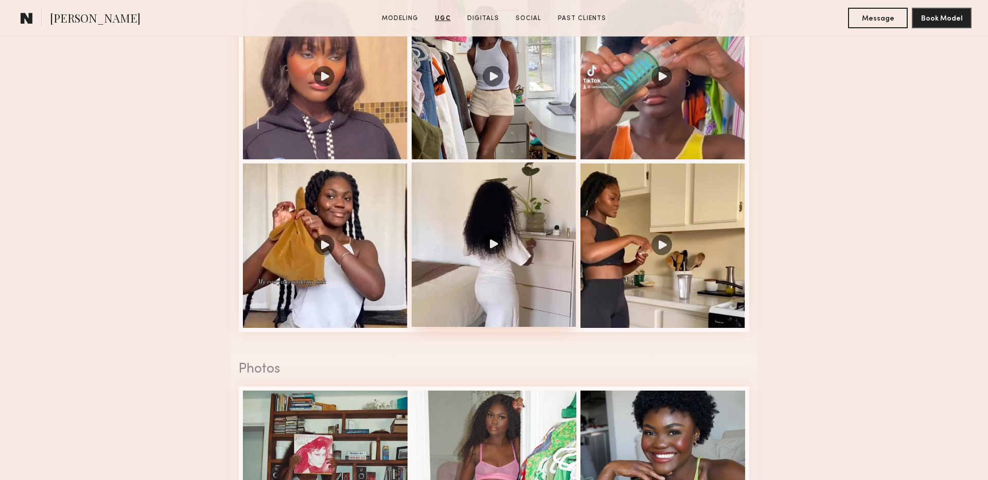
click at [535, 254] on div at bounding box center [493, 245] width 165 height 165
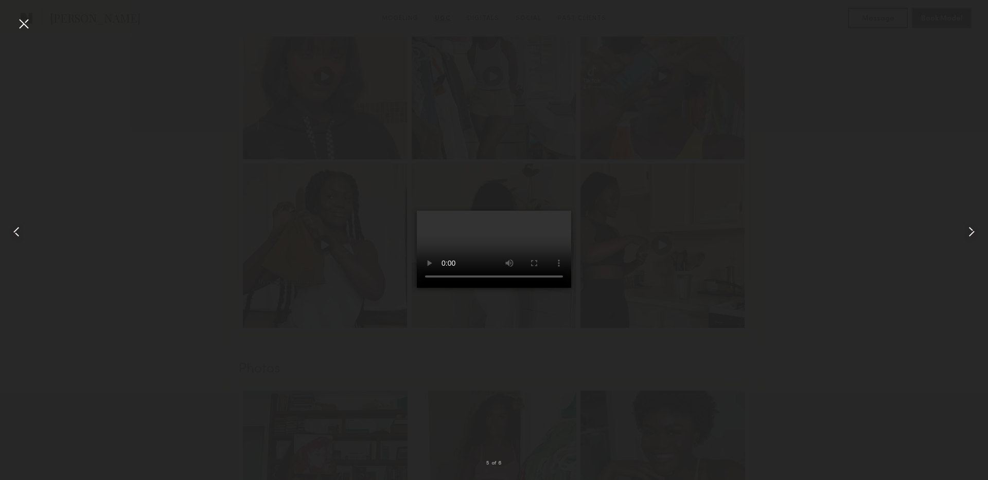
click at [22, 24] on div at bounding box center [23, 23] width 16 height 16
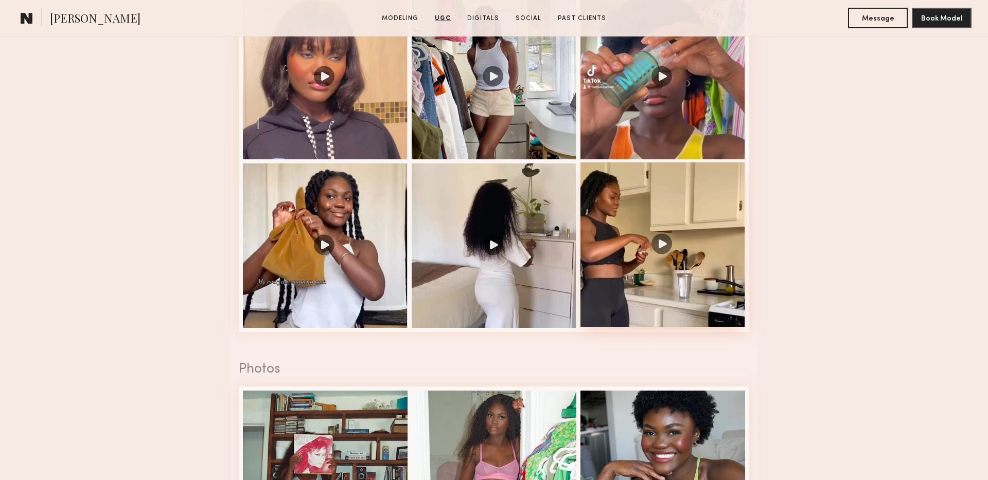
click at [679, 240] on div at bounding box center [662, 245] width 165 height 165
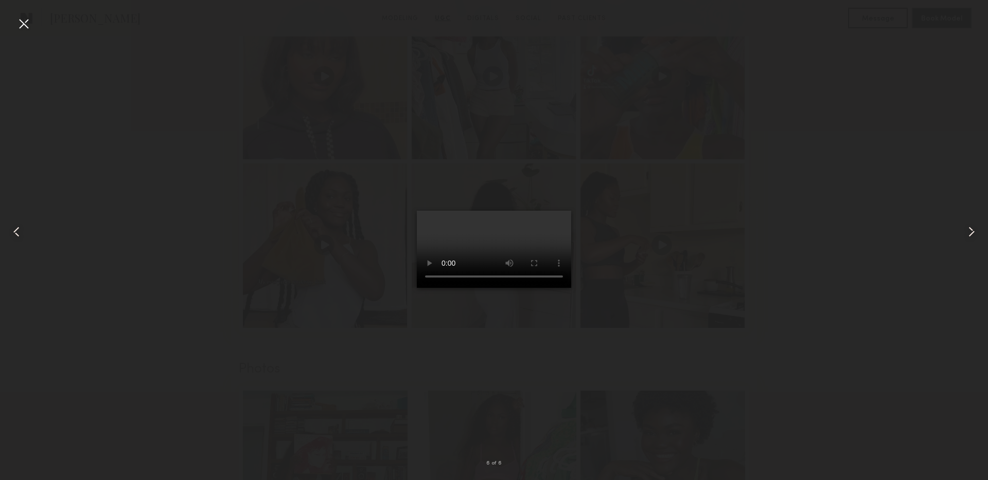
click at [22, 21] on div at bounding box center [23, 23] width 16 height 16
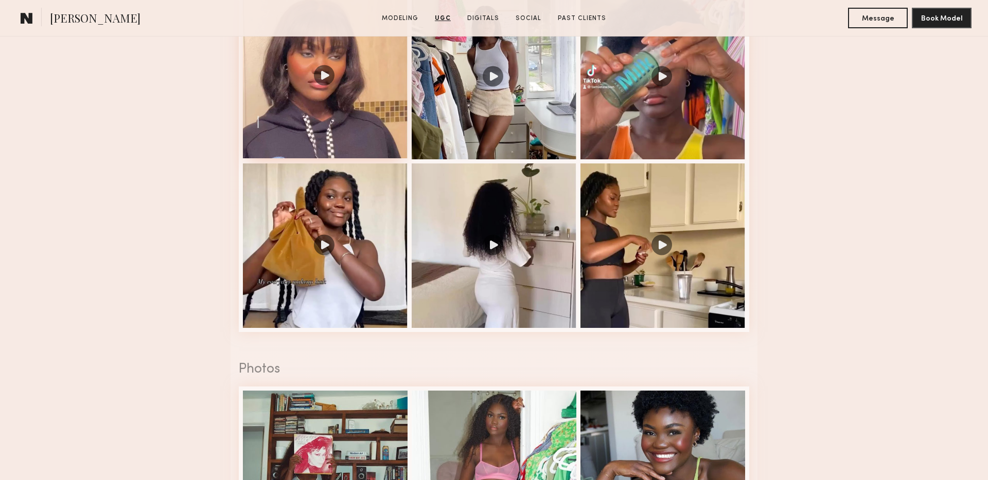
click at [354, 116] on div at bounding box center [325, 76] width 165 height 165
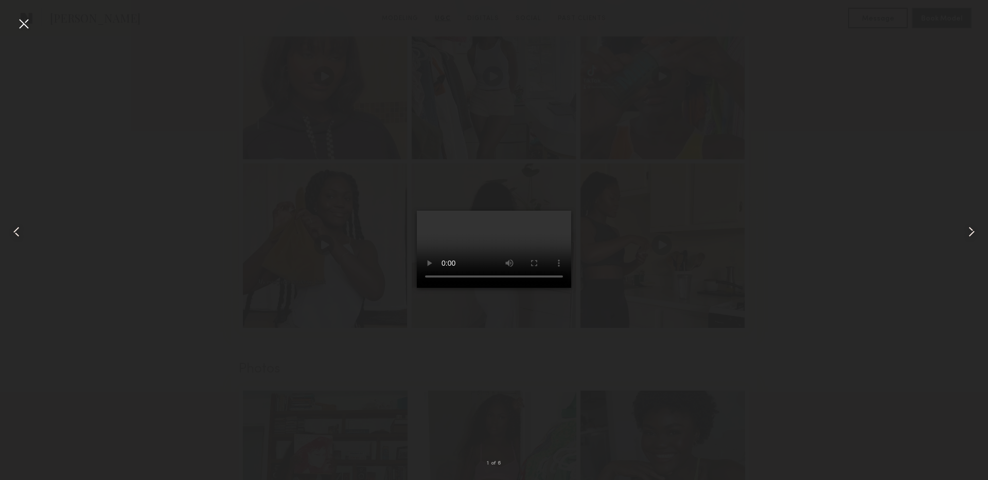
click at [486, 288] on video at bounding box center [494, 249] width 154 height 77
click at [24, 22] on div at bounding box center [23, 23] width 16 height 16
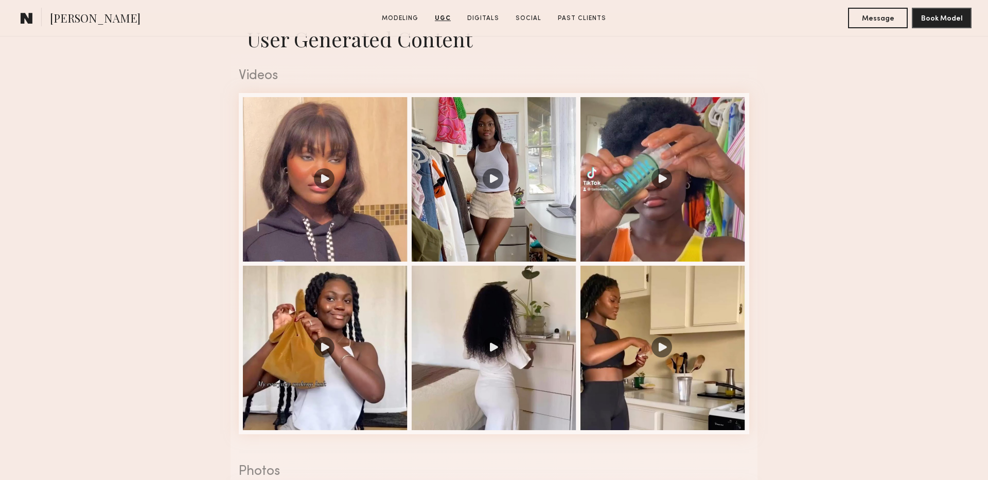
scroll to position [1059, 0]
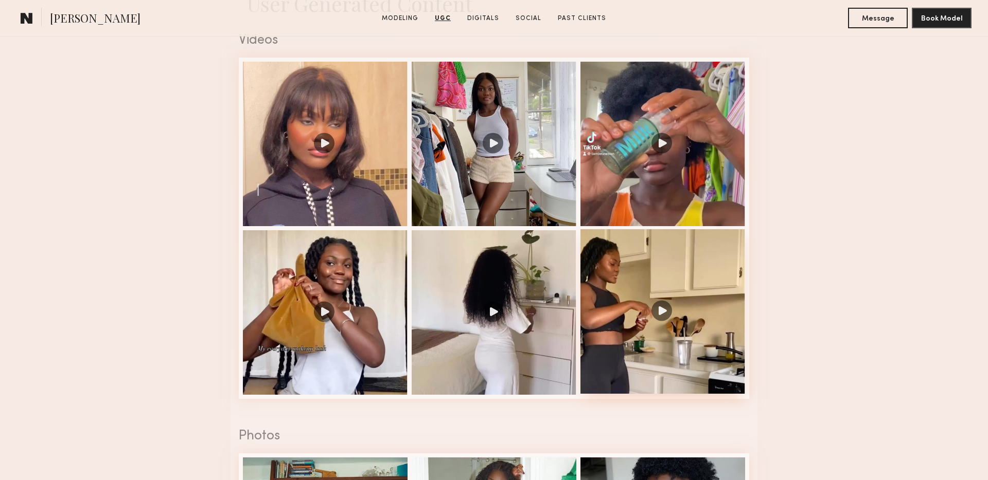
click at [669, 318] on div at bounding box center [662, 311] width 165 height 165
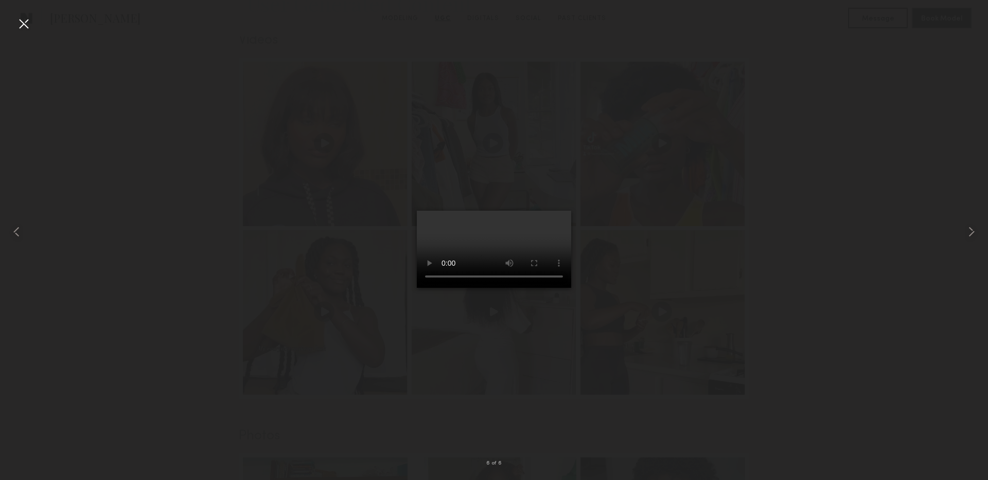
click at [17, 28] on div at bounding box center [23, 23] width 16 height 16
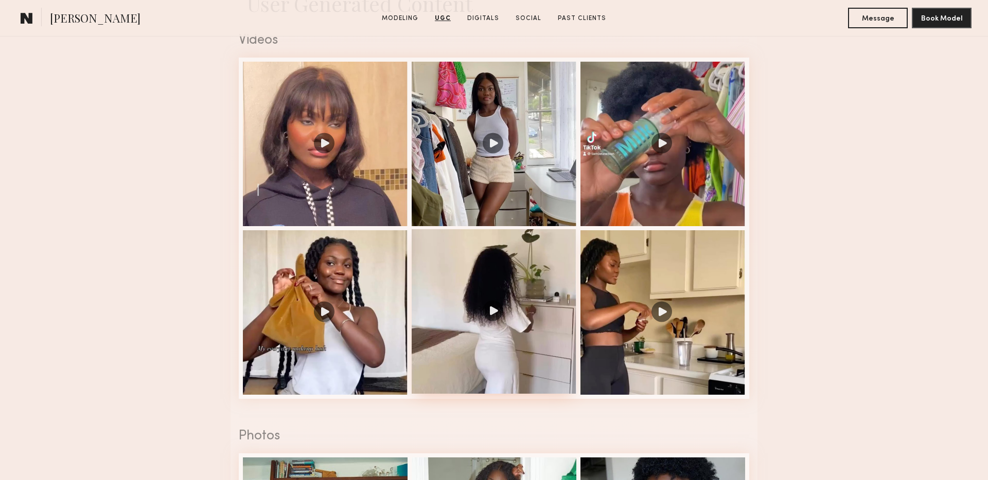
click at [488, 300] on div at bounding box center [493, 311] width 165 height 165
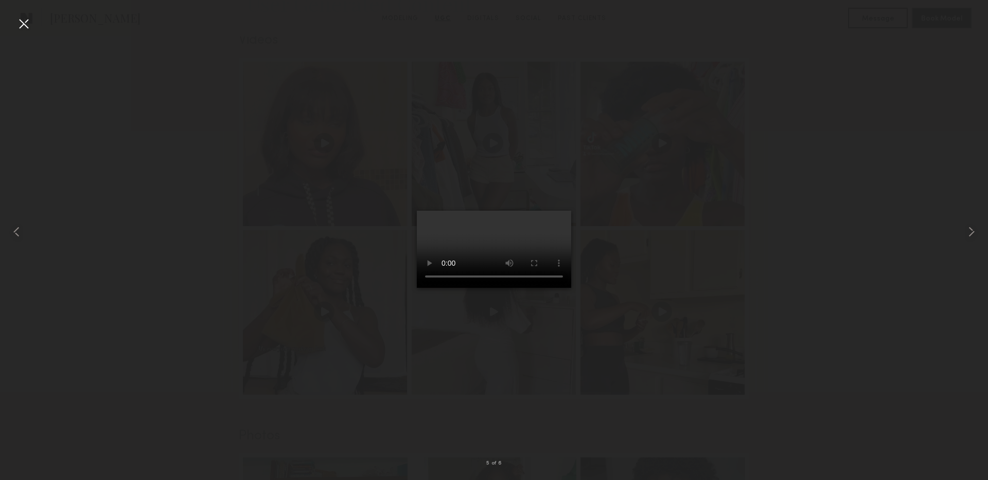
click at [23, 22] on div at bounding box center [23, 23] width 16 height 16
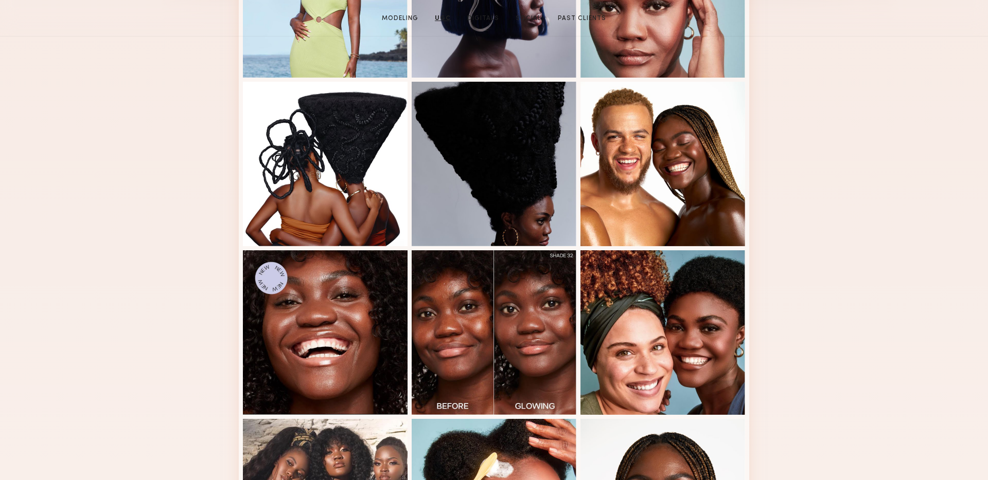
scroll to position [0, 0]
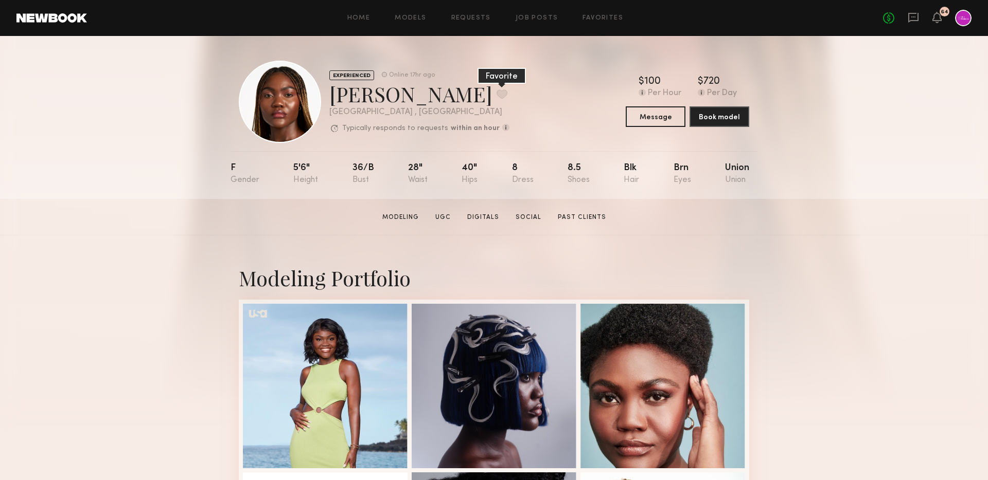
click at [496, 95] on button at bounding box center [501, 93] width 11 height 9
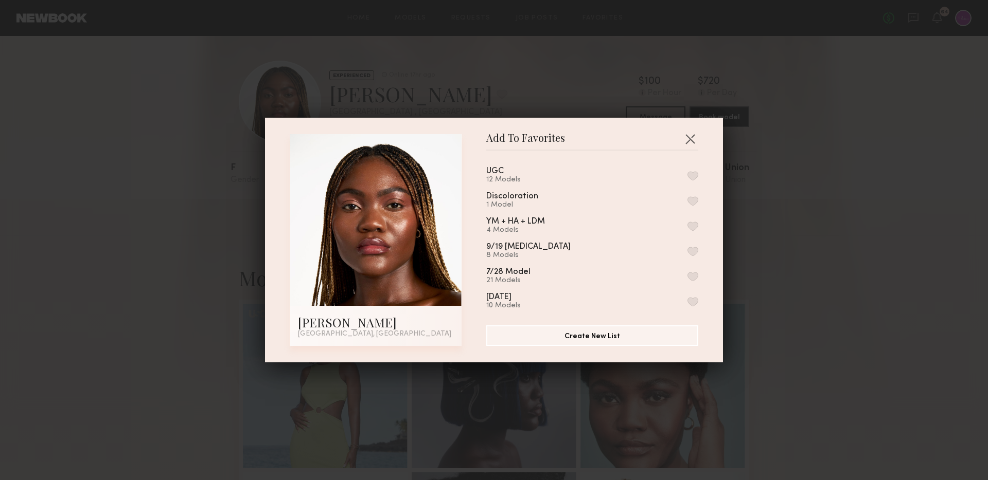
click at [693, 173] on button "button" at bounding box center [692, 175] width 11 height 9
click at [617, 341] on button "Create New List" at bounding box center [592, 335] width 212 height 21
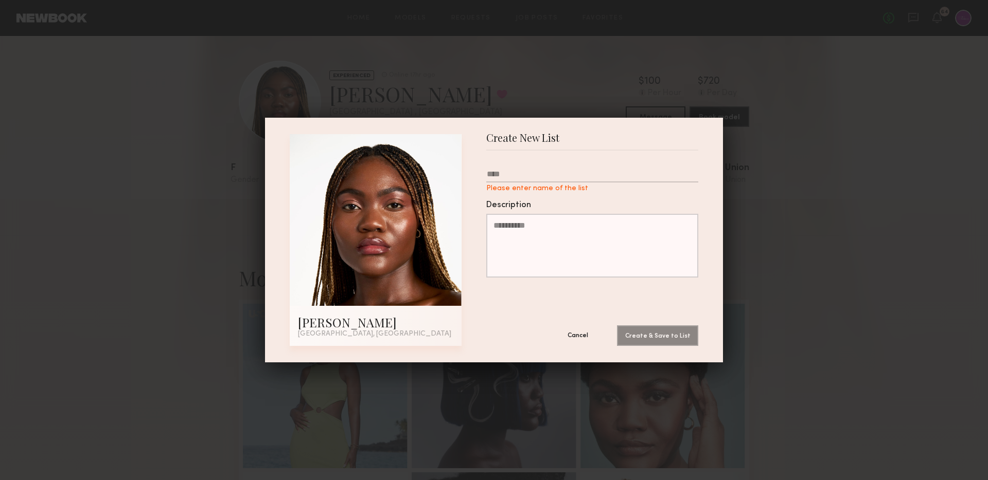
click at [581, 336] on button "Cancel" at bounding box center [578, 335] width 62 height 21
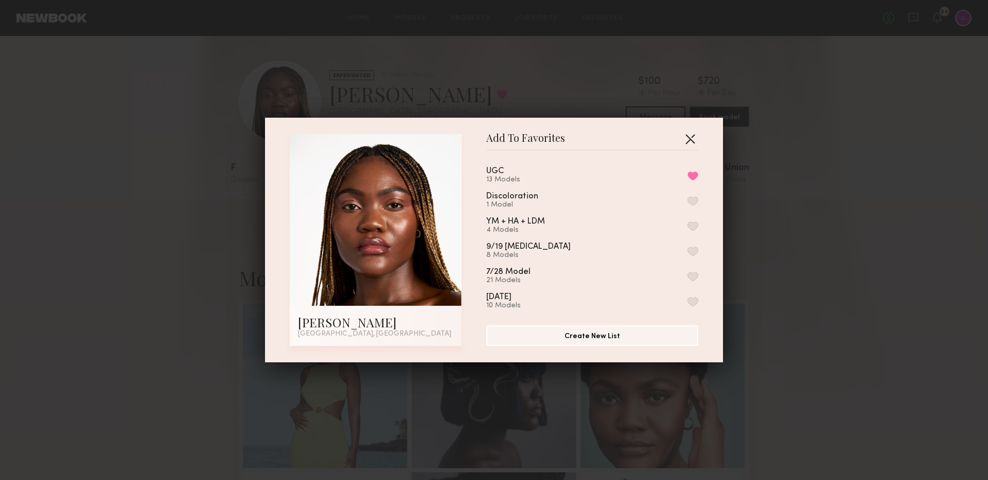
click at [688, 137] on button "button" at bounding box center [690, 139] width 16 height 16
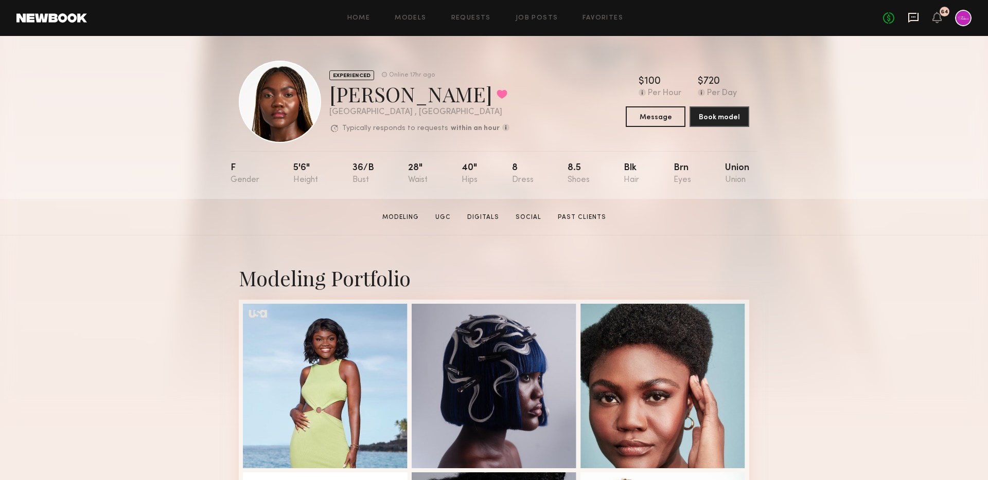
click at [909, 14] on icon at bounding box center [913, 18] width 10 height 10
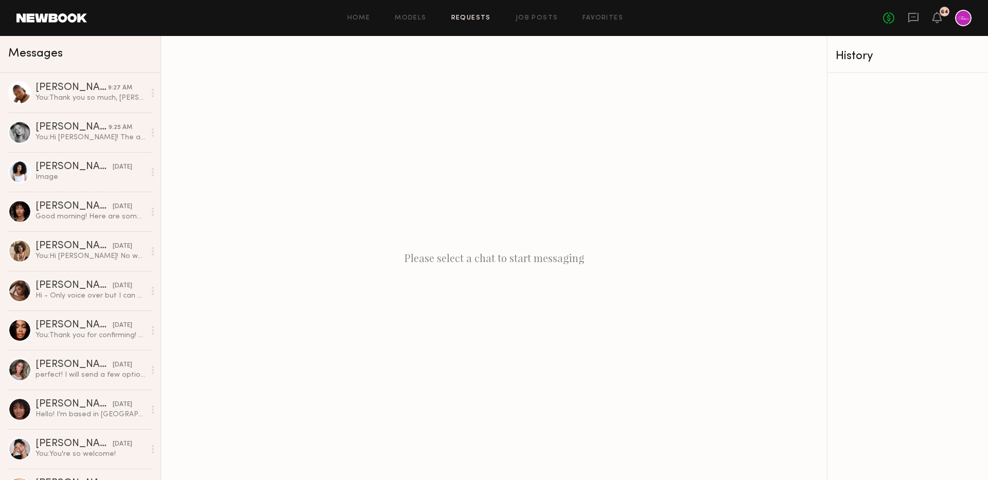
click at [477, 19] on link "Requests" at bounding box center [471, 18] width 40 height 7
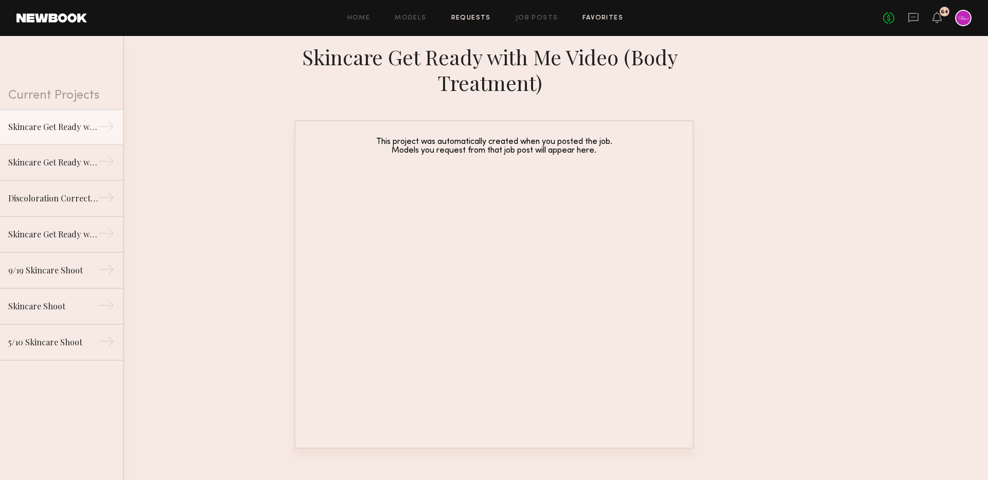
click at [589, 18] on link "Favorites" at bounding box center [602, 18] width 41 height 7
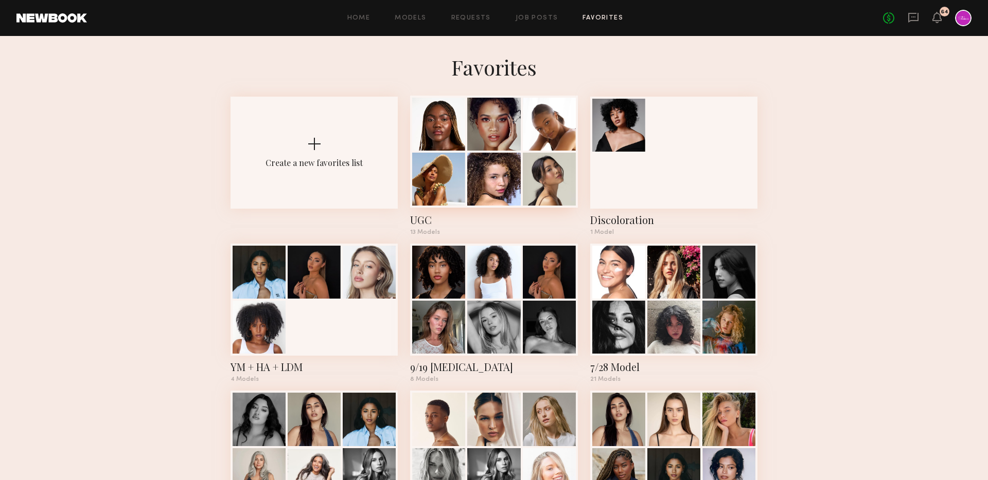
click at [508, 147] on div at bounding box center [493, 124] width 53 height 53
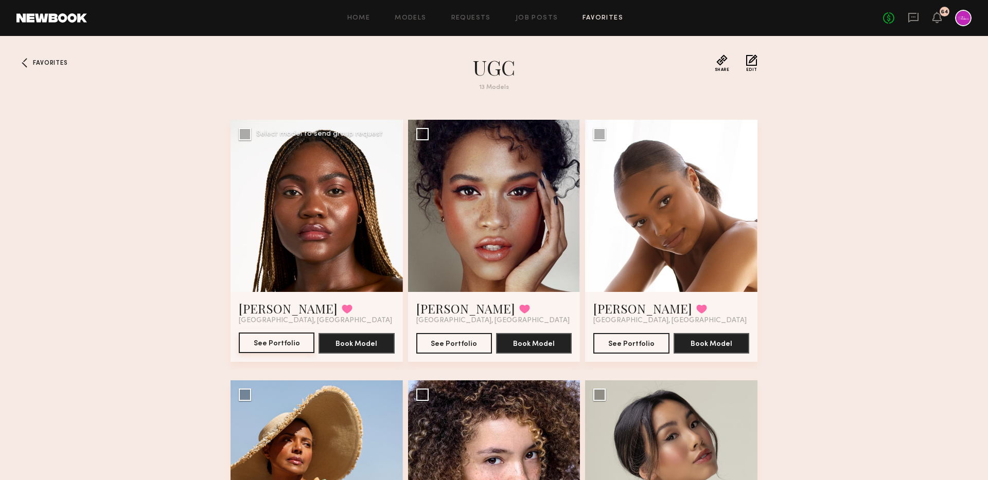
click at [271, 339] on button "See Portfolio" at bounding box center [277, 343] width 76 height 21
click at [342, 339] on button "Book Model" at bounding box center [356, 343] width 76 height 21
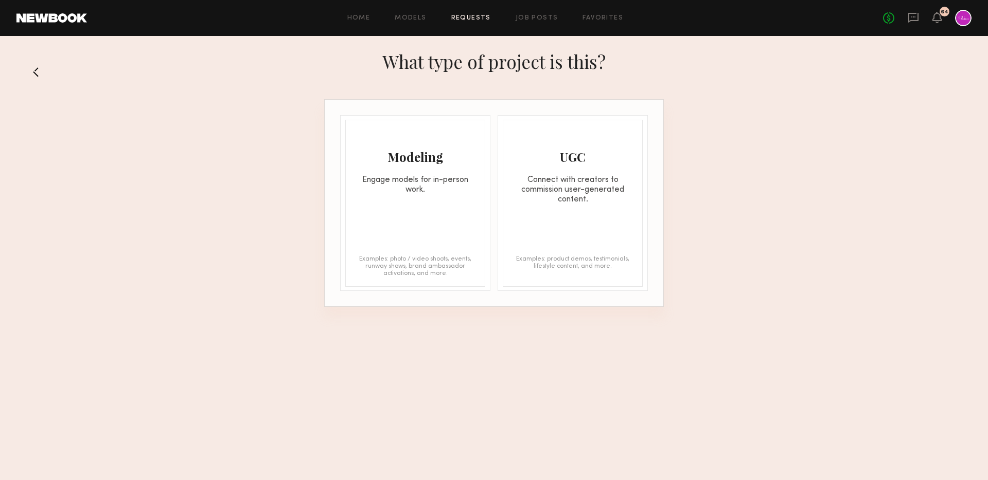
click at [423, 154] on div "Modeling" at bounding box center [415, 157] width 139 height 16
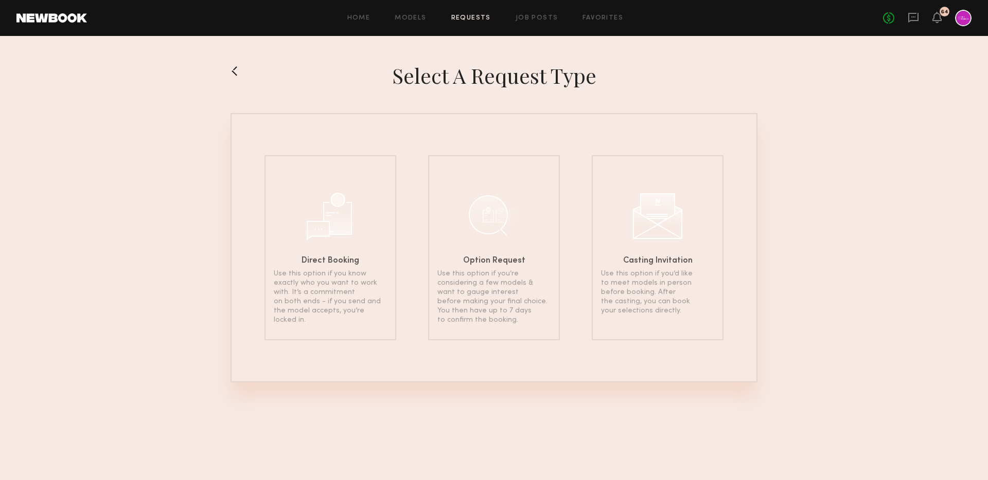
click at [237, 70] on button at bounding box center [238, 71] width 16 height 16
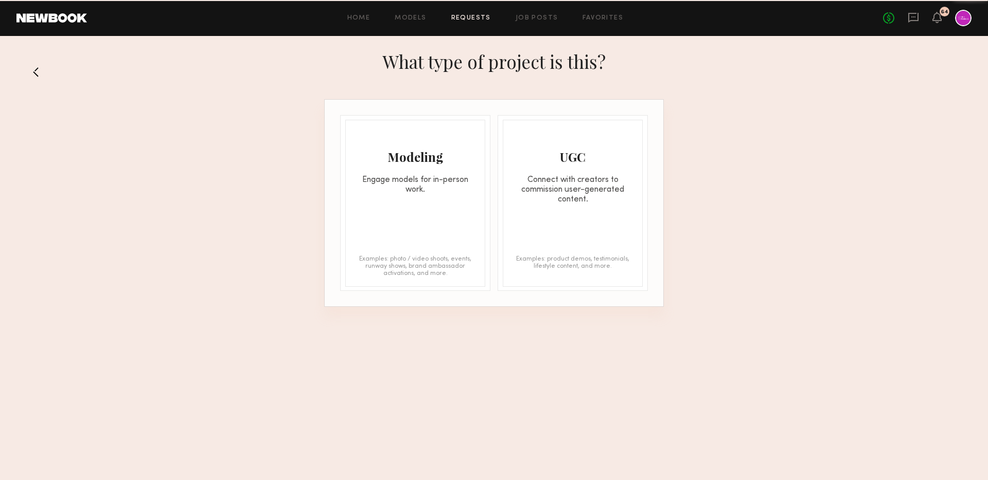
click at [617, 212] on div "UGC Connect with creators to commission user-generated content. Examples: produ…" at bounding box center [573, 203] width 140 height 167
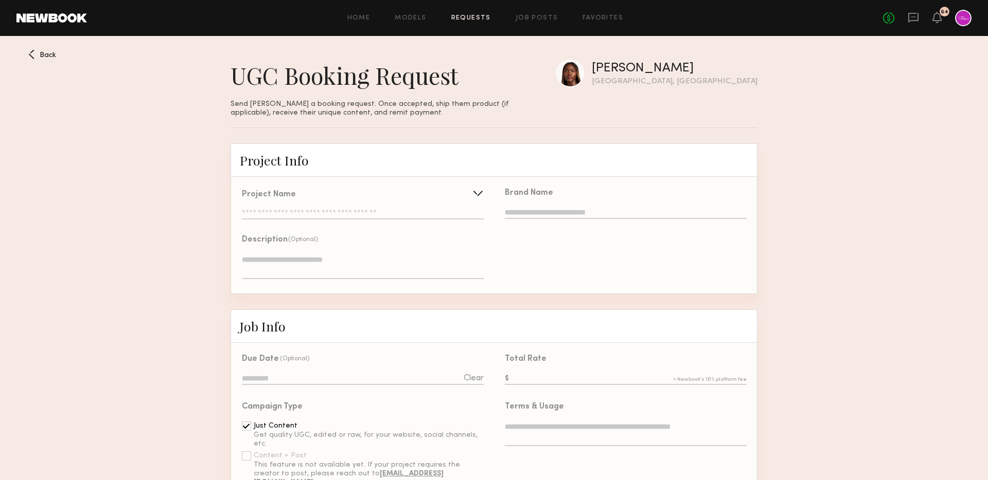
click at [401, 208] on div "Project Name Create Use recent UGC project Skincare Get Ready with Me Video (Bo…" at bounding box center [363, 205] width 242 height 29
click at [480, 194] on div at bounding box center [478, 193] width 16 height 16
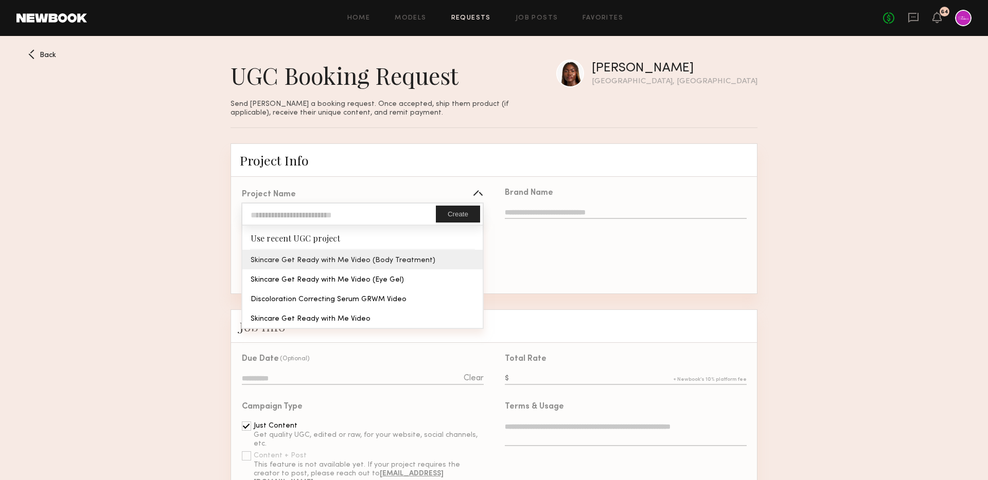
click at [461, 262] on div "Project Name Create Use recent UGC project Skincare Get Ready with Me Video (Bo…" at bounding box center [362, 235] width 263 height 115
type input "**********"
type textarea "**********"
type input "**********"
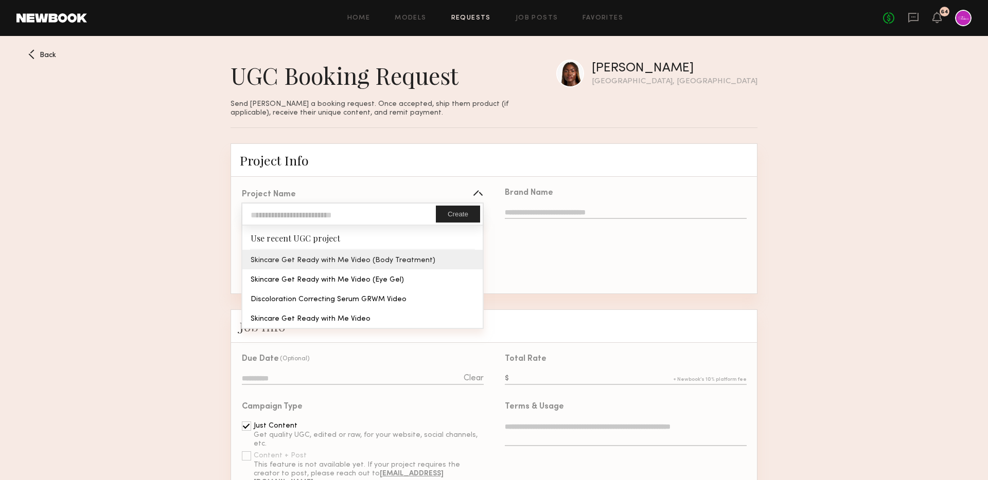
type textarea "**********"
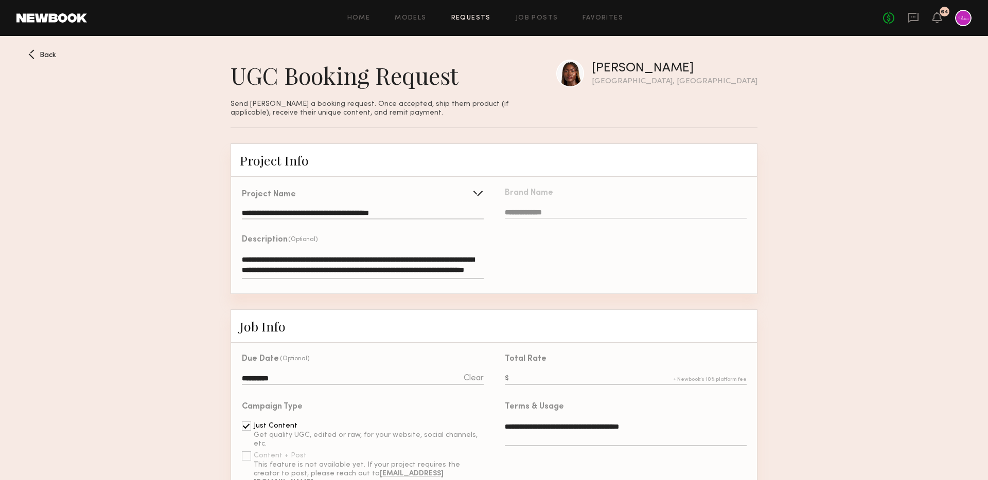
click at [417, 267] on textarea "**********" at bounding box center [363, 267] width 242 height 25
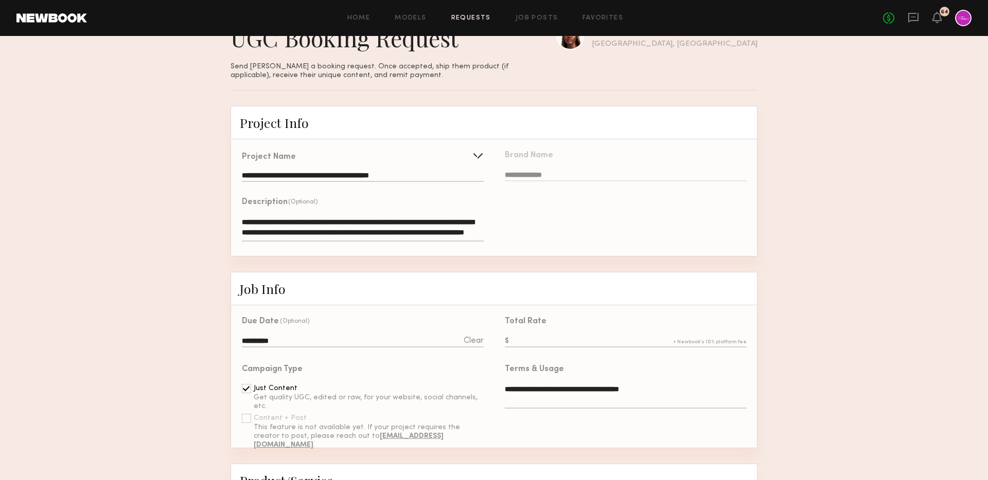
scroll to position [135, 0]
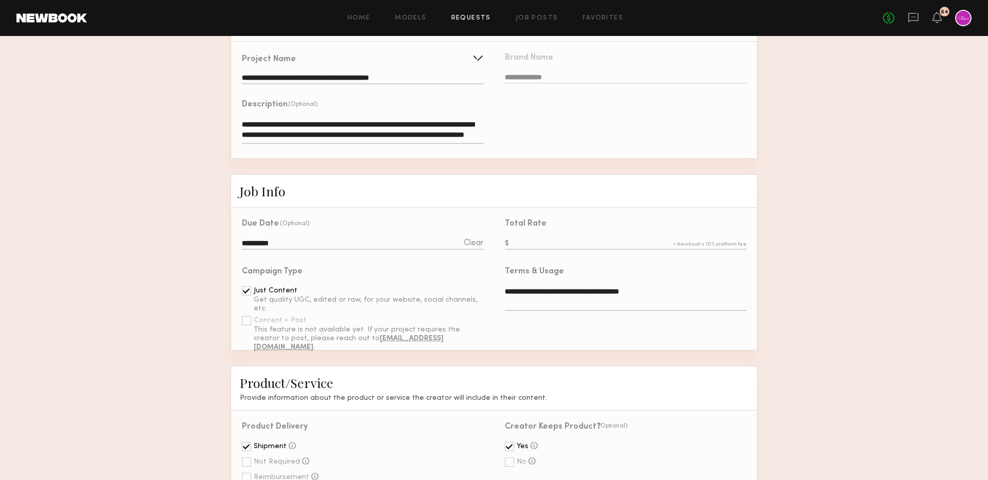
click at [536, 241] on input "text" at bounding box center [626, 244] width 242 height 11
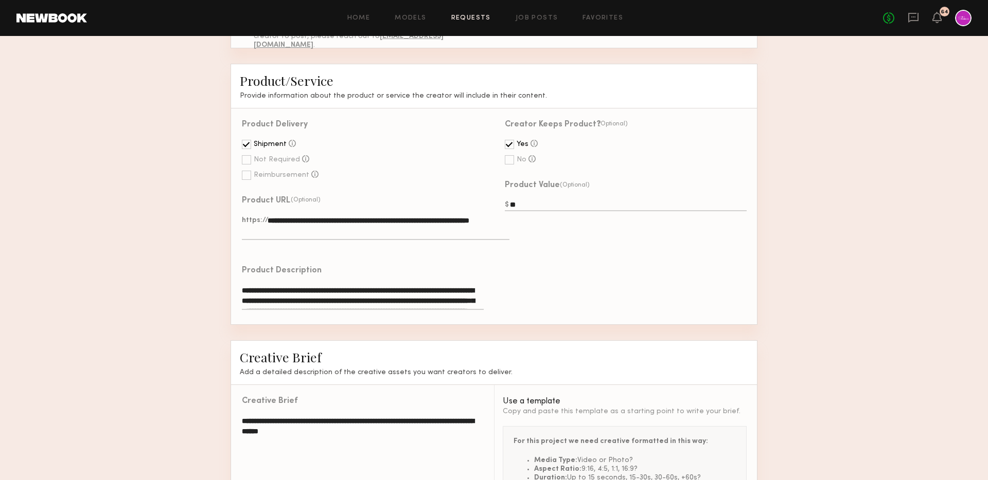
scroll to position [443, 0]
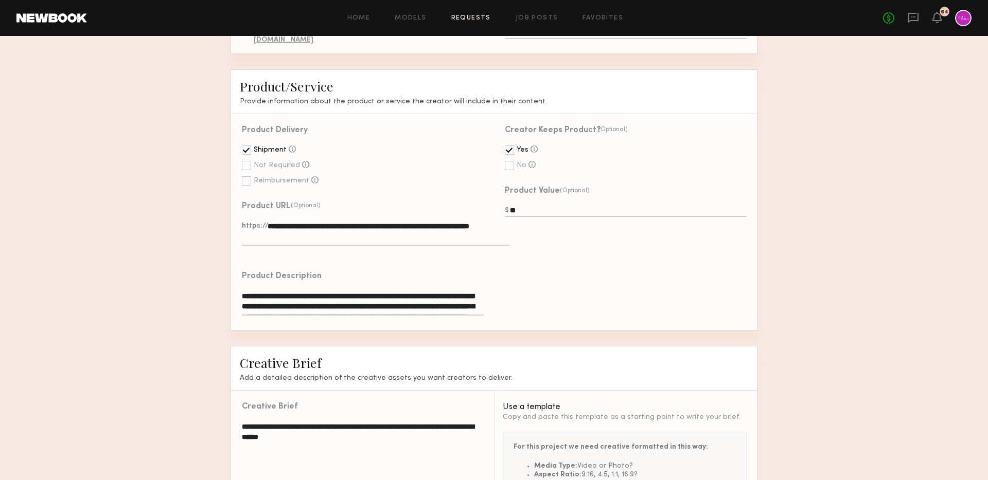
click at [417, 291] on textarea "**********" at bounding box center [363, 303] width 242 height 25
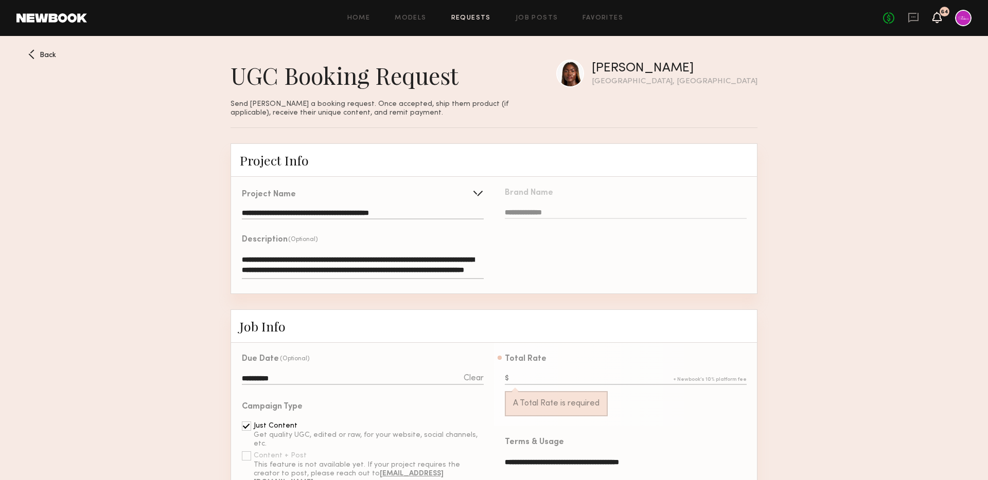
click at [934, 15] on icon at bounding box center [937, 16] width 8 height 7
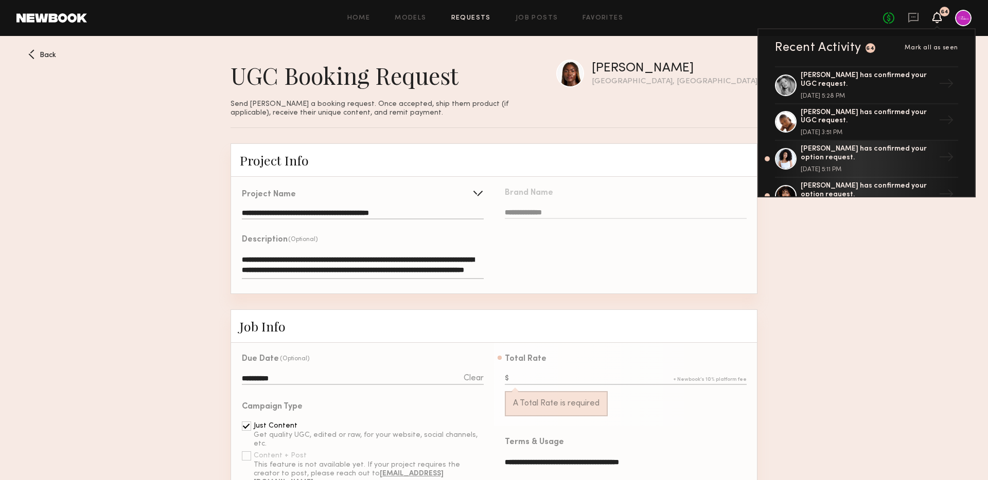
click at [533, 10] on div "Home Models Requests Job Posts Favorites Sign Out No fees up to $5,000 64 Recen…" at bounding box center [529, 18] width 884 height 16
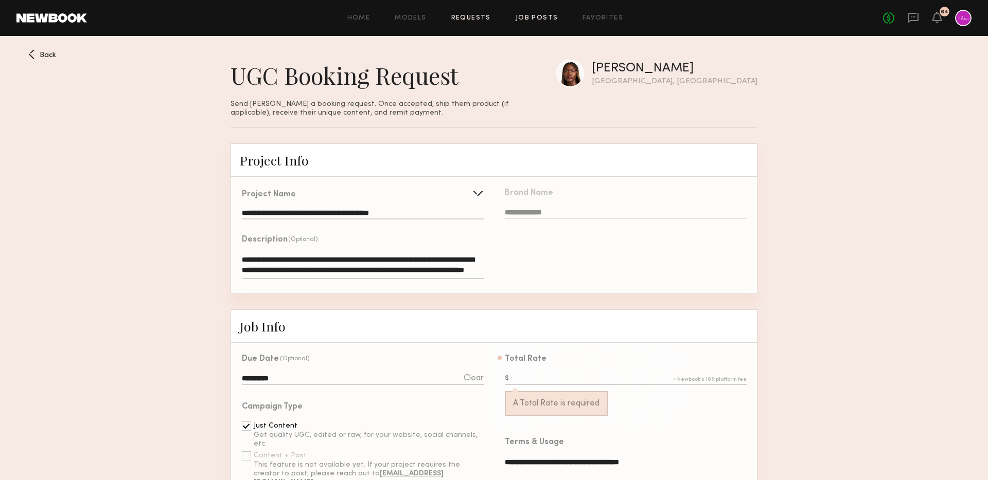
click at [543, 16] on link "Job Posts" at bounding box center [536, 18] width 43 height 7
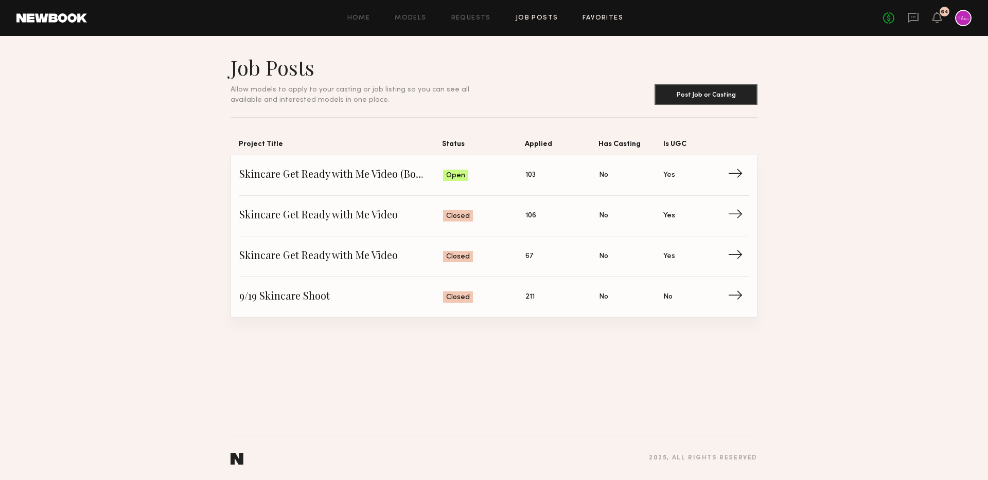
click at [602, 21] on link "Favorites" at bounding box center [602, 18] width 41 height 7
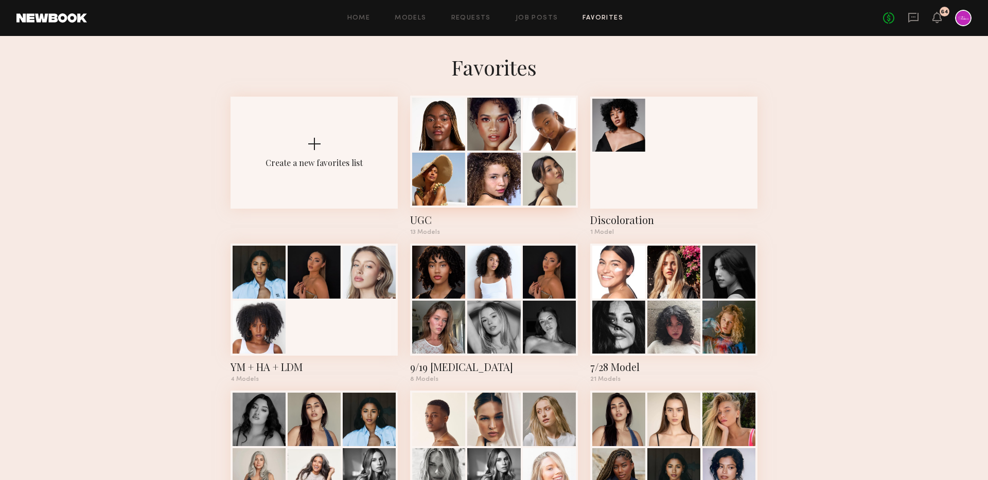
click at [442, 168] on div at bounding box center [438, 179] width 53 height 53
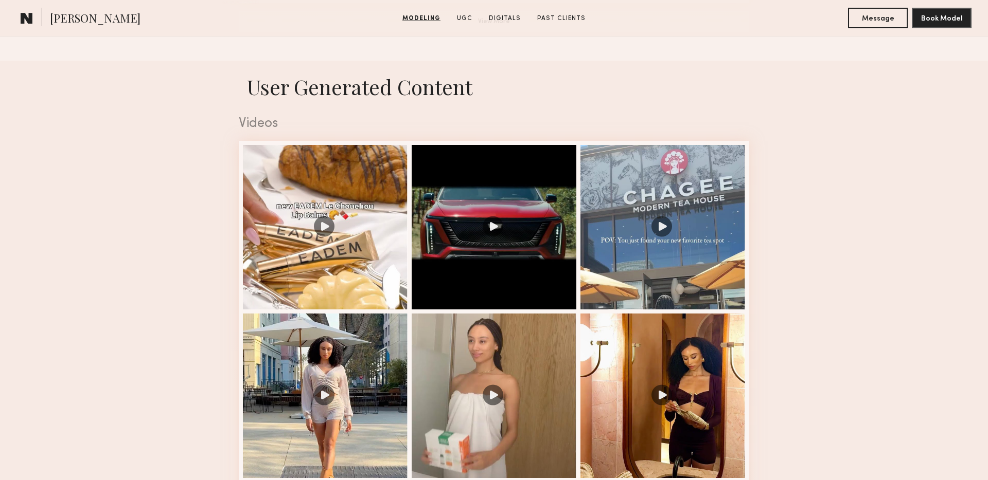
scroll to position [987, 0]
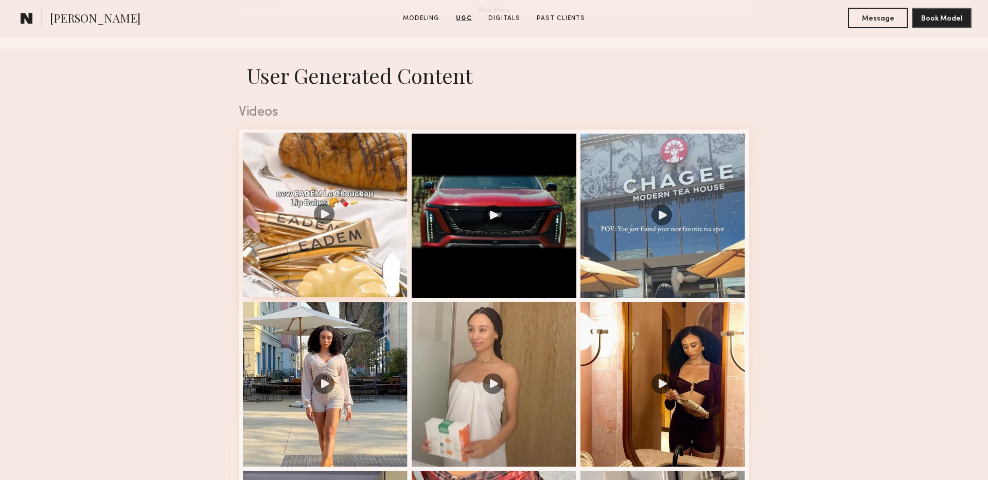
click at [354, 240] on div at bounding box center [325, 215] width 165 height 165
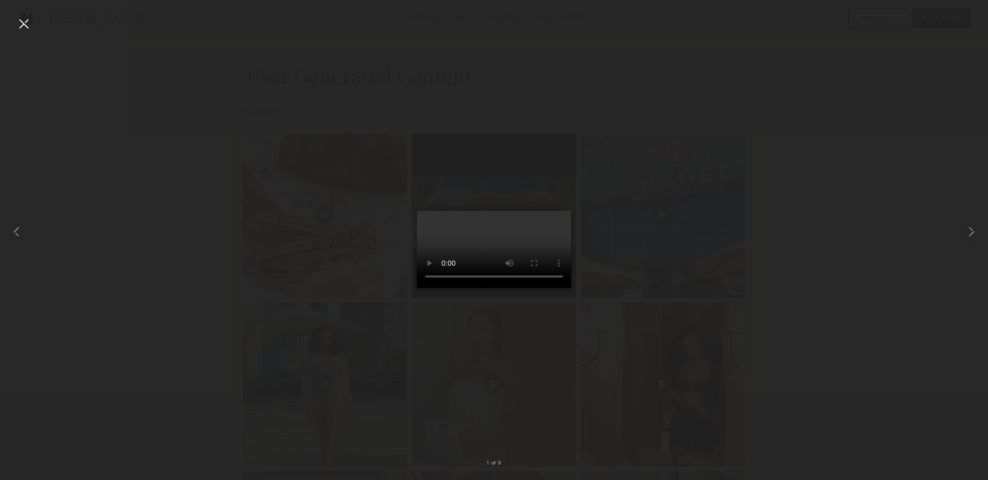
click at [26, 24] on div at bounding box center [23, 23] width 16 height 16
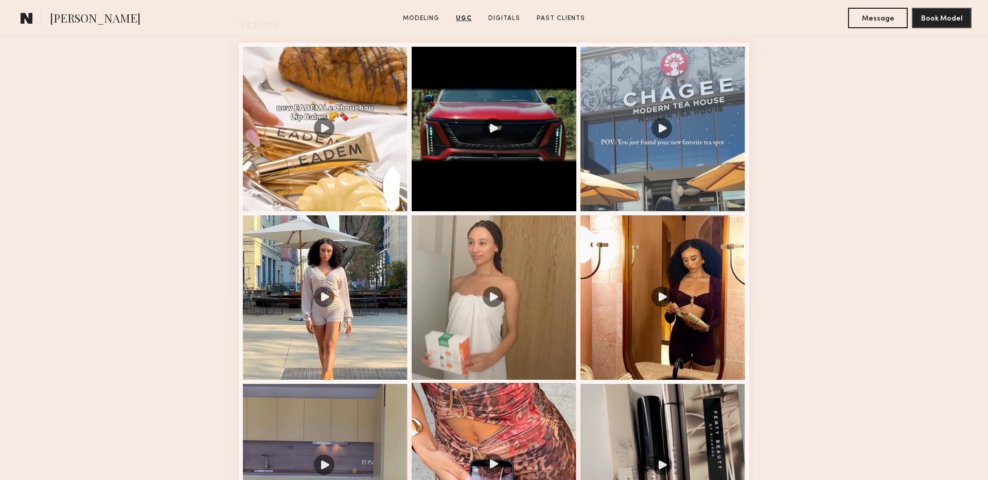
scroll to position [1042, 0]
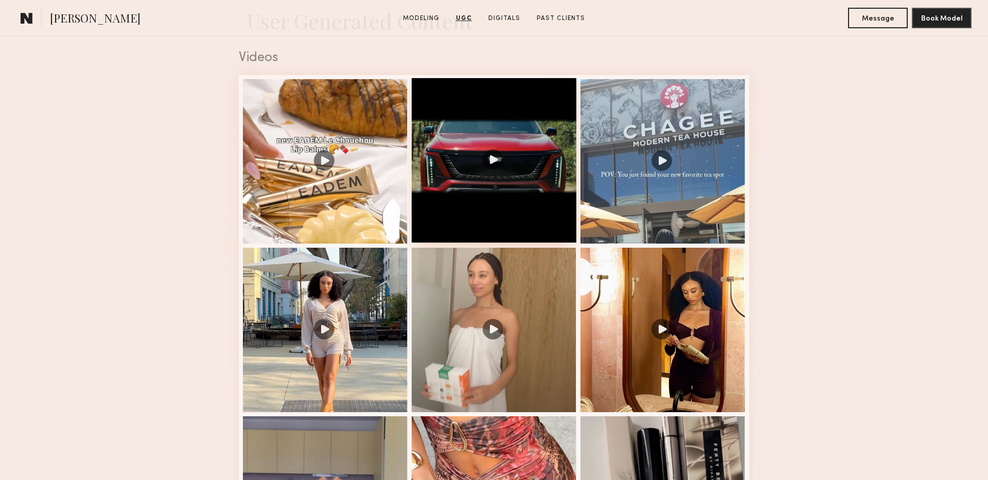
click at [494, 166] on div at bounding box center [493, 160] width 165 height 165
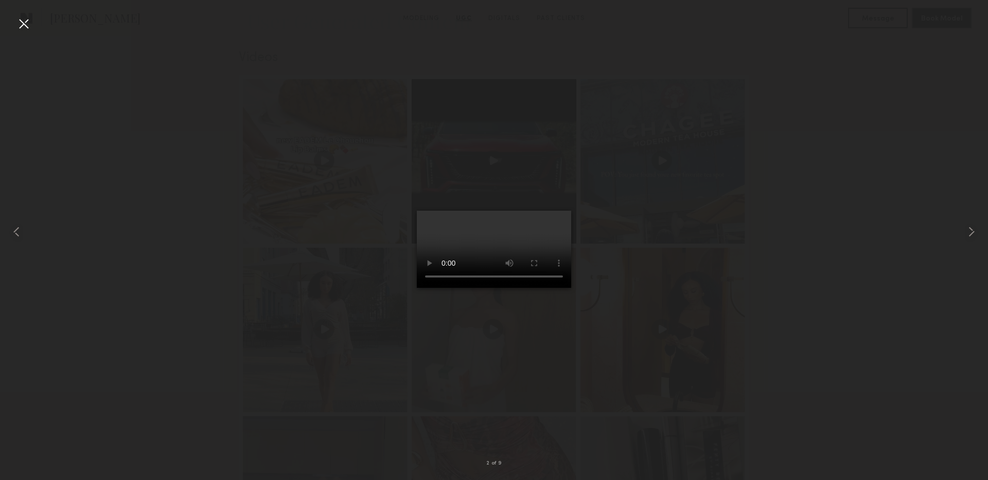
click at [27, 17] on div at bounding box center [23, 23] width 16 height 16
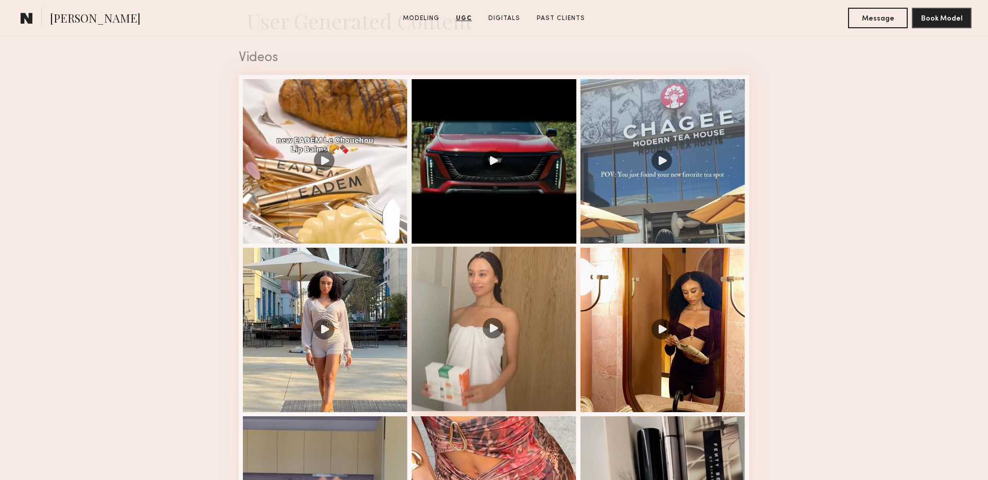
click at [481, 346] on div at bounding box center [493, 329] width 165 height 165
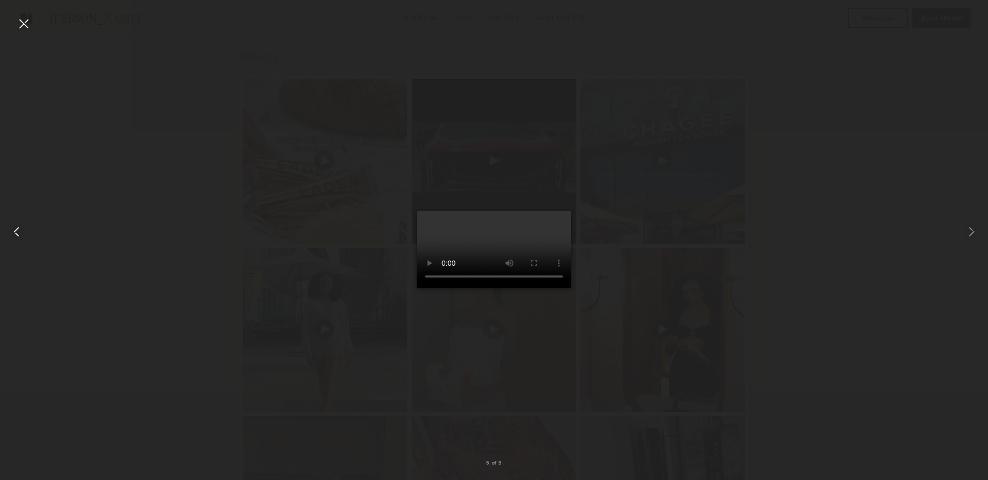
click at [37, 27] on div at bounding box center [20, 231] width 40 height 431
click at [25, 26] on div at bounding box center [23, 23] width 16 height 16
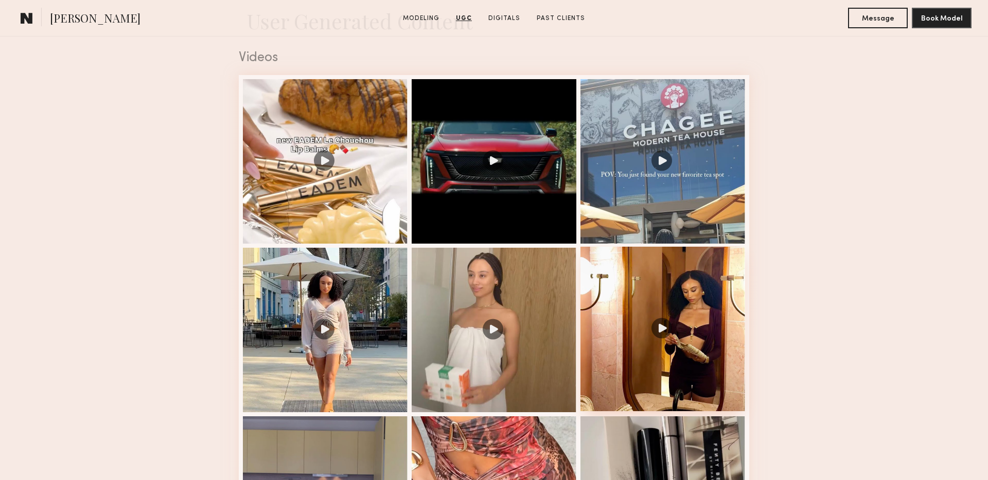
click at [707, 359] on div at bounding box center [662, 329] width 165 height 165
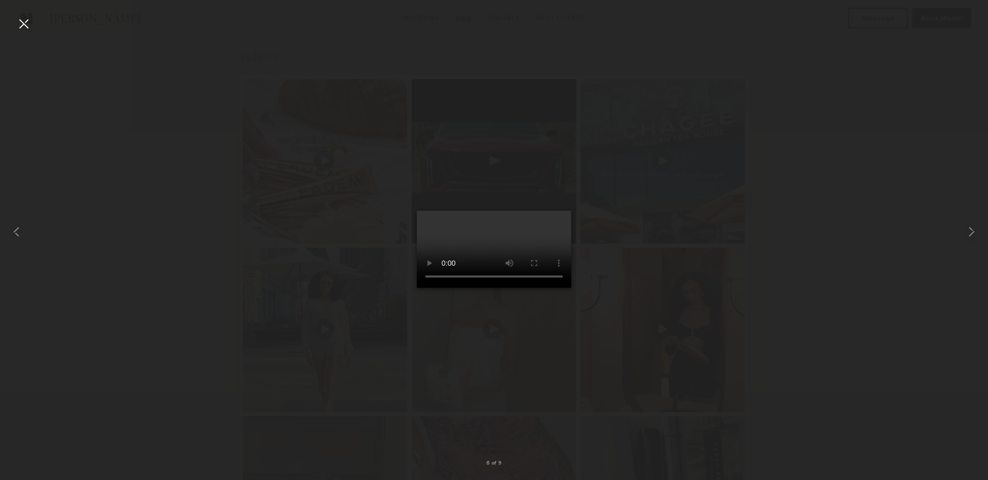
click at [24, 22] on div at bounding box center [23, 23] width 16 height 16
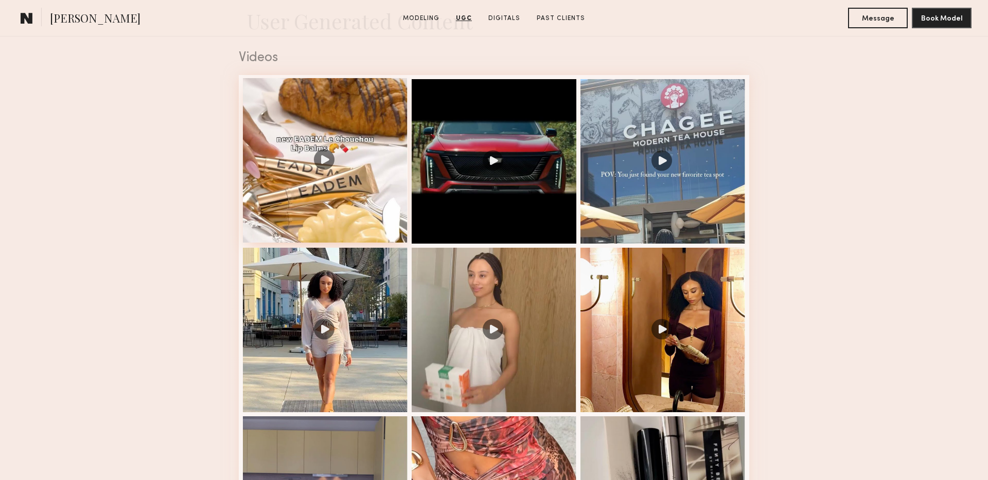
click at [358, 158] on div at bounding box center [325, 160] width 165 height 165
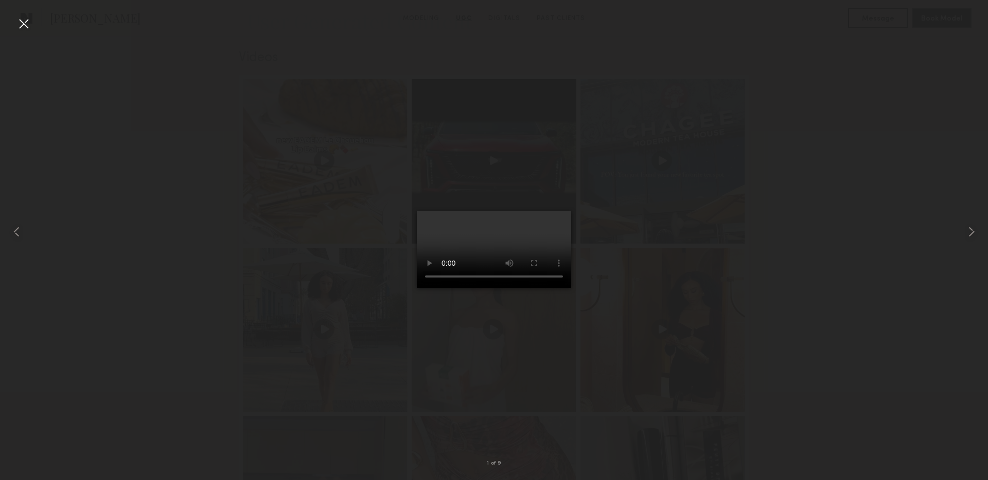
click at [19, 24] on div at bounding box center [23, 23] width 16 height 16
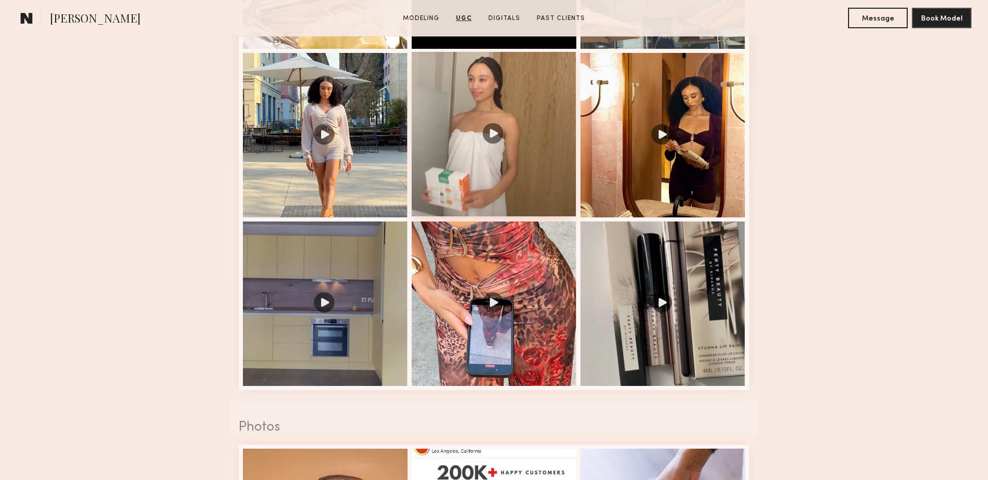
scroll to position [1237, 0]
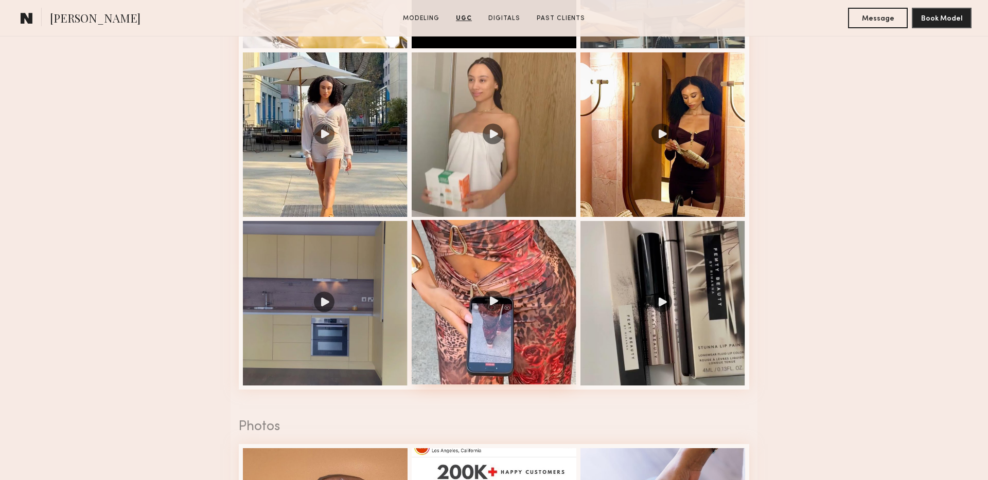
click at [503, 290] on div at bounding box center [493, 302] width 165 height 165
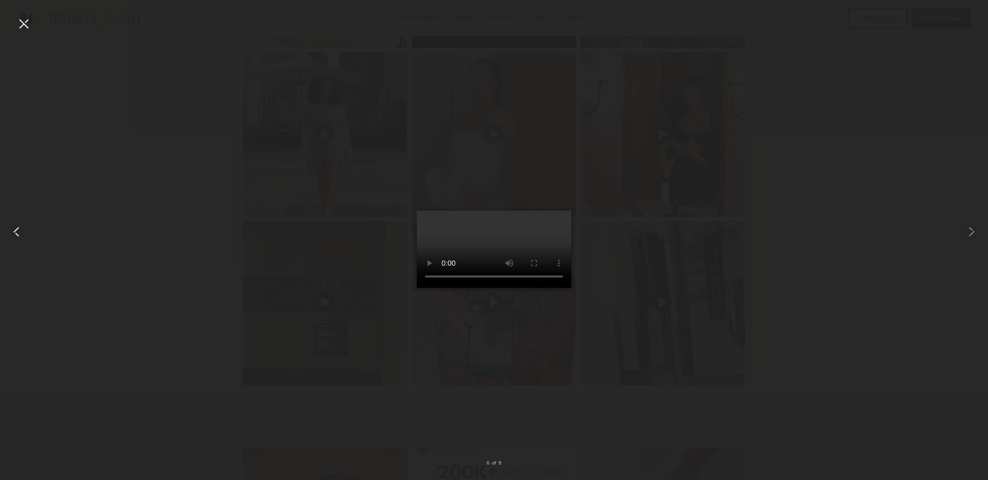
click at [12, 20] on div at bounding box center [20, 231] width 40 height 431
click at [24, 25] on div at bounding box center [23, 23] width 16 height 16
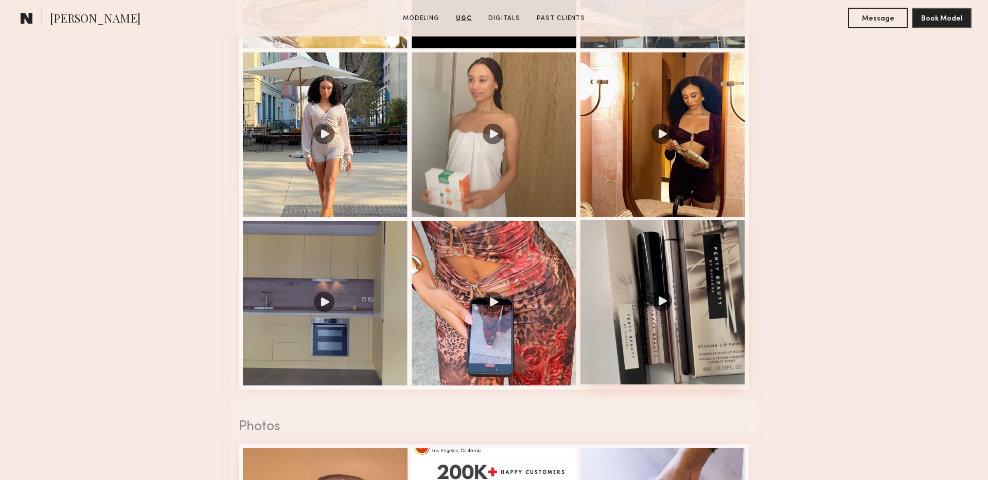
click at [678, 328] on div at bounding box center [662, 302] width 165 height 165
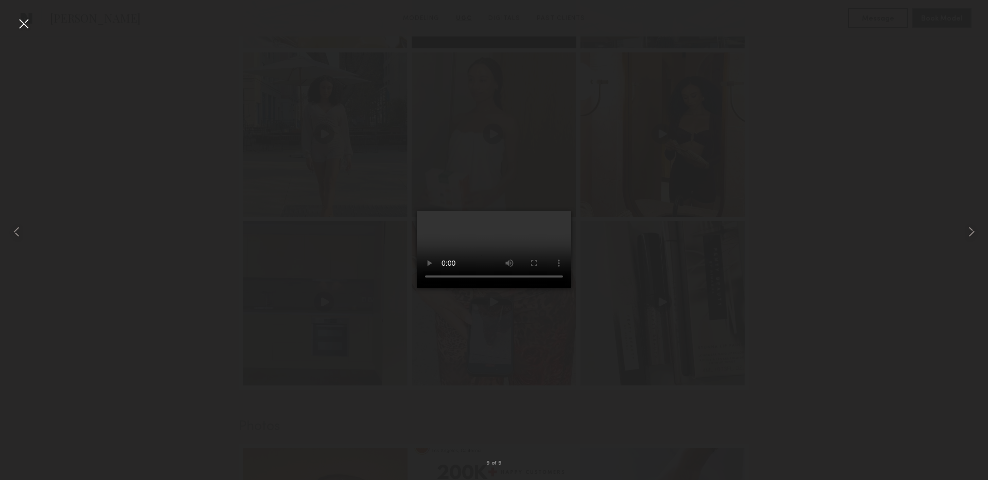
click at [478, 288] on video at bounding box center [494, 249] width 154 height 77
click at [26, 24] on div at bounding box center [23, 23] width 16 height 16
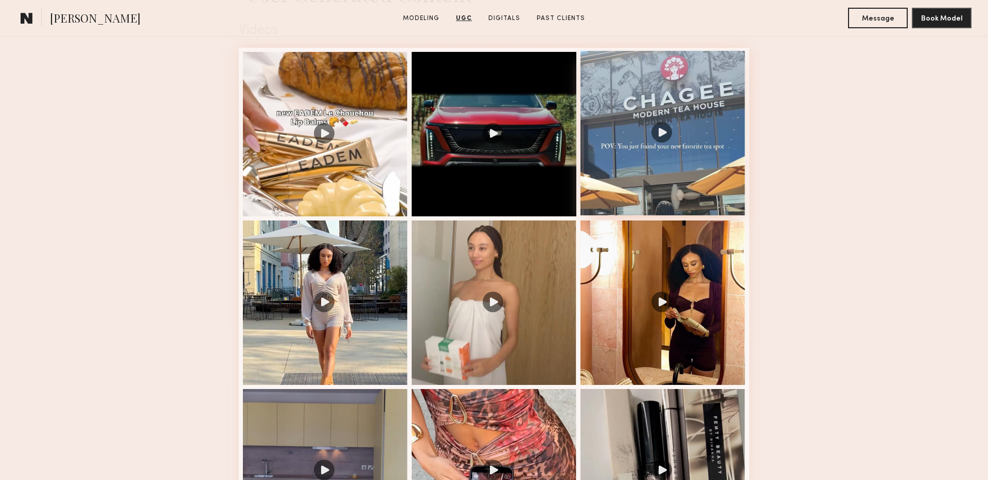
scroll to position [1046, 0]
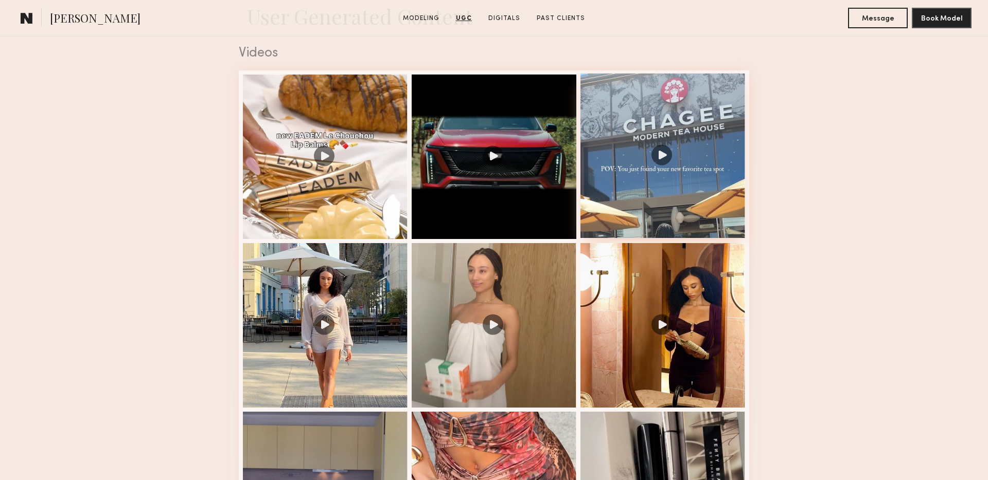
click at [683, 165] on div at bounding box center [662, 156] width 165 height 165
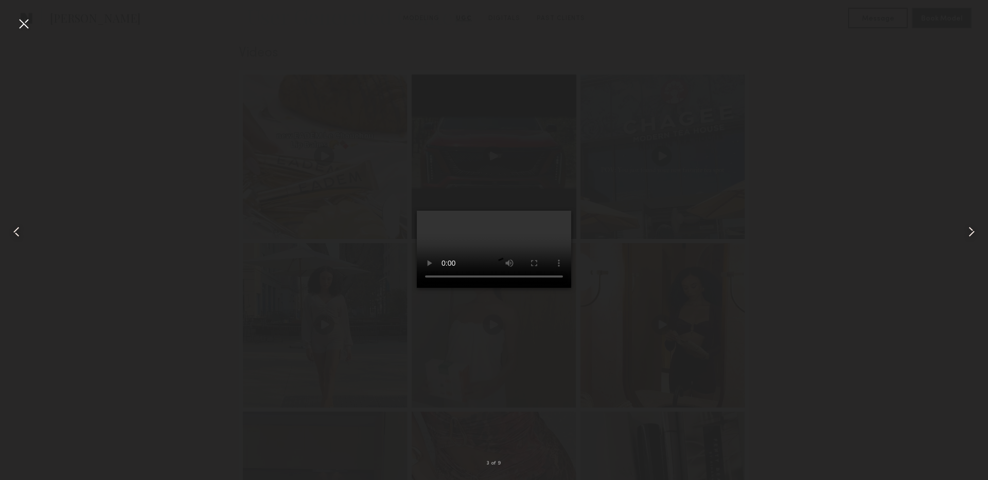
click at [24, 22] on div at bounding box center [23, 23] width 16 height 16
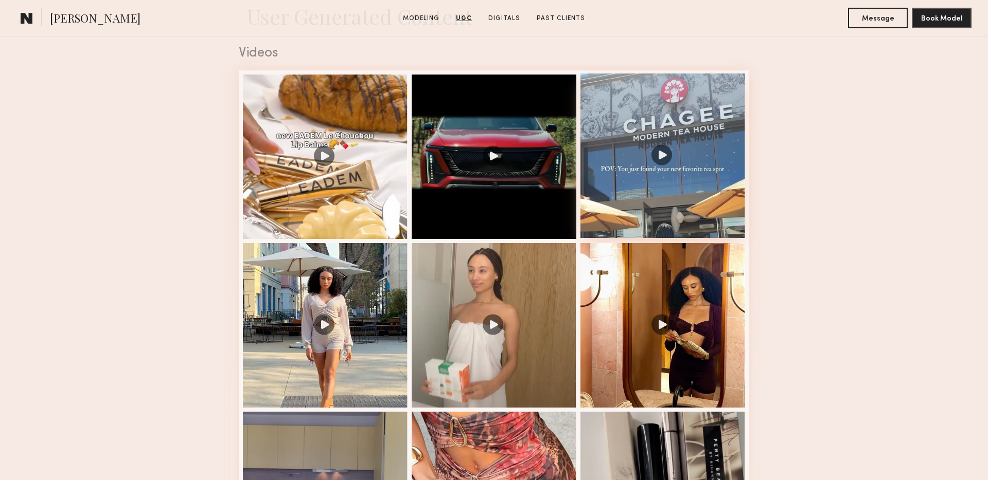
click at [697, 177] on div at bounding box center [662, 156] width 165 height 165
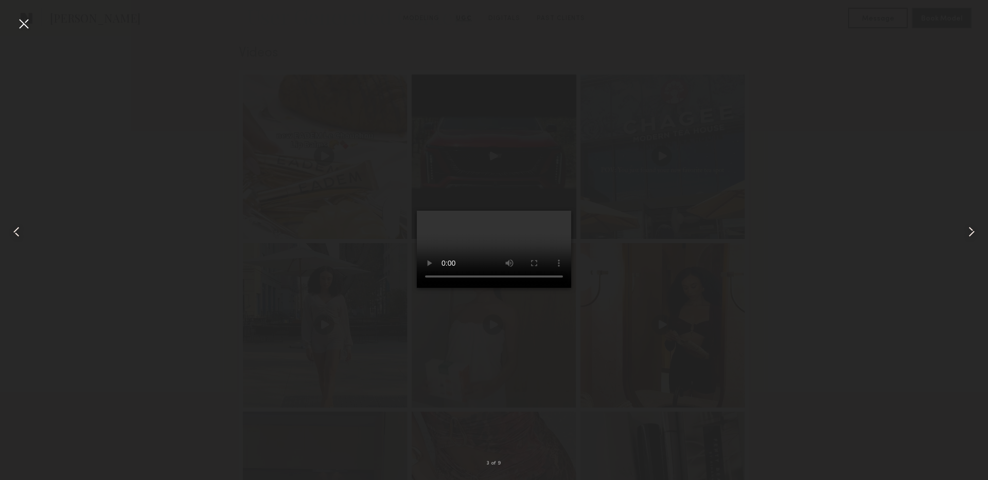
click at [23, 16] on div at bounding box center [23, 23] width 16 height 16
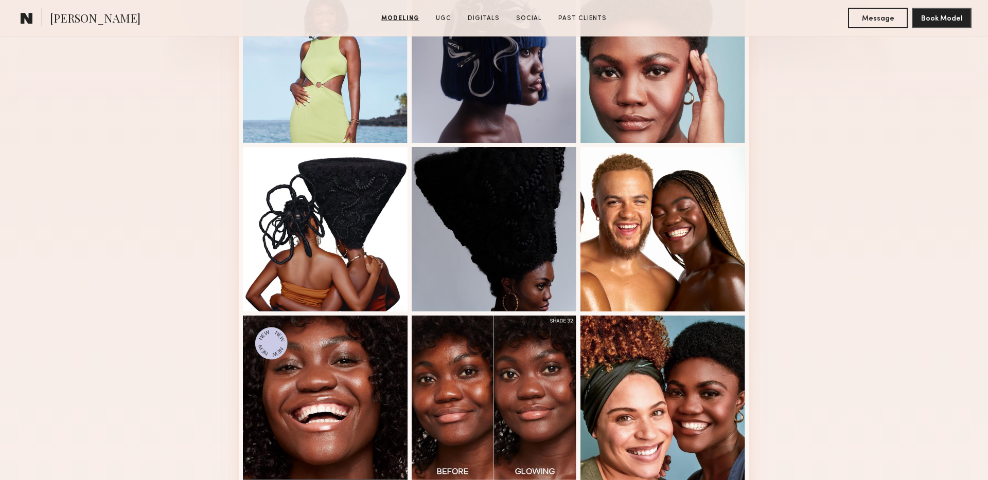
scroll to position [601, 0]
